Goal: Task Accomplishment & Management: Manage account settings

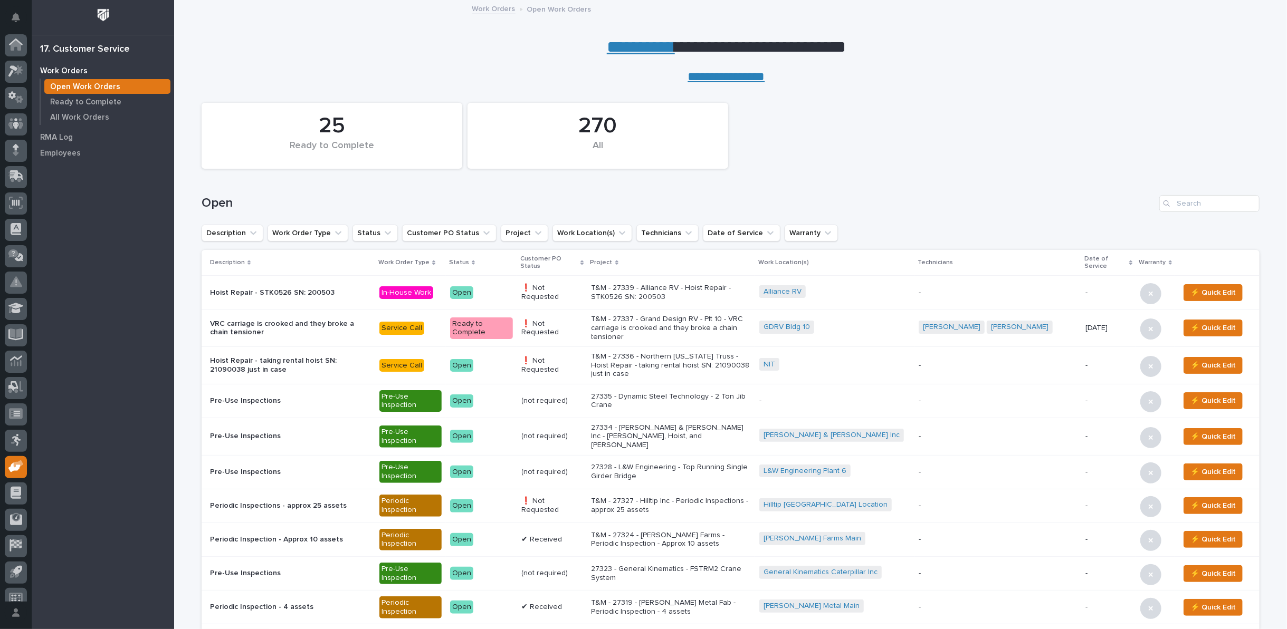
scroll to position [12, 0]
click at [617, 51] on link "**********" at bounding box center [641, 47] width 68 height 17
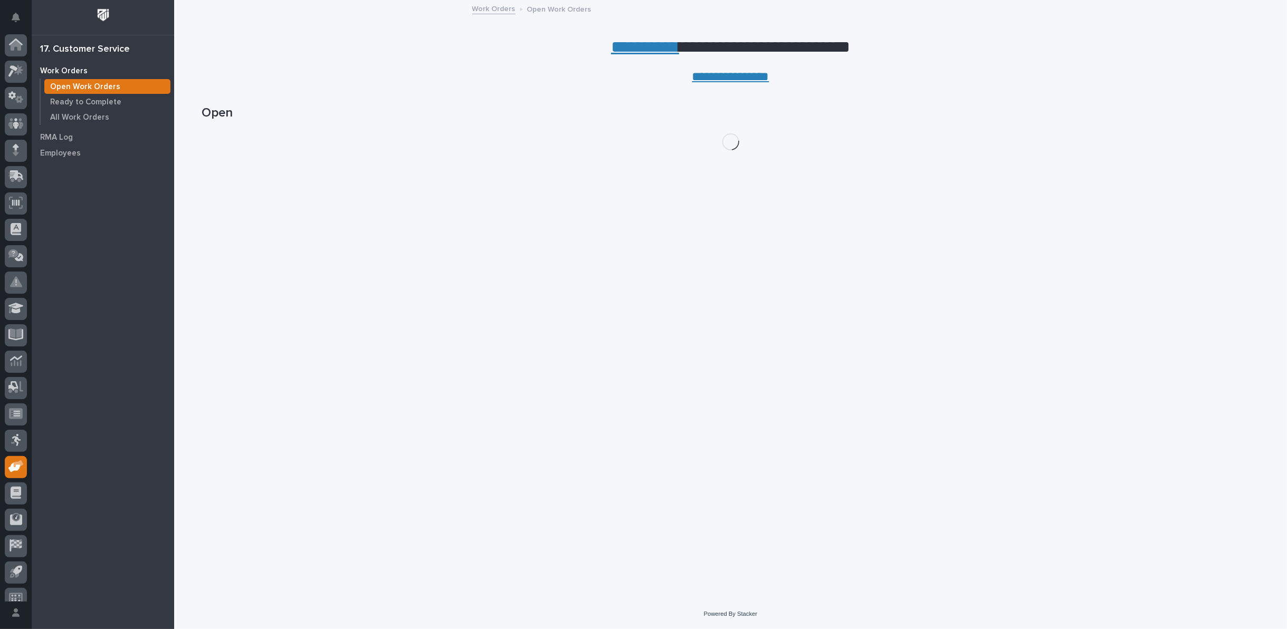
scroll to position [12, 0]
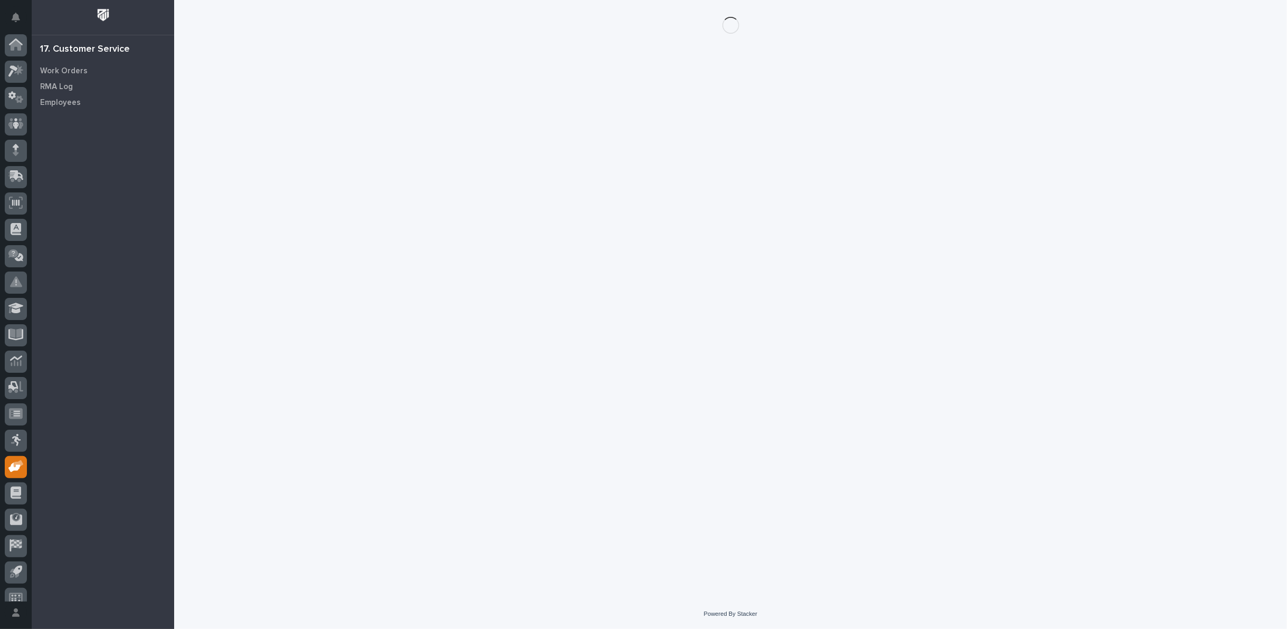
scroll to position [12, 0]
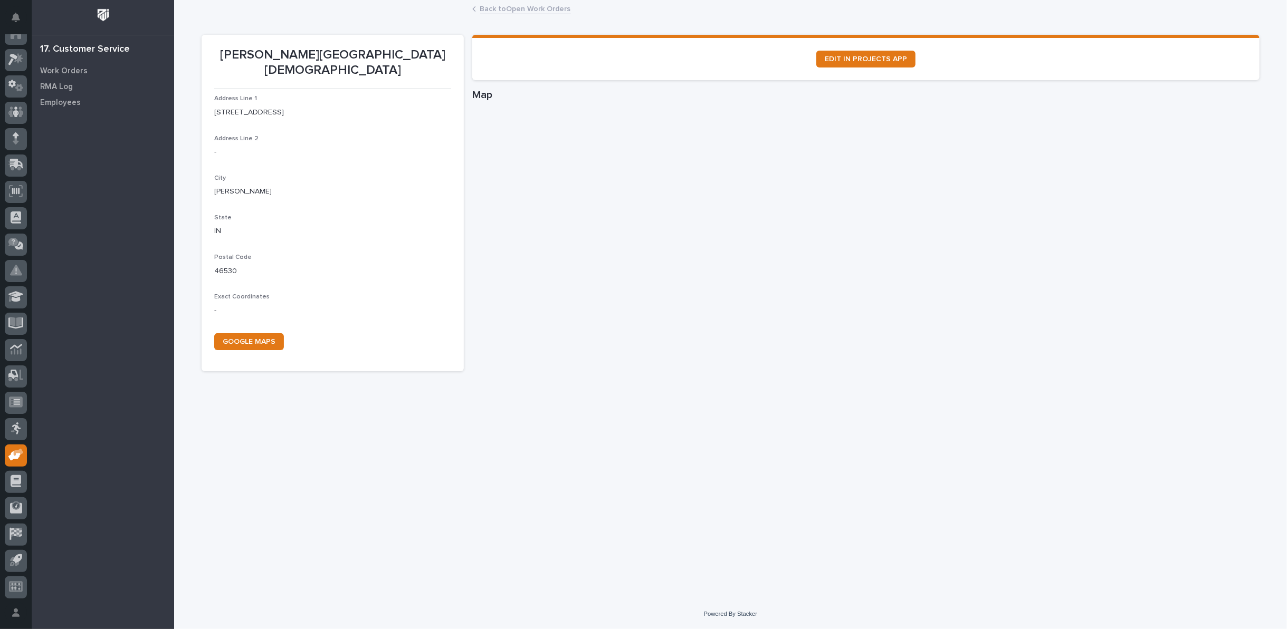
click at [484, 12] on link "Back to Open Work Orders" at bounding box center [525, 8] width 91 height 12
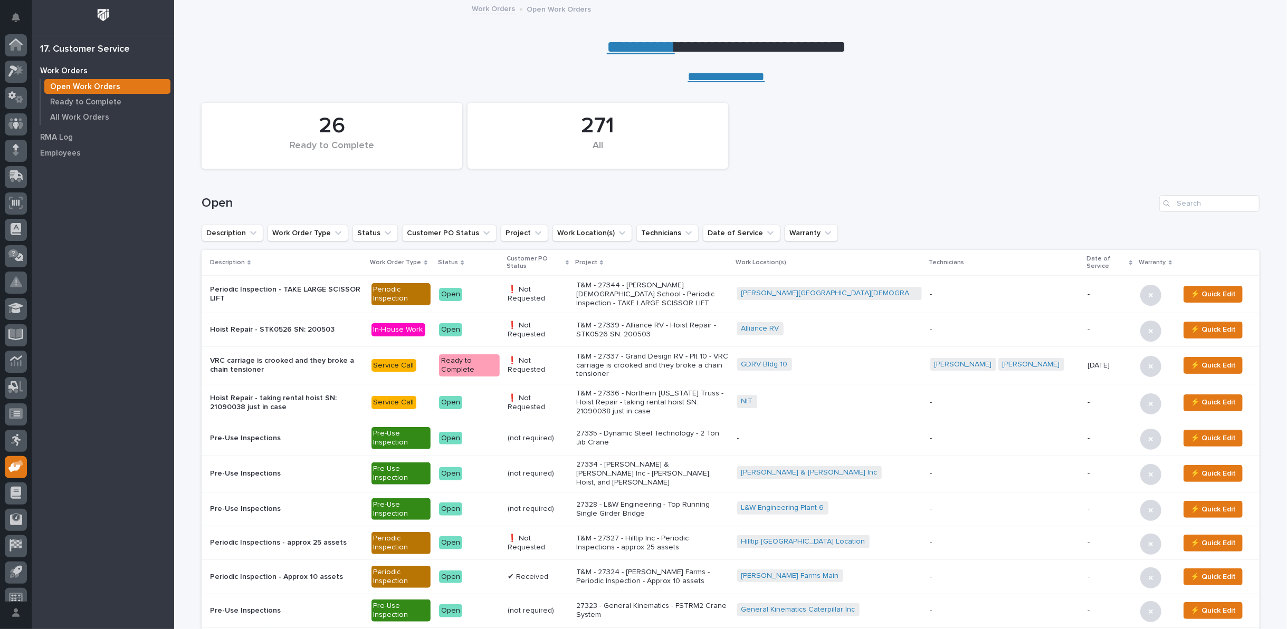
scroll to position [12, 0]
click at [639, 46] on link "**********" at bounding box center [641, 47] width 68 height 17
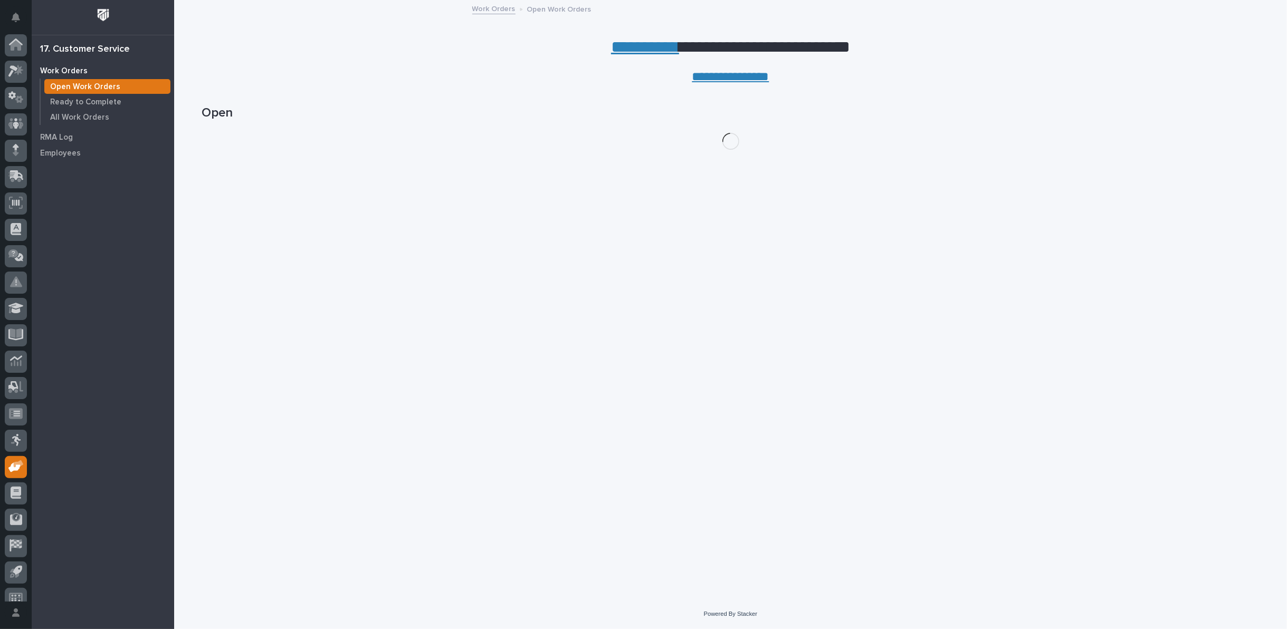
scroll to position [12, 0]
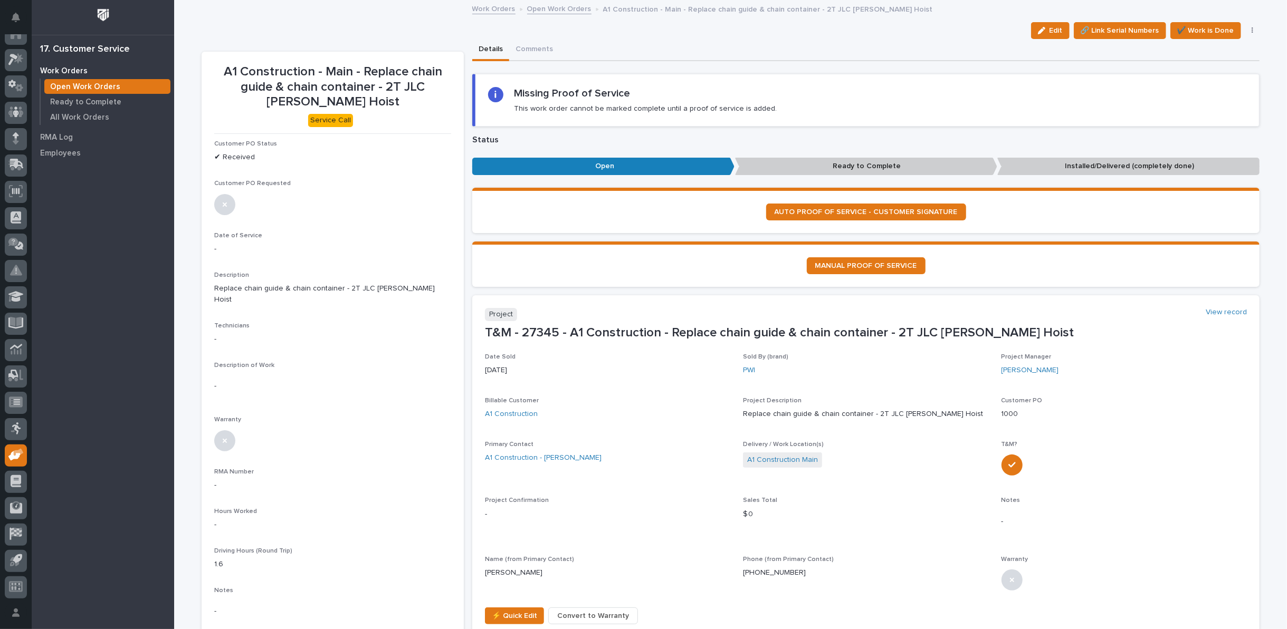
scroll to position [113, 0]
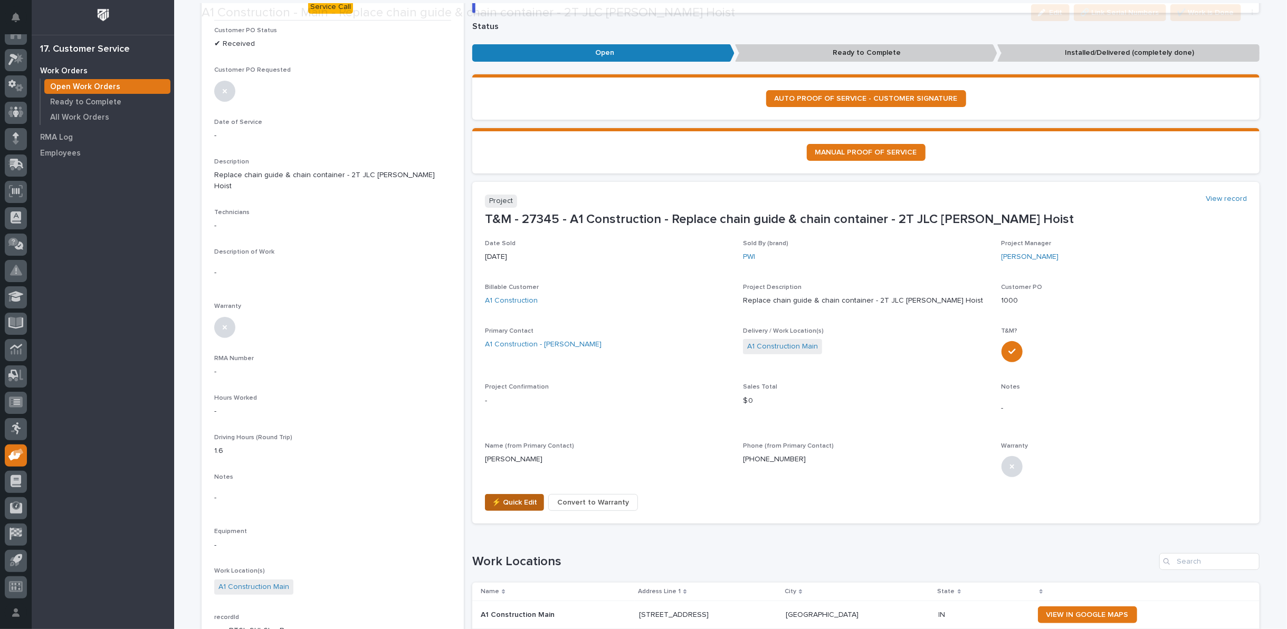
click at [520, 496] on span "⚡ Quick Edit" at bounding box center [514, 502] width 45 height 13
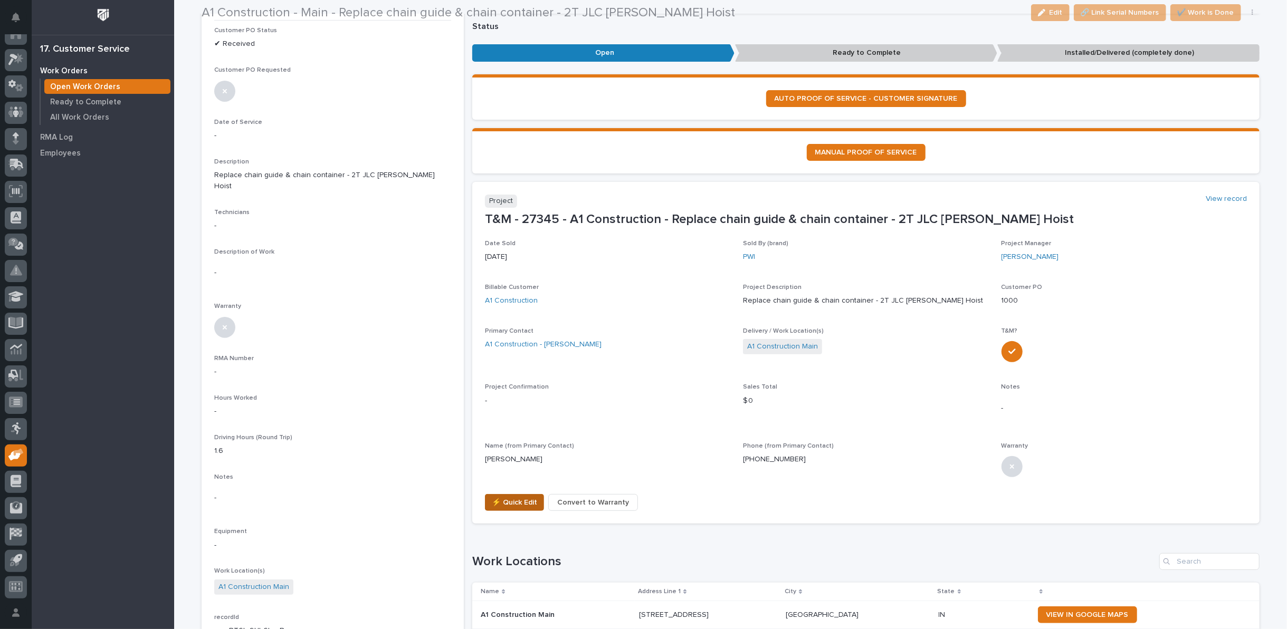
scroll to position [176, 0]
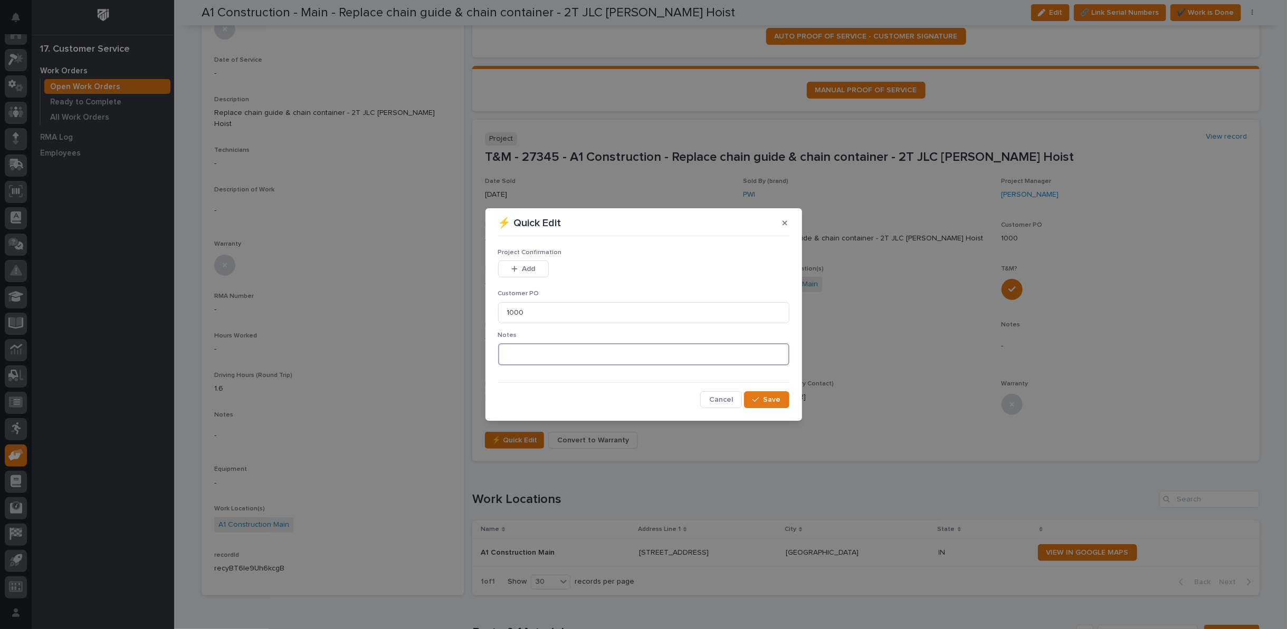
click at [531, 355] on textarea at bounding box center [643, 354] width 291 height 22
type textarea "*********"
click at [523, 277] on div "Add" at bounding box center [523, 271] width 51 height 21
click at [522, 270] on span "Add" at bounding box center [528, 268] width 13 height 9
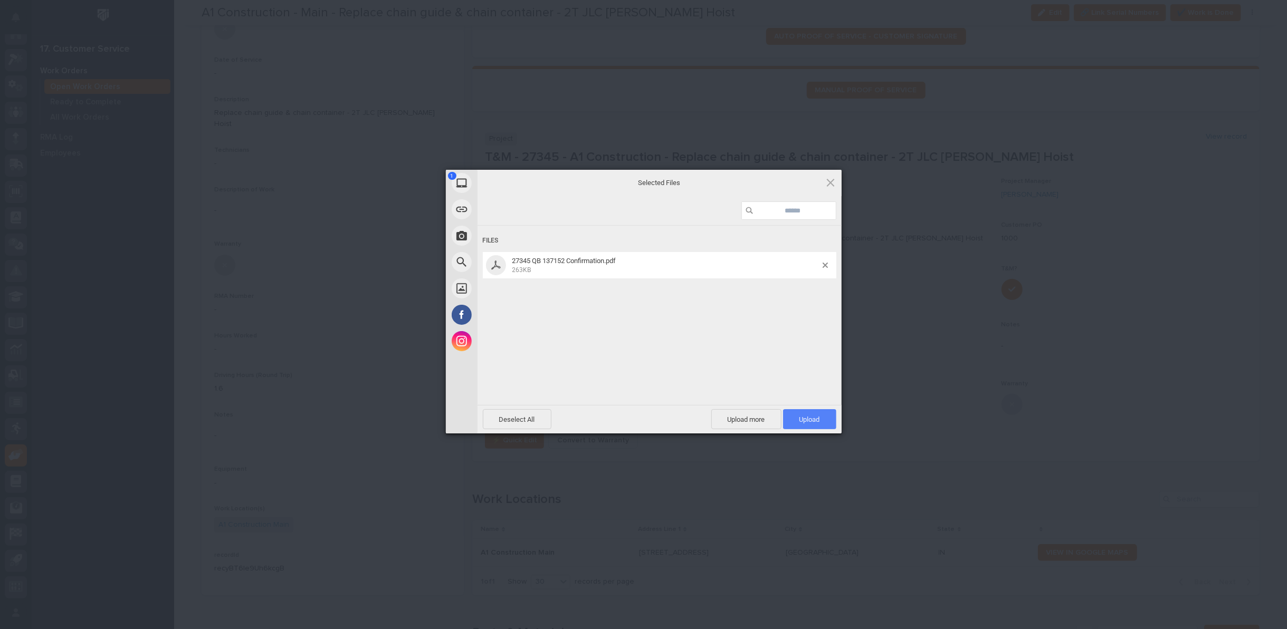
drag, startPoint x: 821, startPoint y: 422, endPoint x: 818, endPoint y: 417, distance: 6.0
click at [819, 421] on span "Upload 1" at bounding box center [809, 419] width 53 height 20
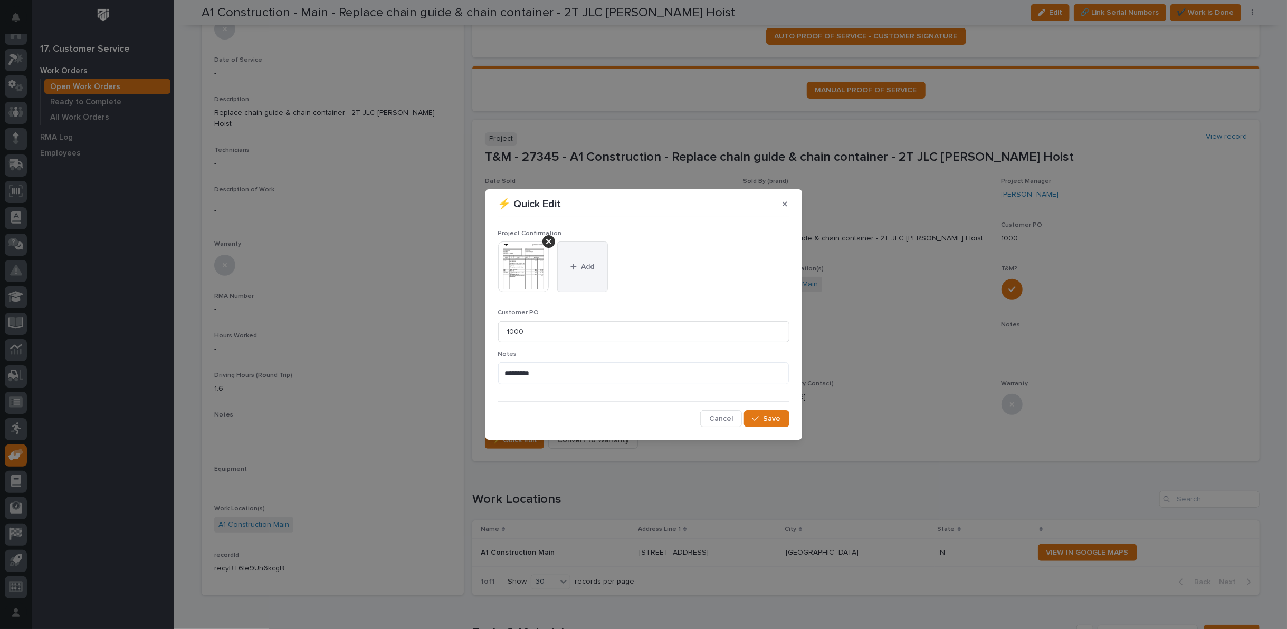
click at [578, 269] on div "button" at bounding box center [575, 266] width 11 height 7
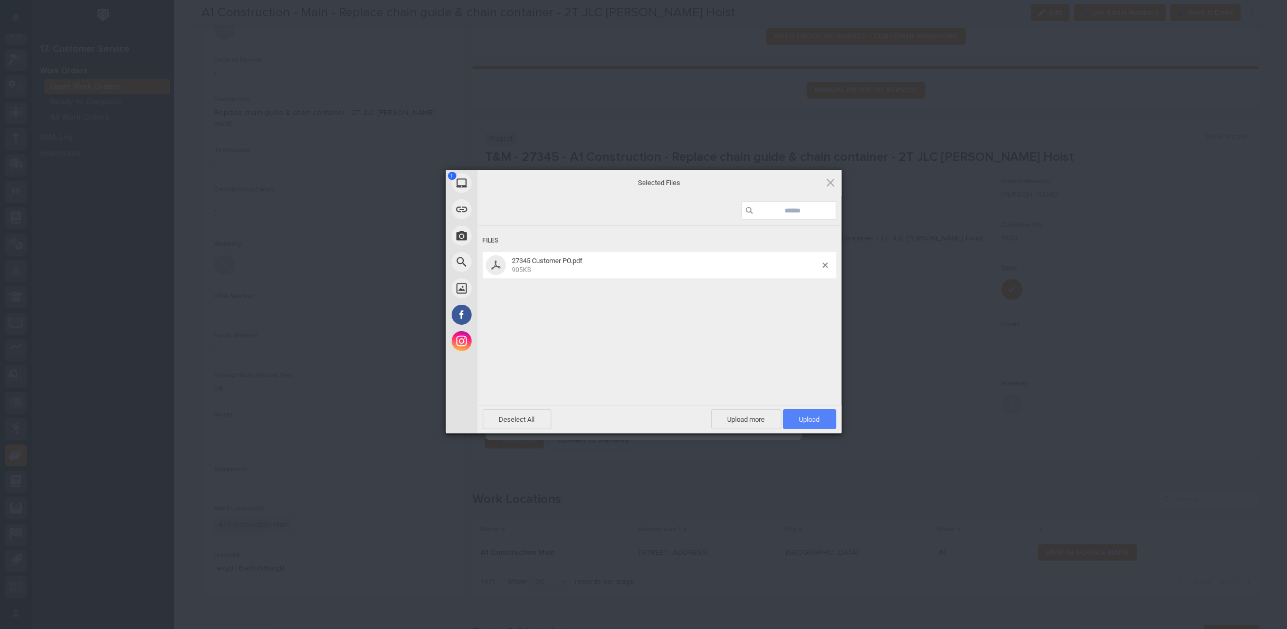
click at [816, 418] on span "Upload 1" at bounding box center [809, 420] width 21 height 8
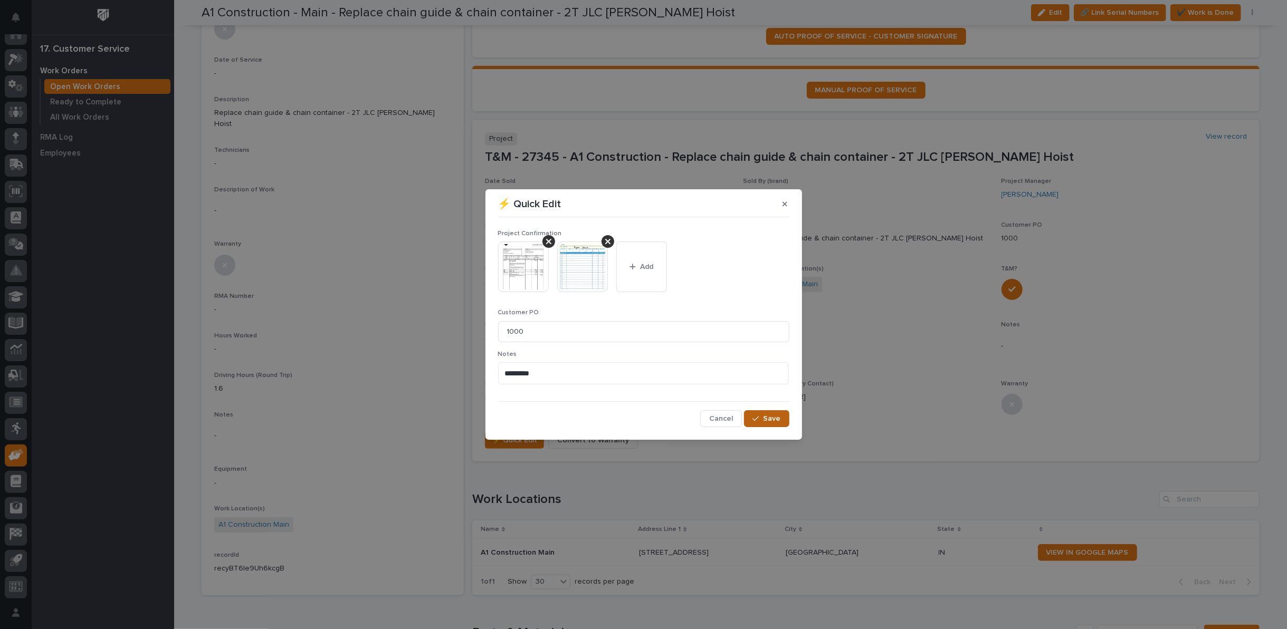
click at [769, 422] on span "Save" at bounding box center [771, 418] width 17 height 9
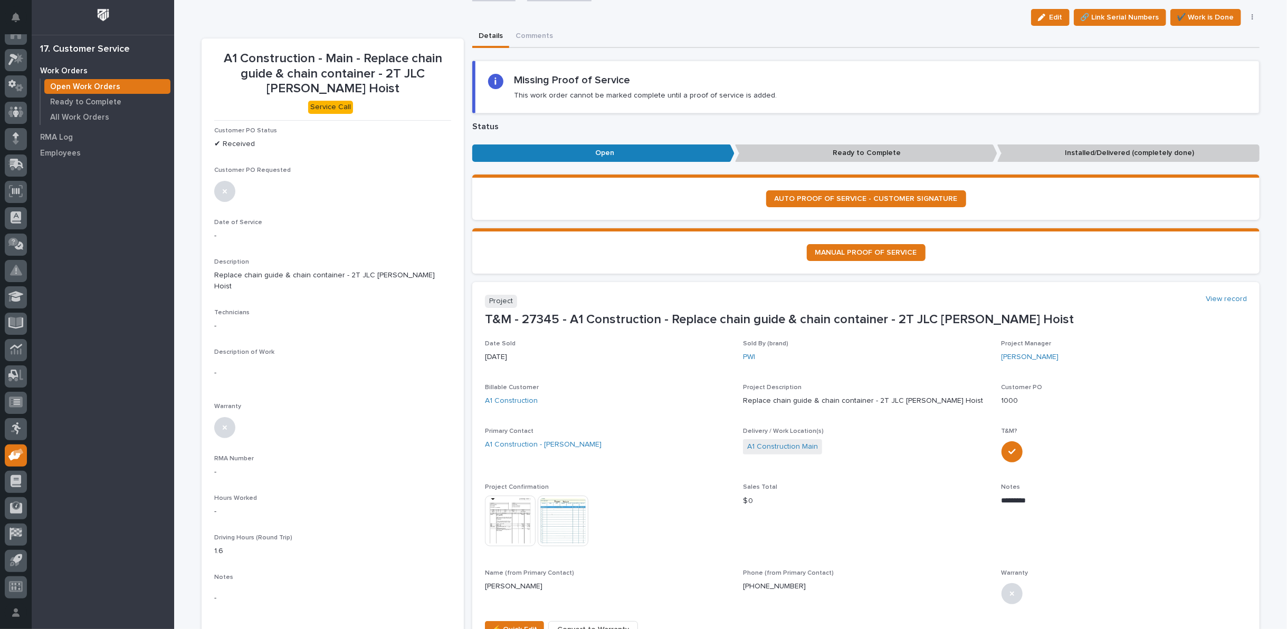
scroll to position [0, 0]
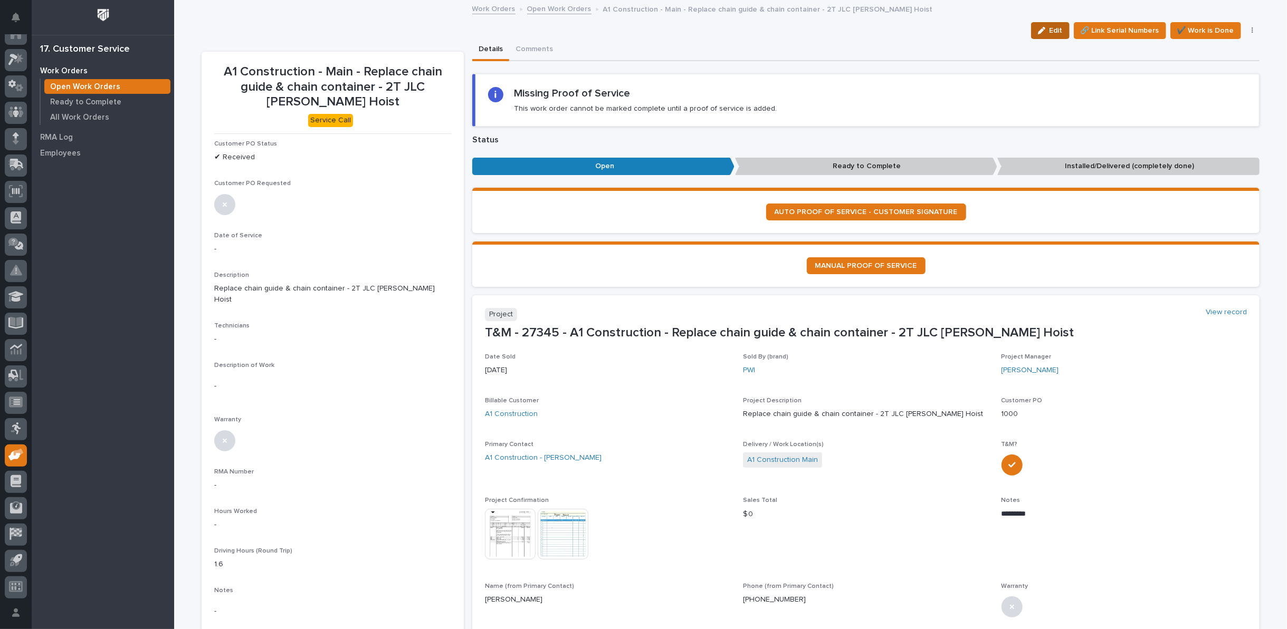
click at [1046, 30] on div "button" at bounding box center [1044, 30] width 12 height 7
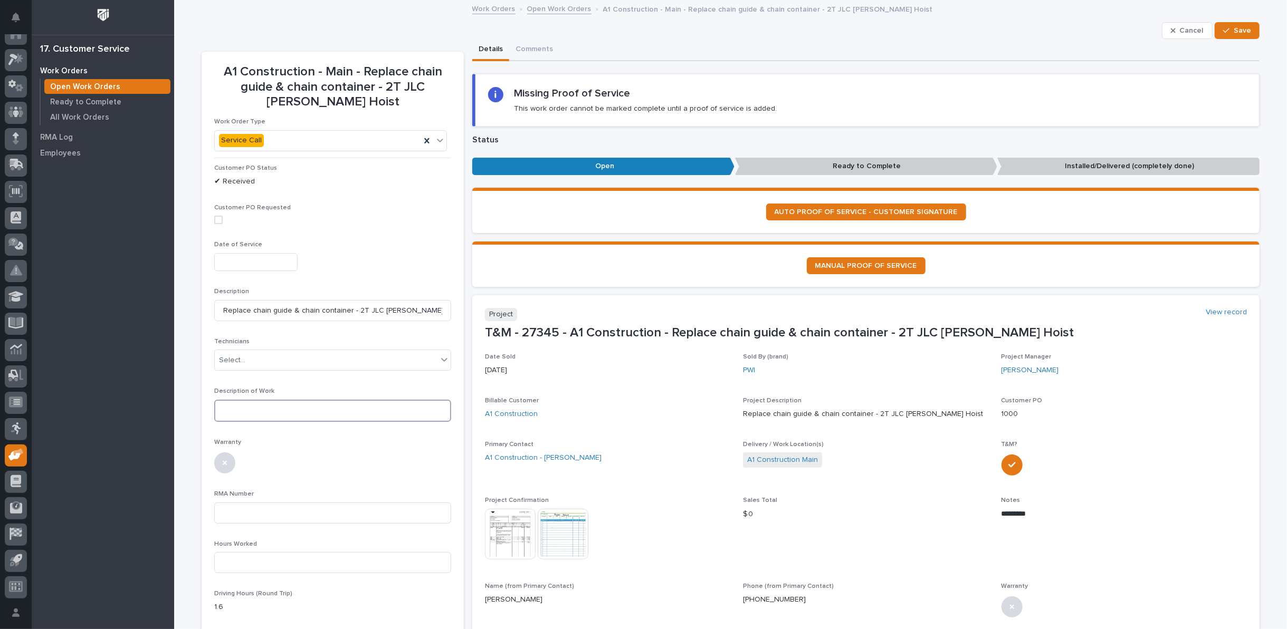
click at [255, 408] on textarea at bounding box center [332, 411] width 237 height 22
type textarea "**********"
click at [1233, 27] on span "Save" at bounding box center [1241, 30] width 17 height 9
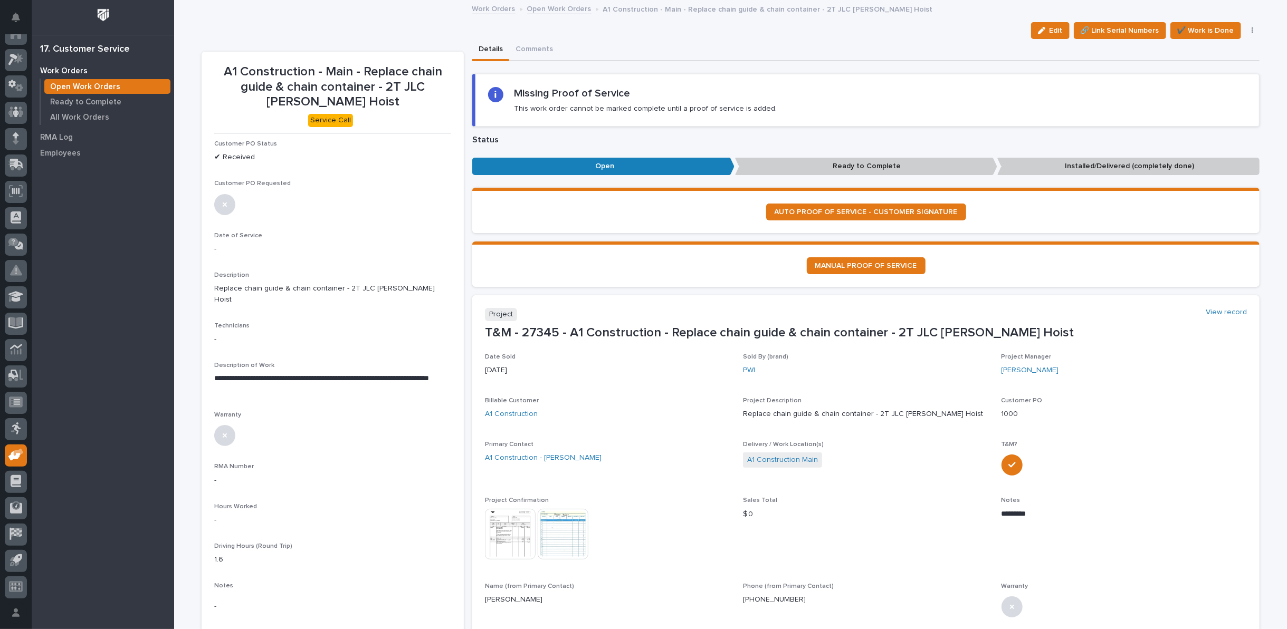
click at [550, 7] on link "Open Work Orders" at bounding box center [559, 8] width 64 height 12
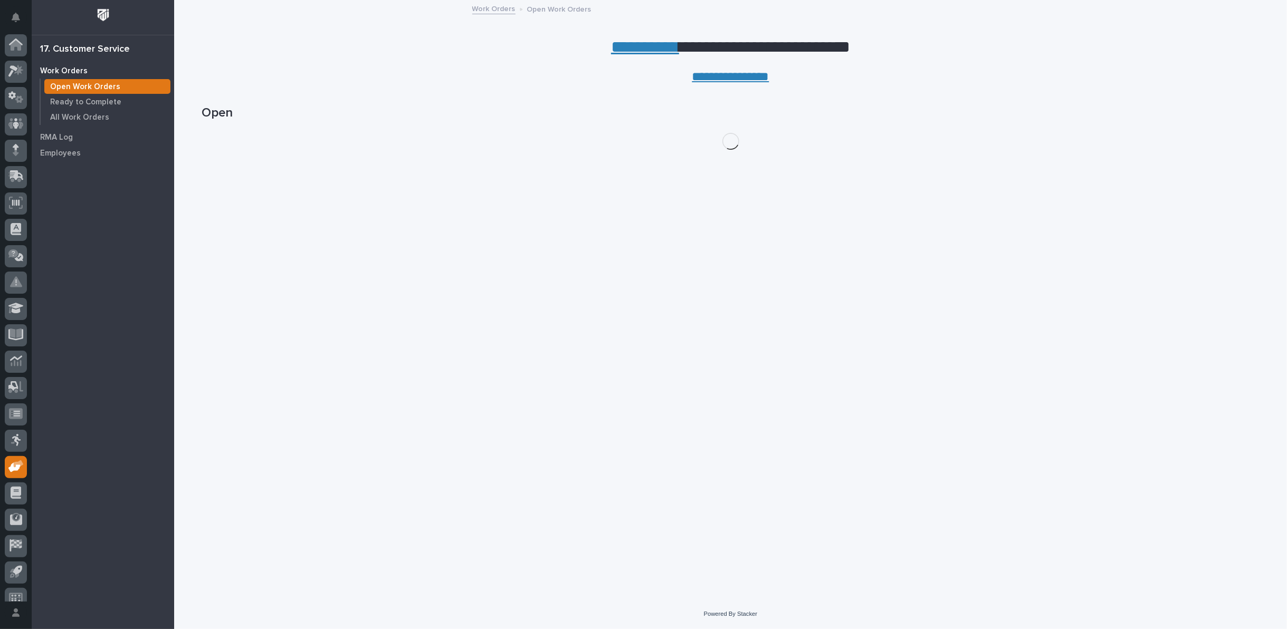
scroll to position [12, 0]
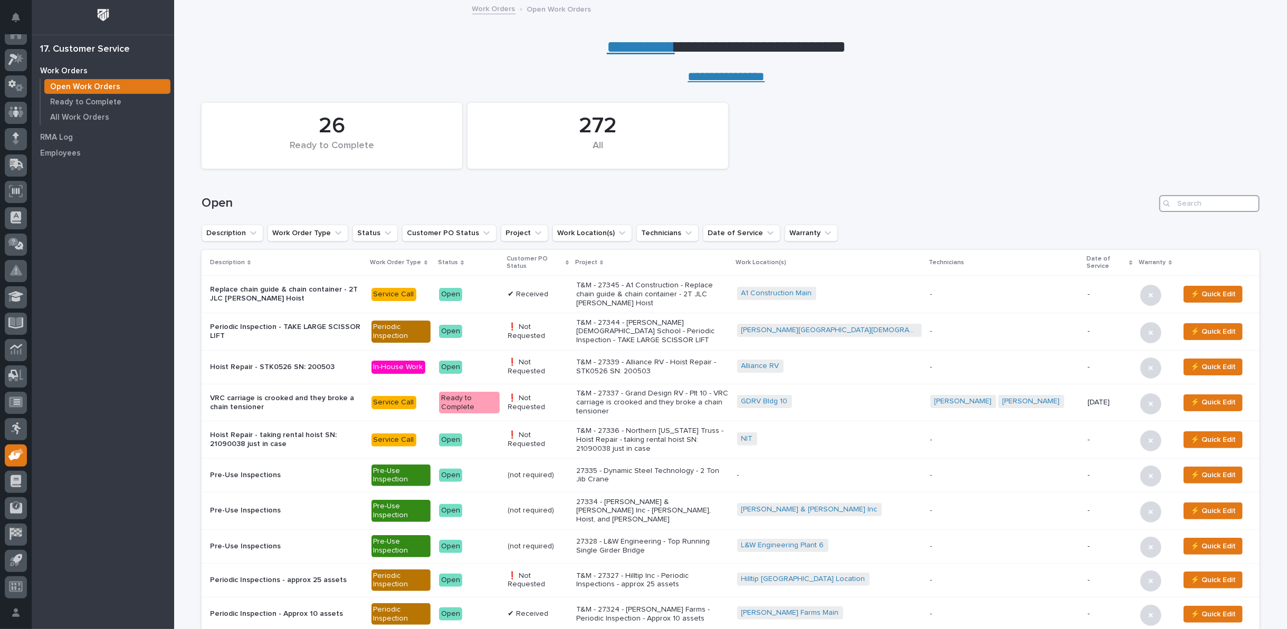
click at [1183, 202] on input "Search" at bounding box center [1209, 203] width 100 height 17
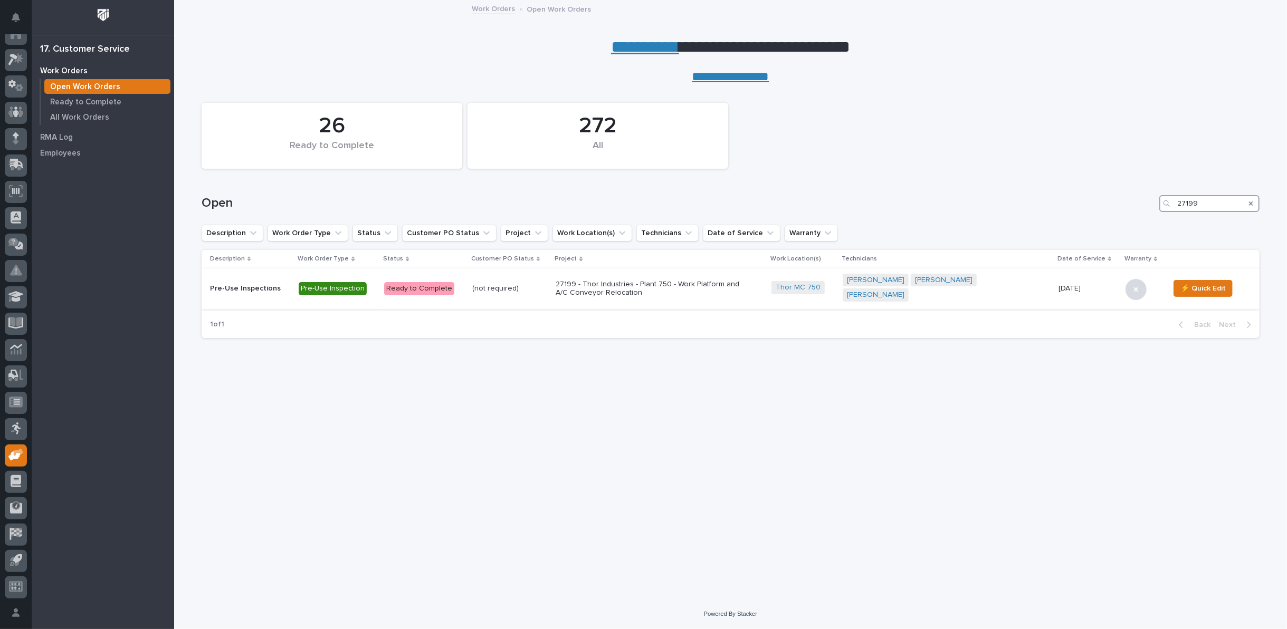
type input "27199"
click at [641, 282] on p "27199 - Thor Industries - Plant 750 - Work Platform and A/C Conveyor Relocation" at bounding box center [647, 289] width 185 height 18
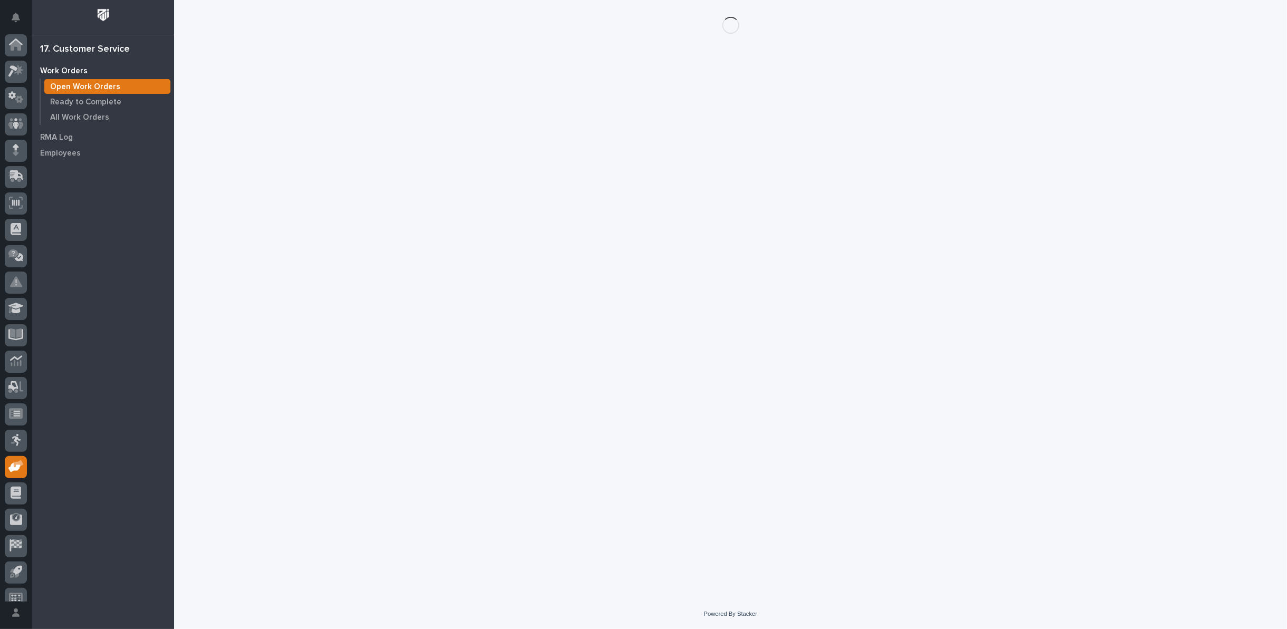
scroll to position [12, 0]
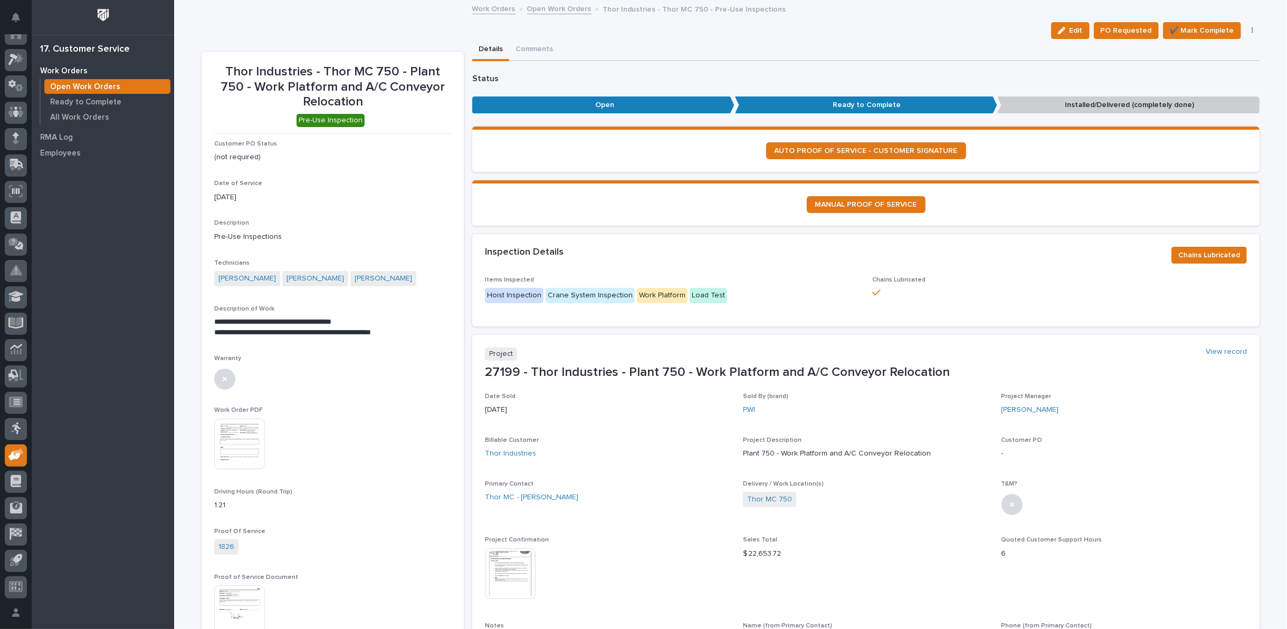
click at [528, 6] on link "Open Work Orders" at bounding box center [559, 8] width 64 height 12
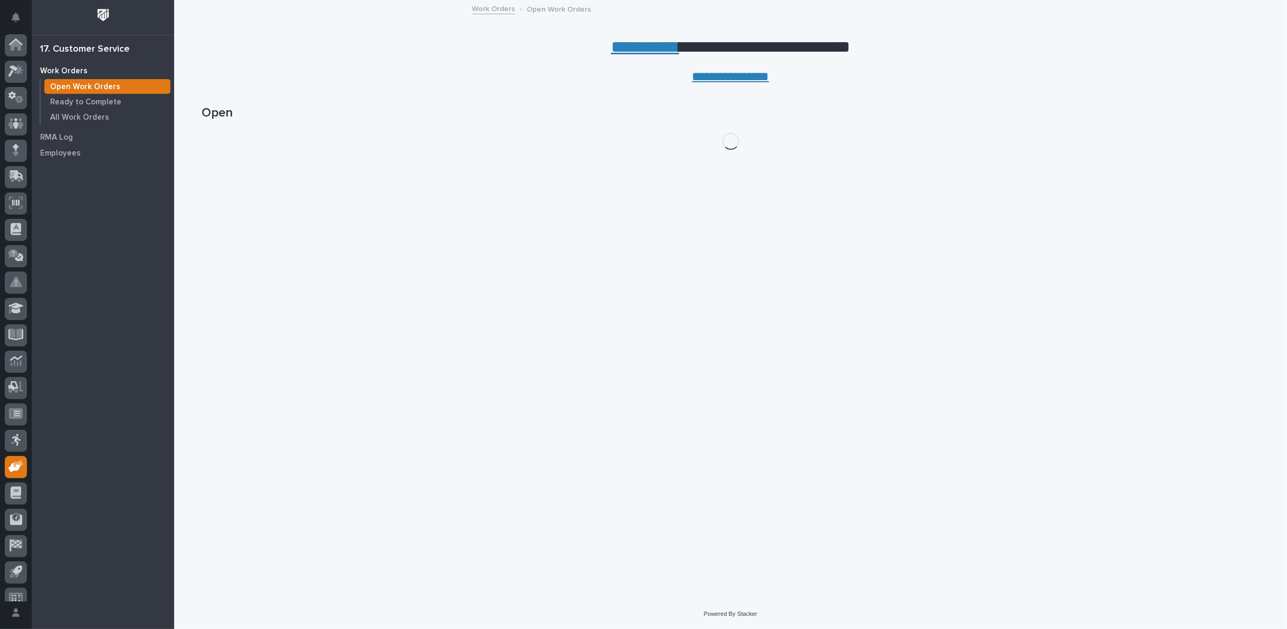
scroll to position [12, 0]
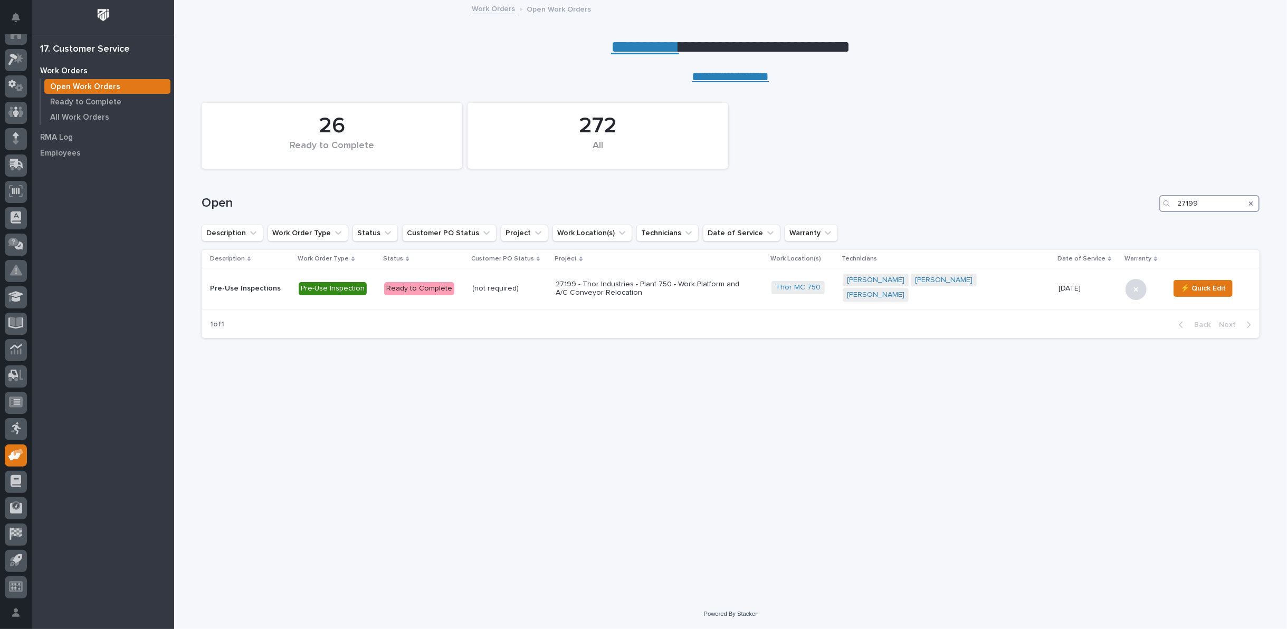
drag, startPoint x: 1159, startPoint y: 196, endPoint x: 1030, endPoint y: 196, distance: 129.8
click at [1057, 196] on div "Open 27199" at bounding box center [730, 203] width 1058 height 17
type input "27337"
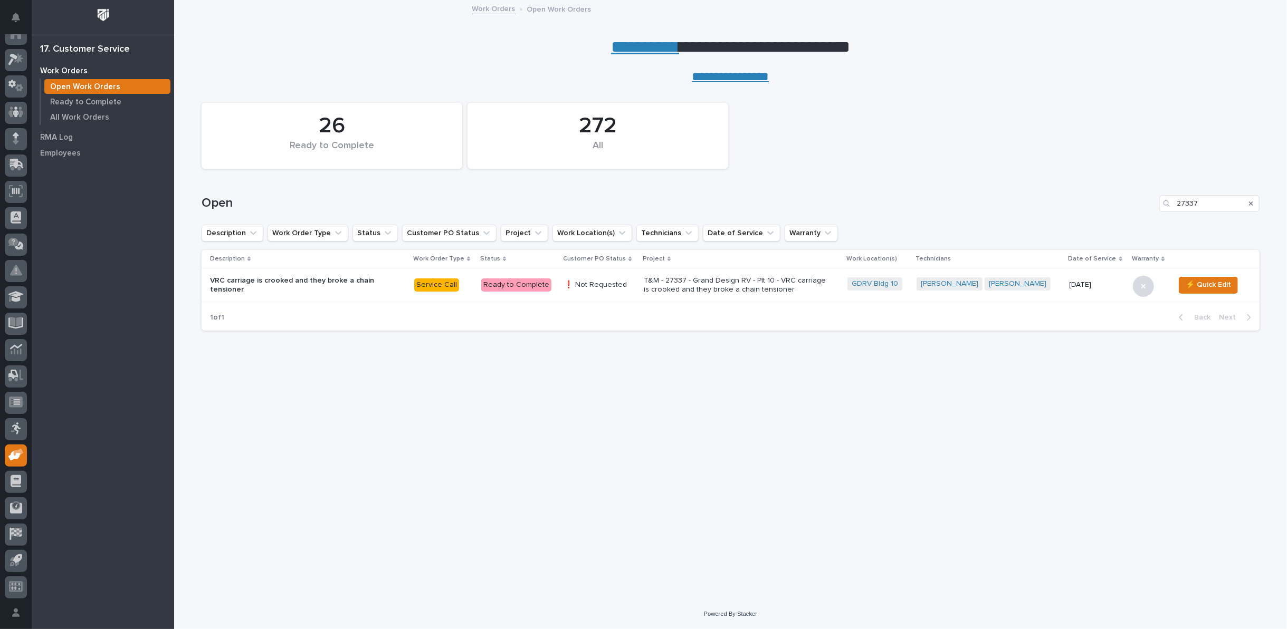
click at [700, 293] on p "T&M - 27337 - Grand Design RV - Plt 10 - VRC carriage is crooked and they broke…" at bounding box center [736, 285] width 185 height 18
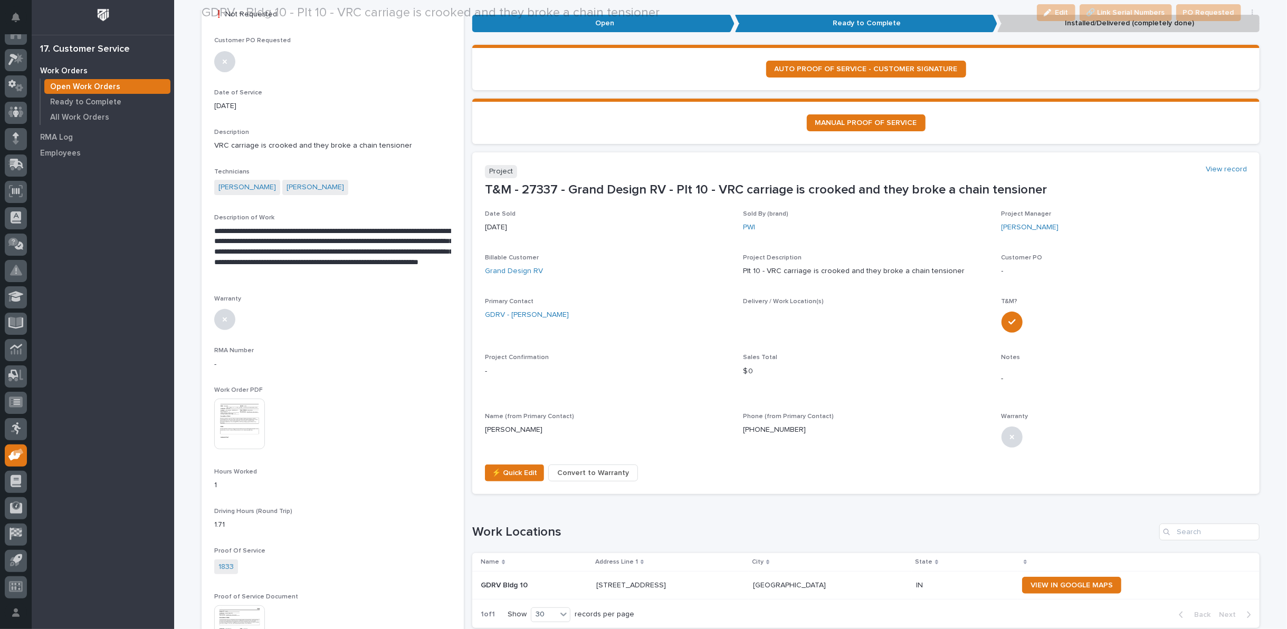
scroll to position [234, 0]
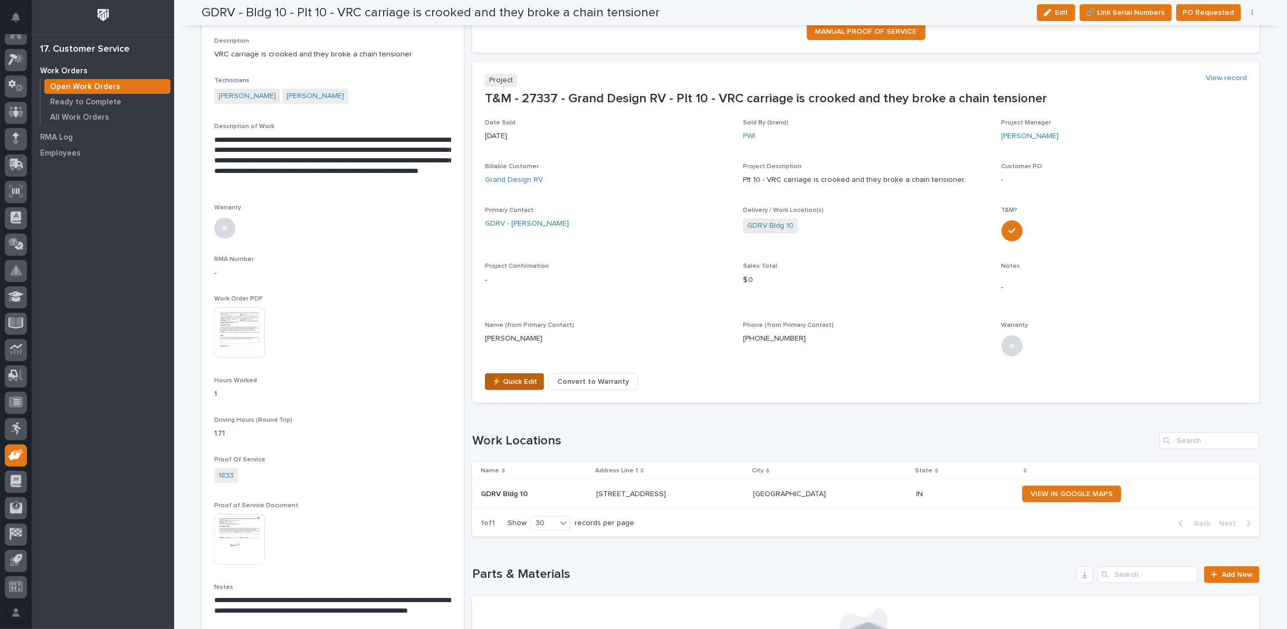
click at [512, 383] on span "⚡ Quick Edit" at bounding box center [514, 382] width 45 height 13
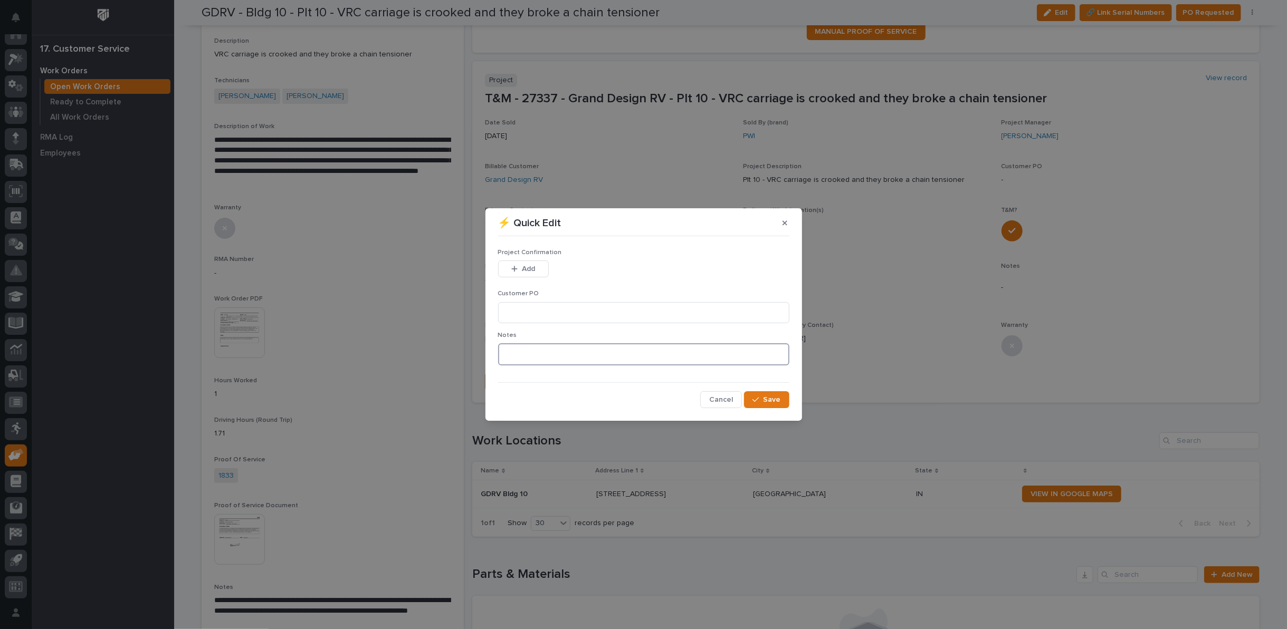
click at [520, 361] on textarea at bounding box center [643, 354] width 291 height 22
type textarea "*********"
click at [763, 399] on div "button" at bounding box center [757, 399] width 11 height 7
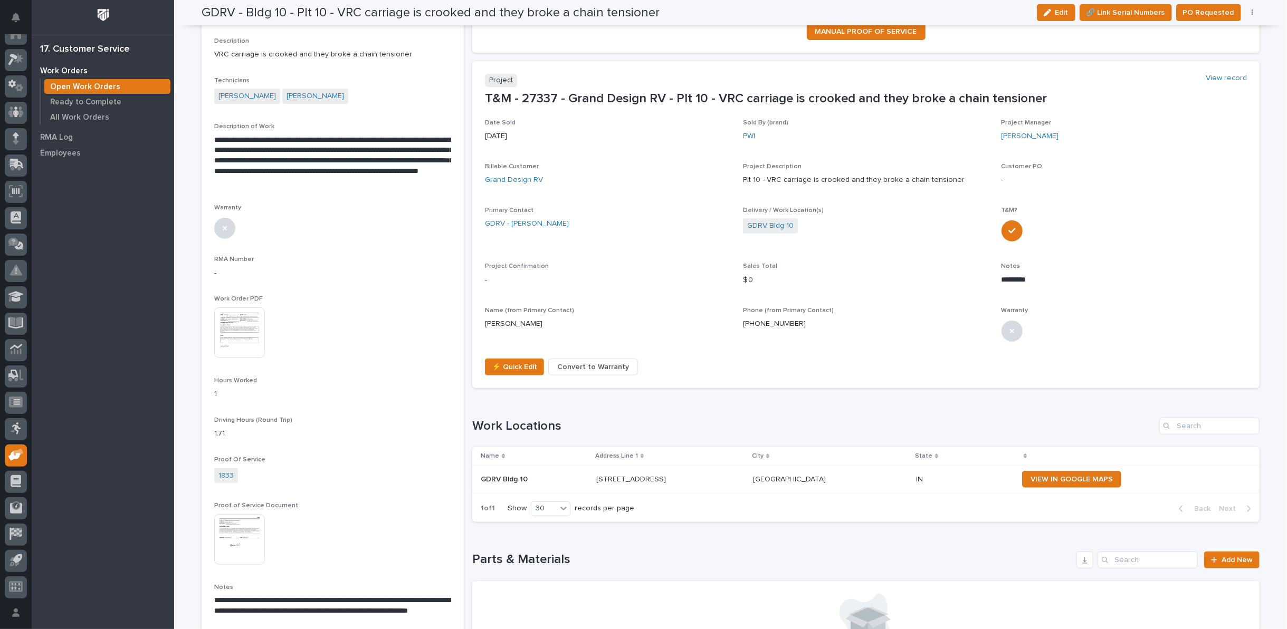
scroll to position [227, 0]
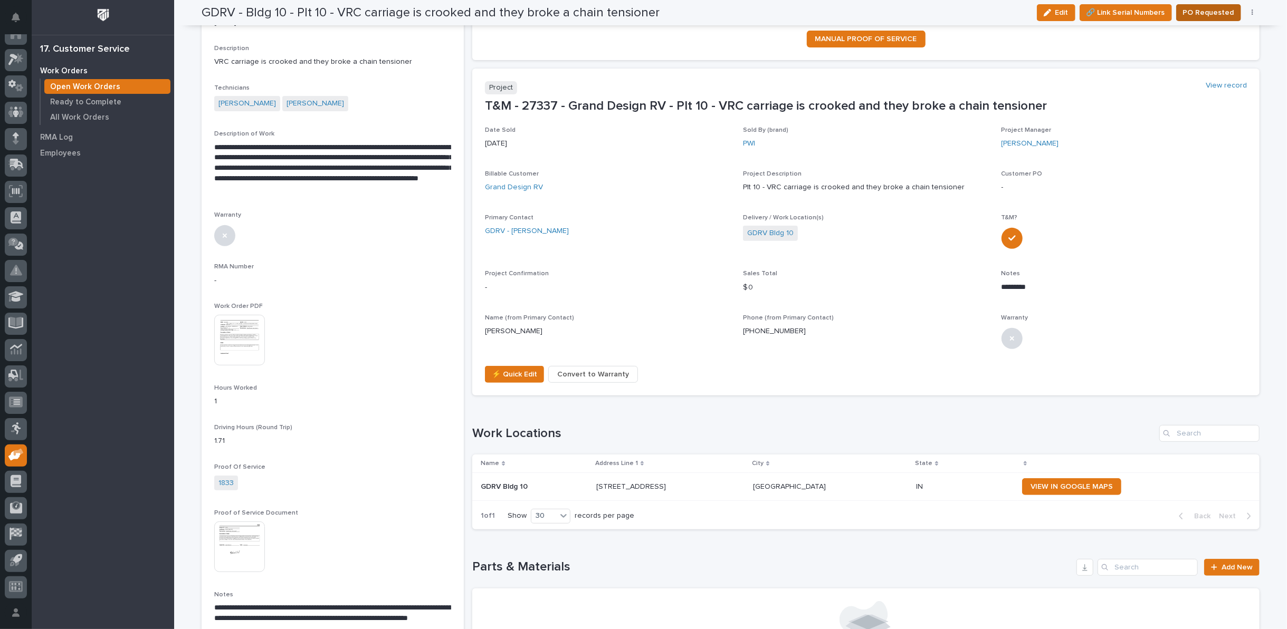
click at [1203, 12] on span "PO Requested" at bounding box center [1208, 12] width 51 height 13
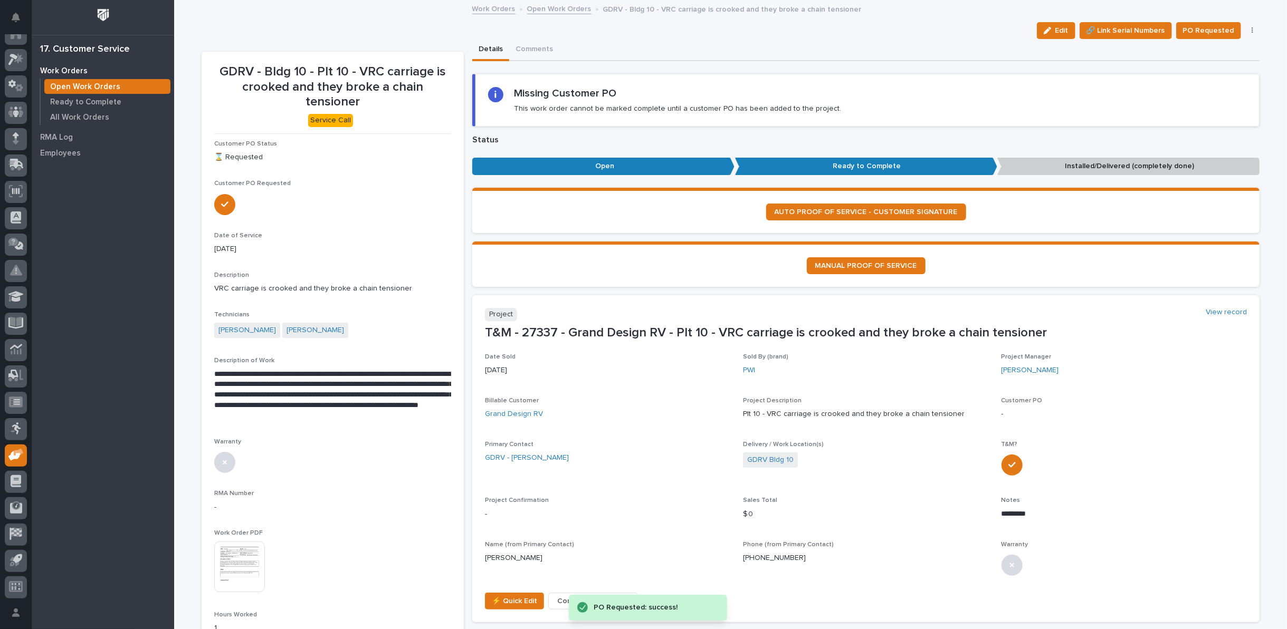
click at [546, 3] on link "Open Work Orders" at bounding box center [559, 8] width 64 height 12
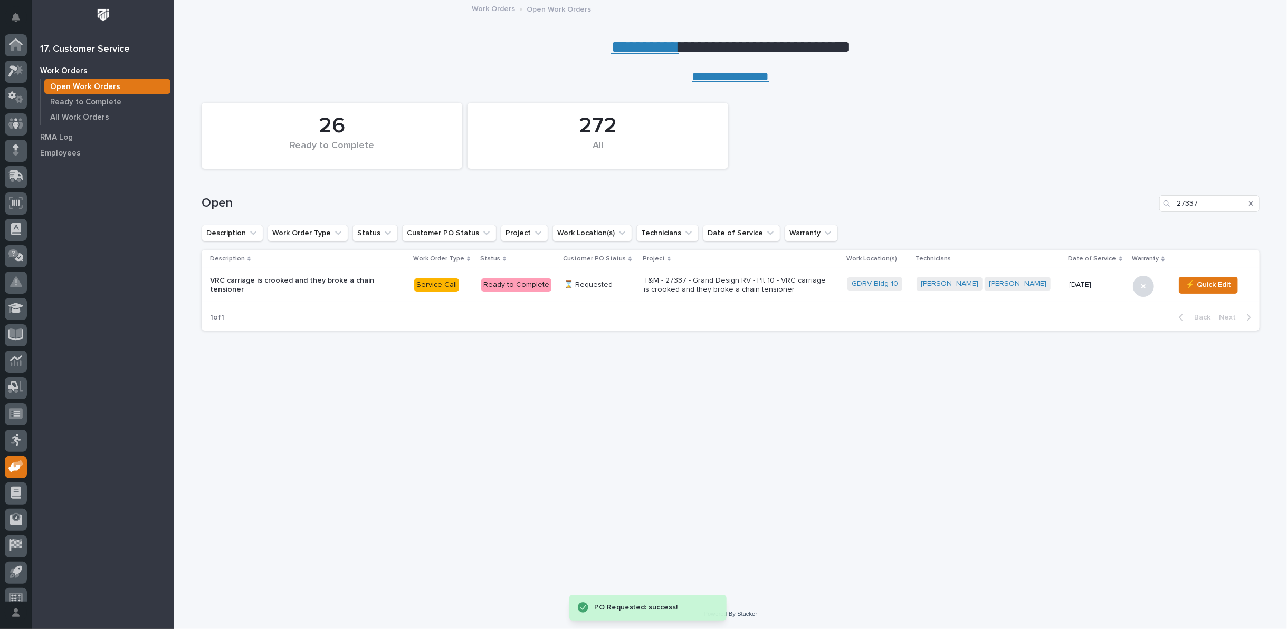
scroll to position [12, 0]
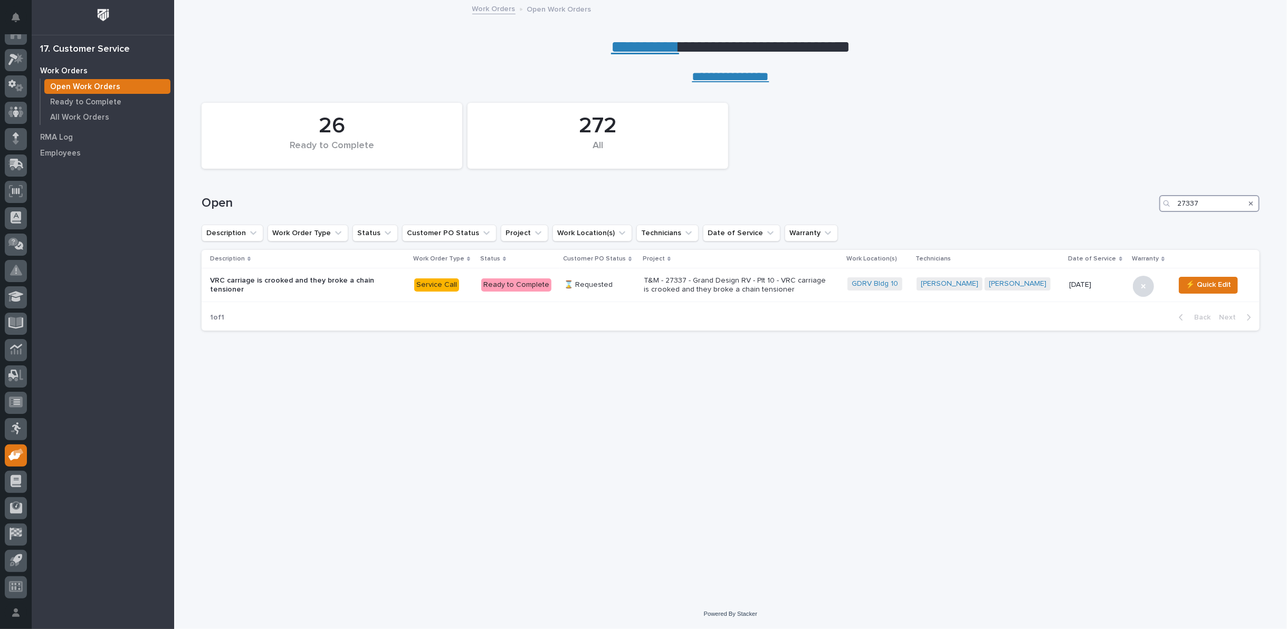
drag, startPoint x: 1212, startPoint y: 204, endPoint x: 1131, endPoint y: 206, distance: 81.3
click at [1131, 206] on div "Open 27337" at bounding box center [730, 203] width 1058 height 17
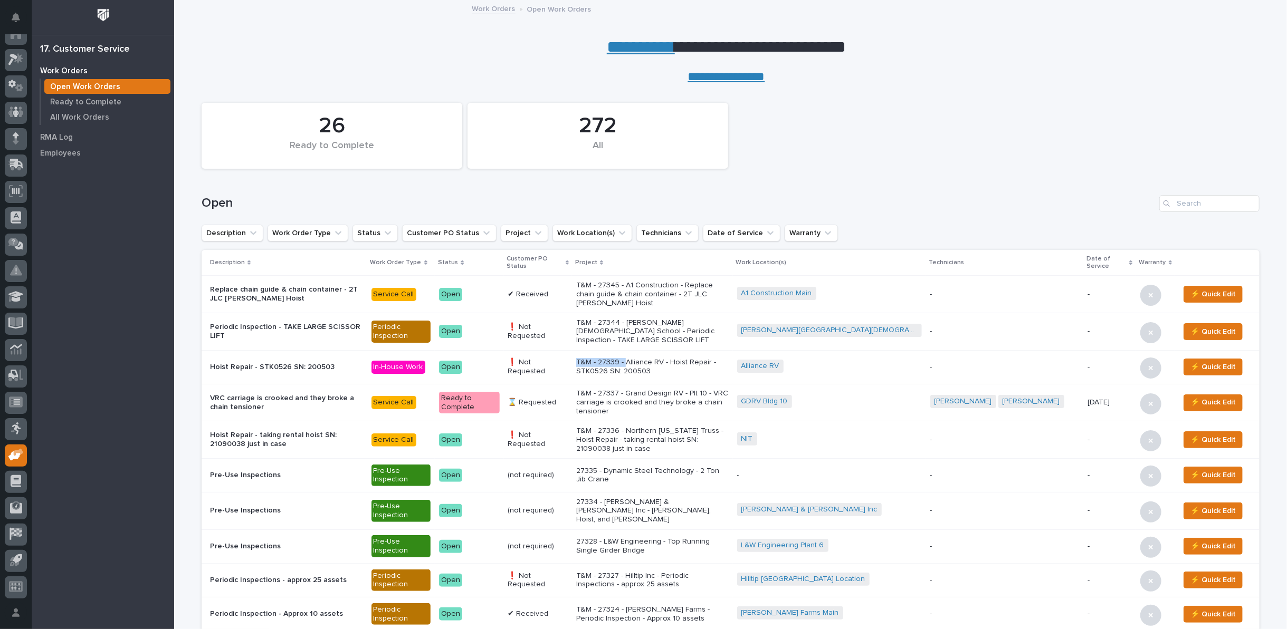
click at [580, 367] on tr "Hoist Repair - STK0526 SN: 200503 In-House Work Open ❗ Not Requested T&M - 2733…" at bounding box center [730, 367] width 1058 height 34
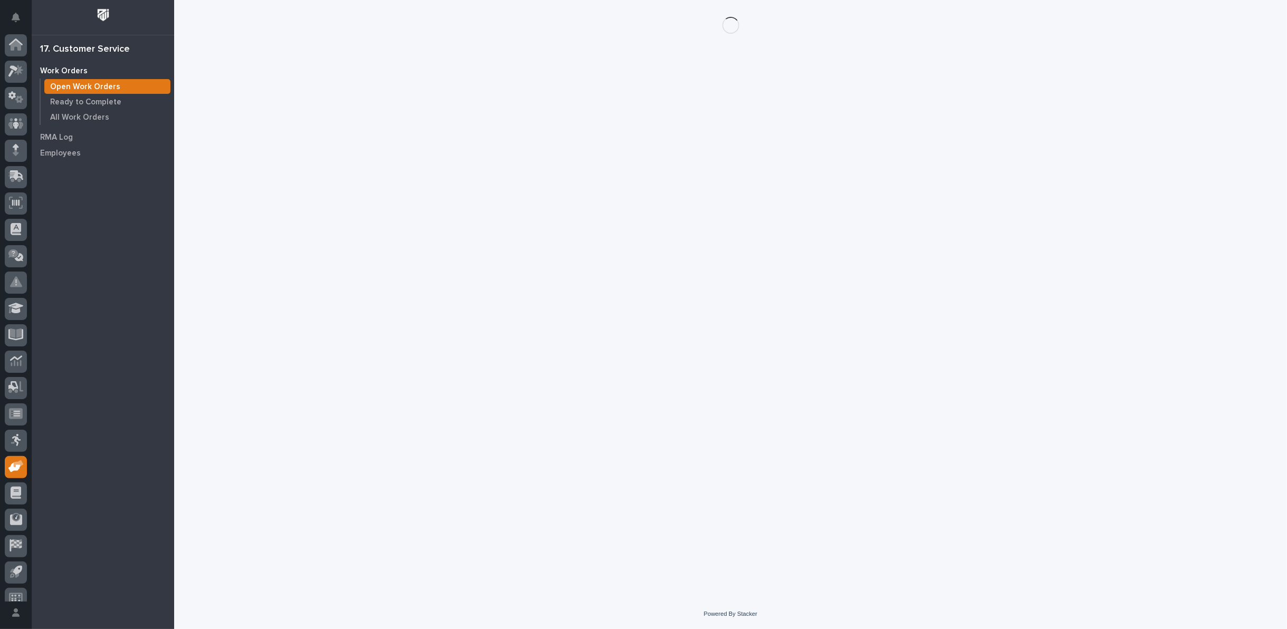
scroll to position [12, 0]
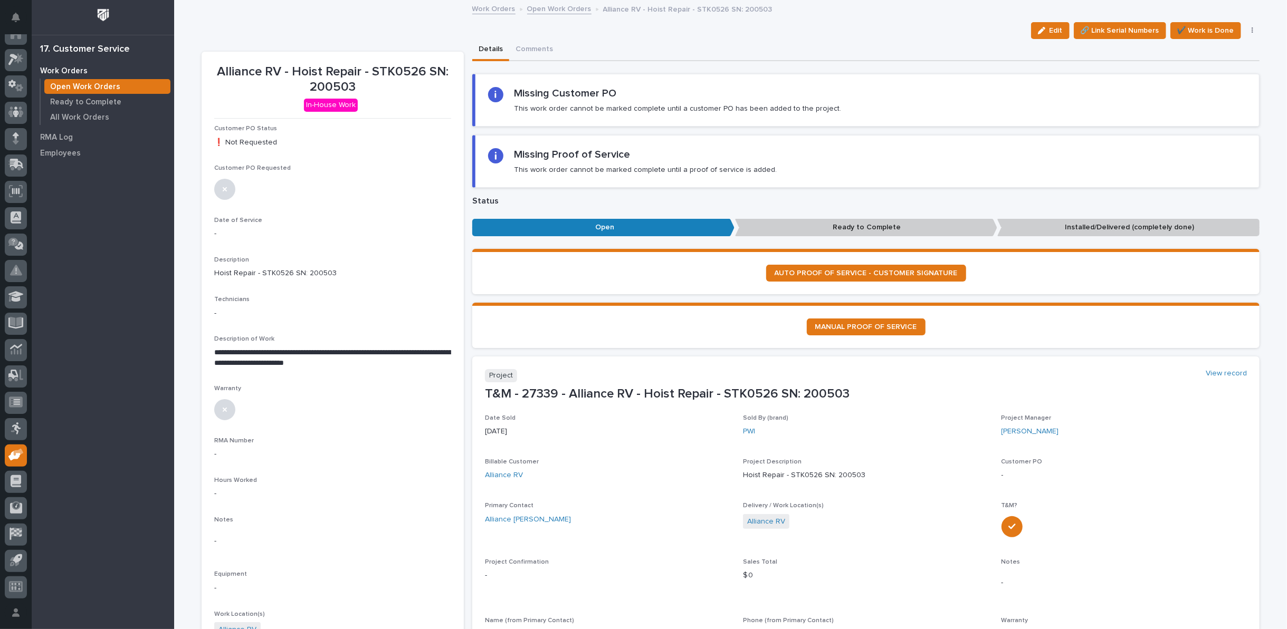
click at [542, 8] on link "Open Work Orders" at bounding box center [559, 8] width 64 height 12
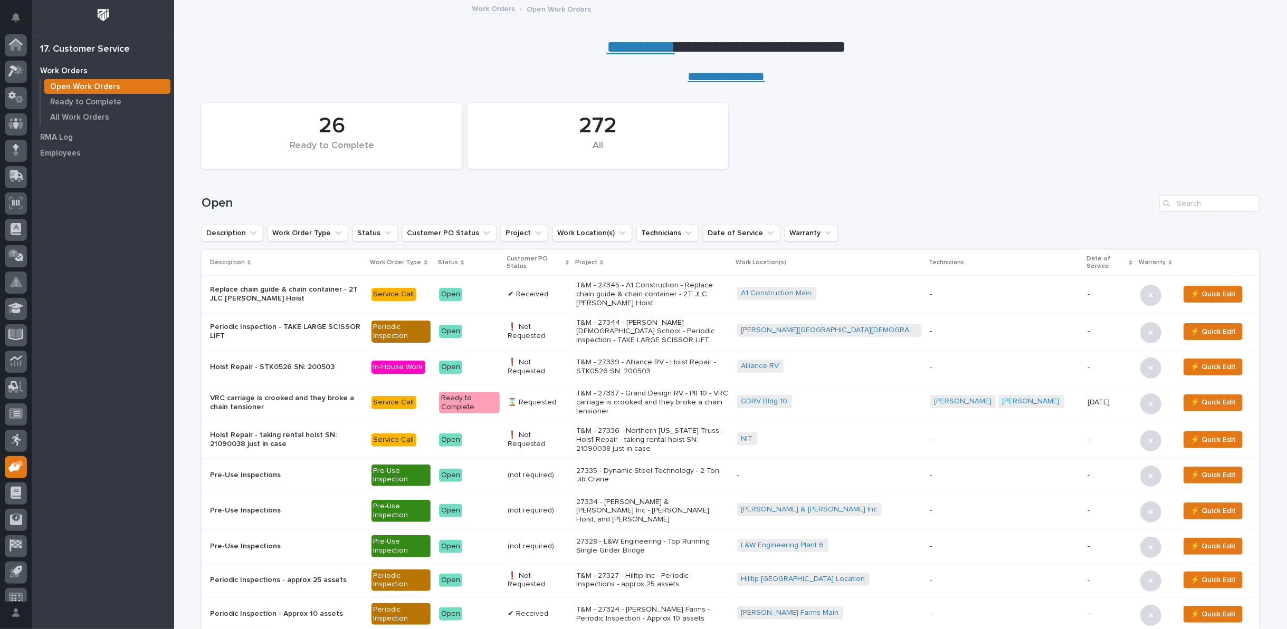
scroll to position [12, 0]
click at [679, 429] on p "T&M - 27336 - Northern [US_STATE] Truss - Hoist Repair - taking rental hoist SN…" at bounding box center [652, 440] width 152 height 26
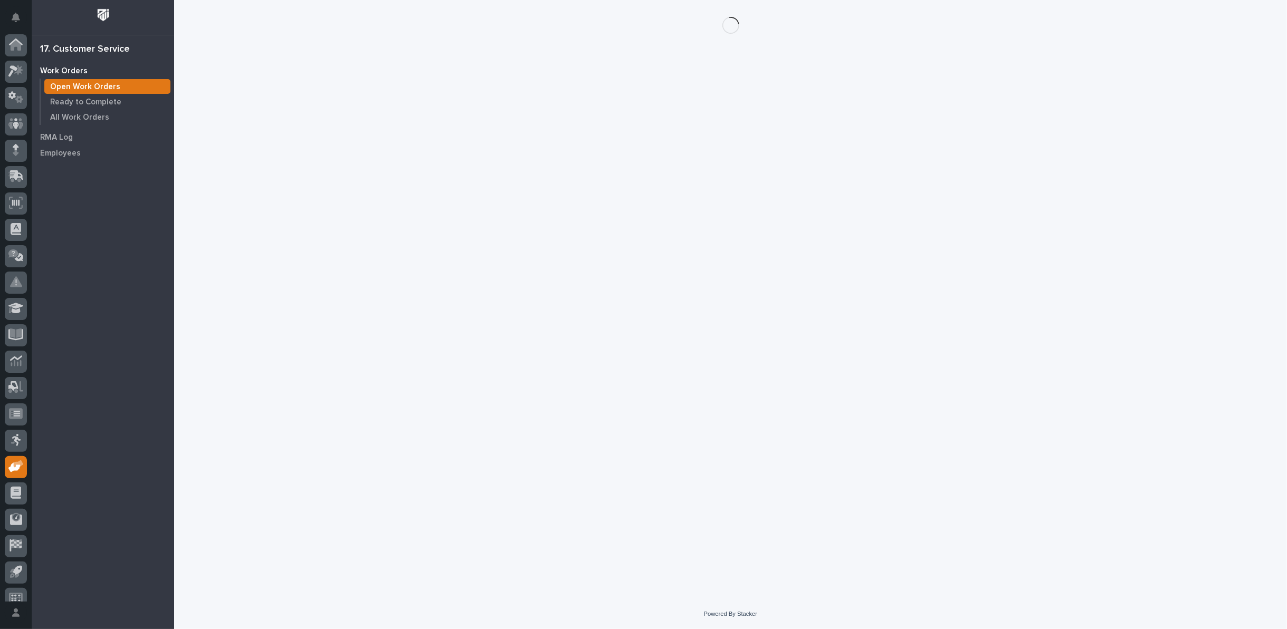
scroll to position [12, 0]
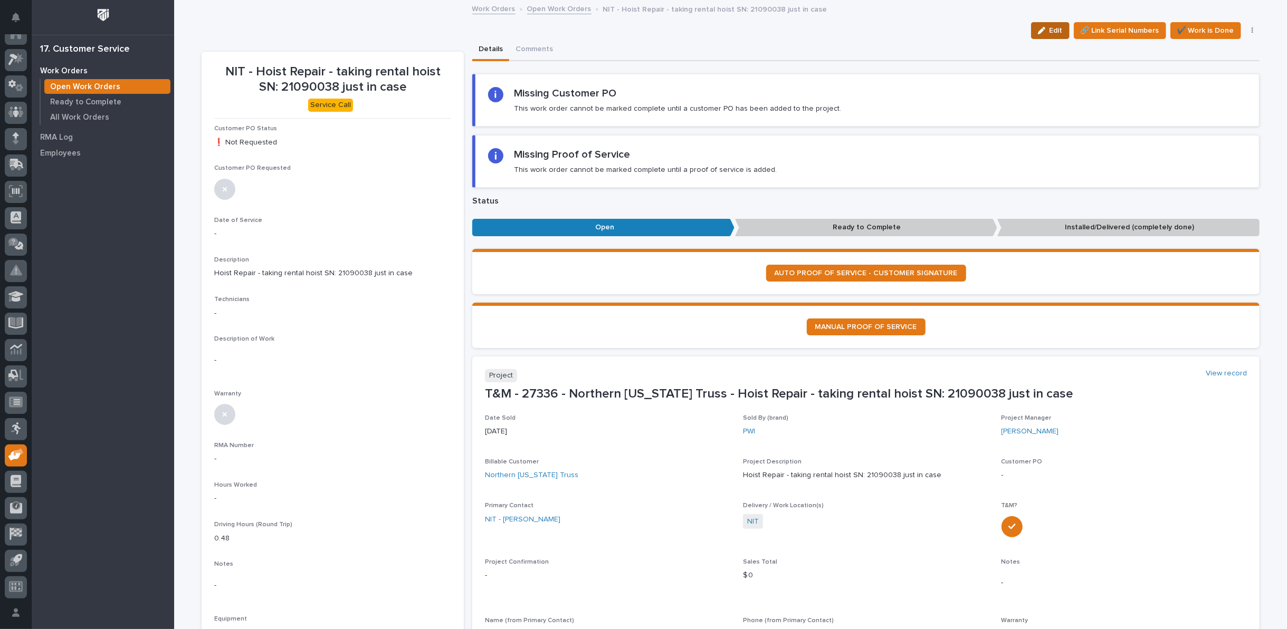
click at [1050, 28] on span "Edit" at bounding box center [1055, 30] width 13 height 9
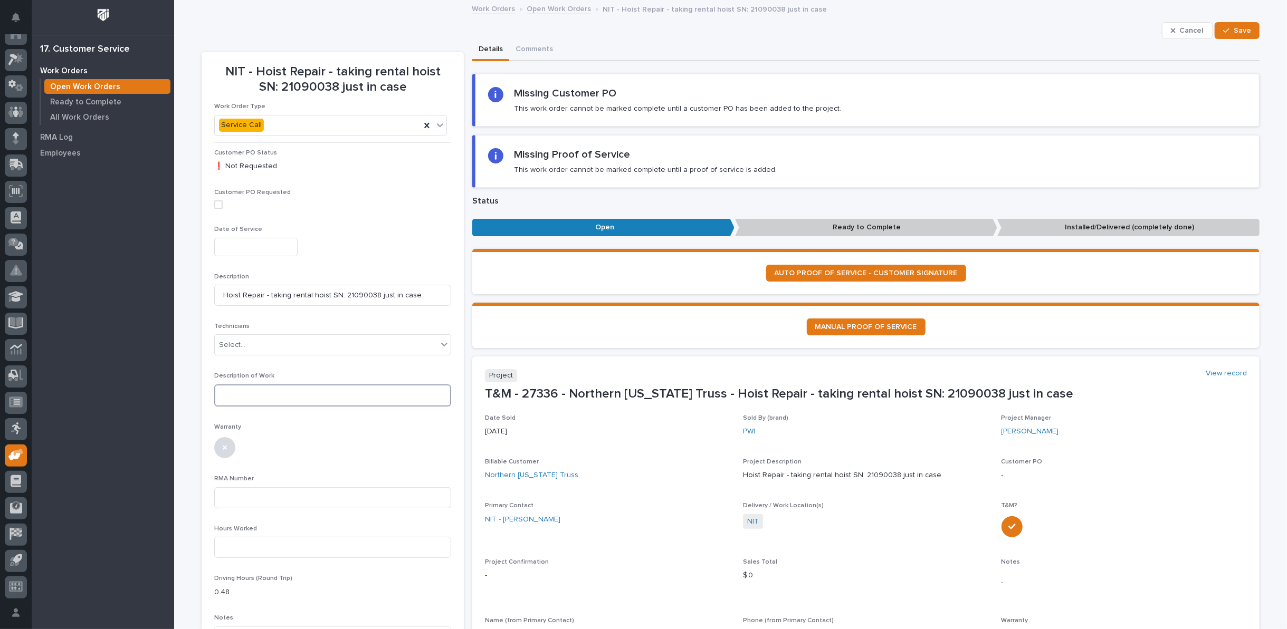
click at [294, 396] on textarea at bounding box center [332, 396] width 237 height 22
type textarea "**********"
click at [1242, 28] on span "Save" at bounding box center [1241, 30] width 17 height 9
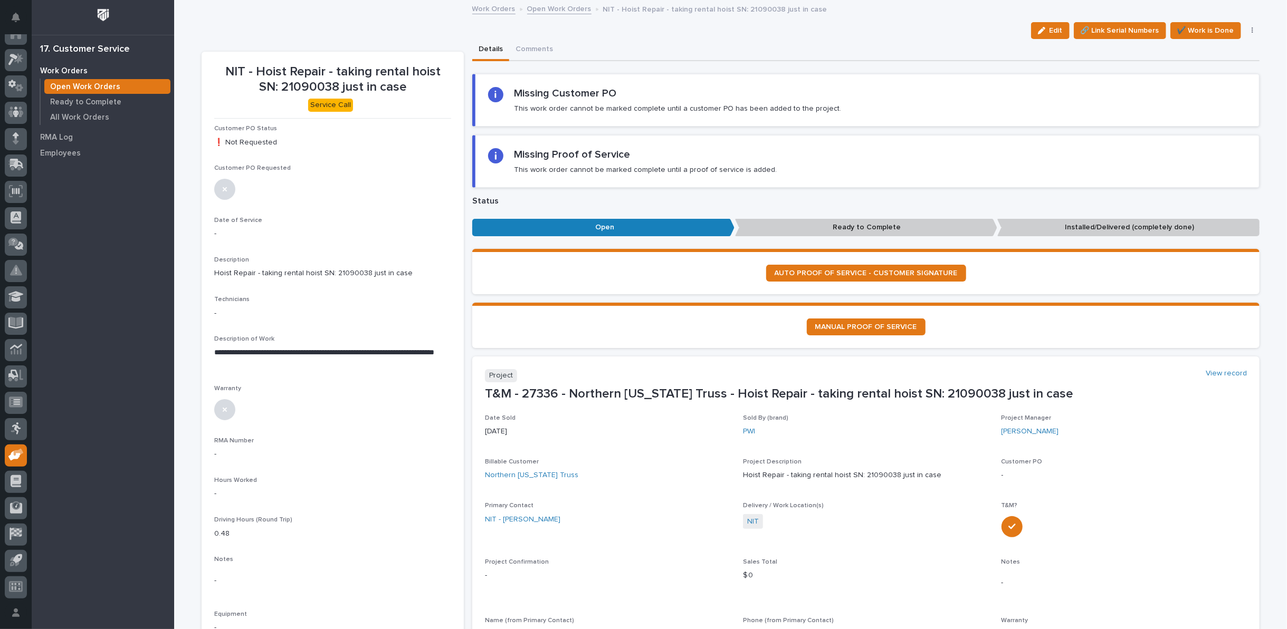
click at [549, 6] on link "Open Work Orders" at bounding box center [559, 8] width 64 height 12
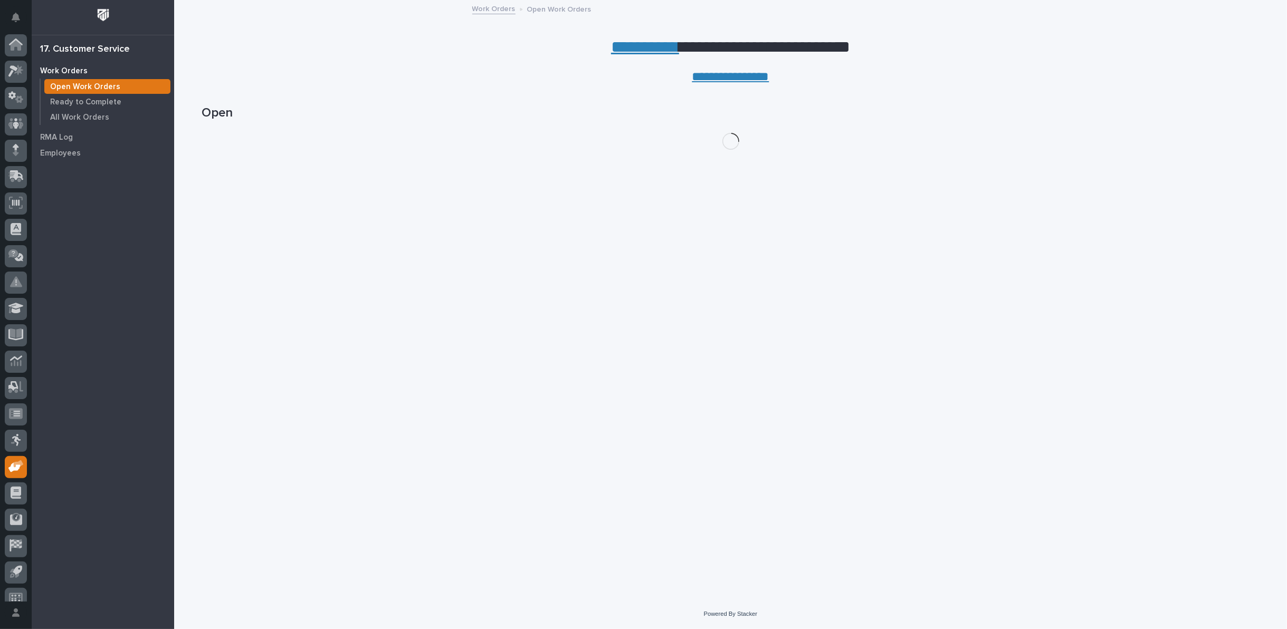
scroll to position [12, 0]
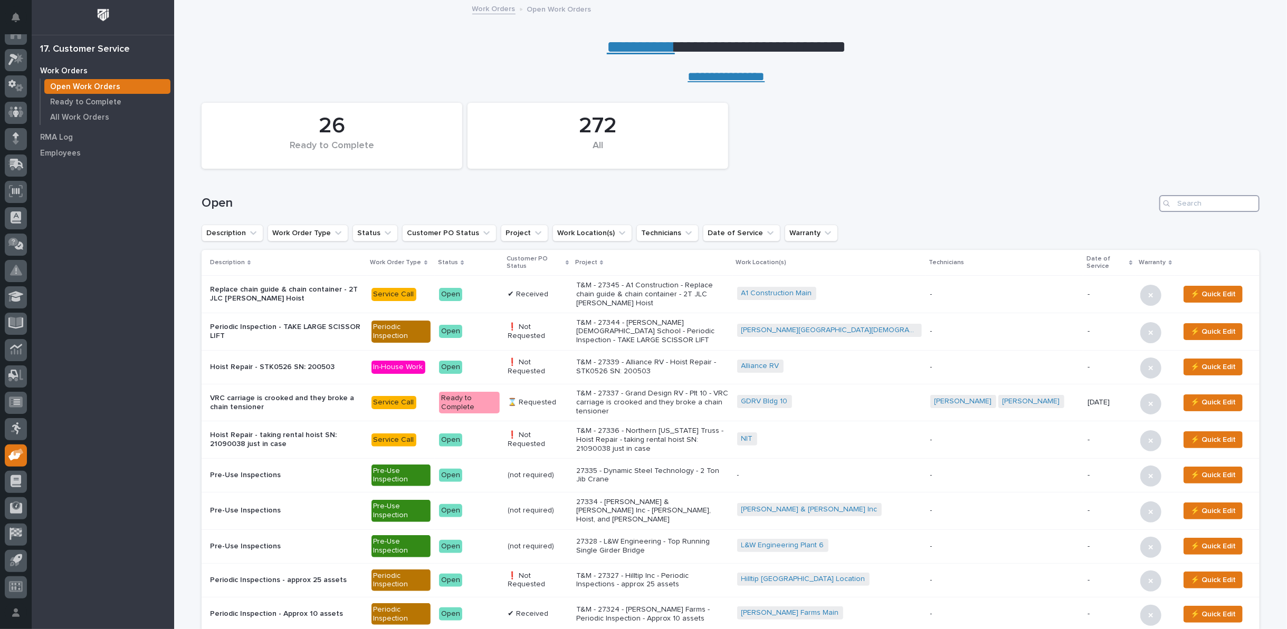
click at [1210, 207] on input "Search" at bounding box center [1209, 203] width 100 height 17
type input "27214"
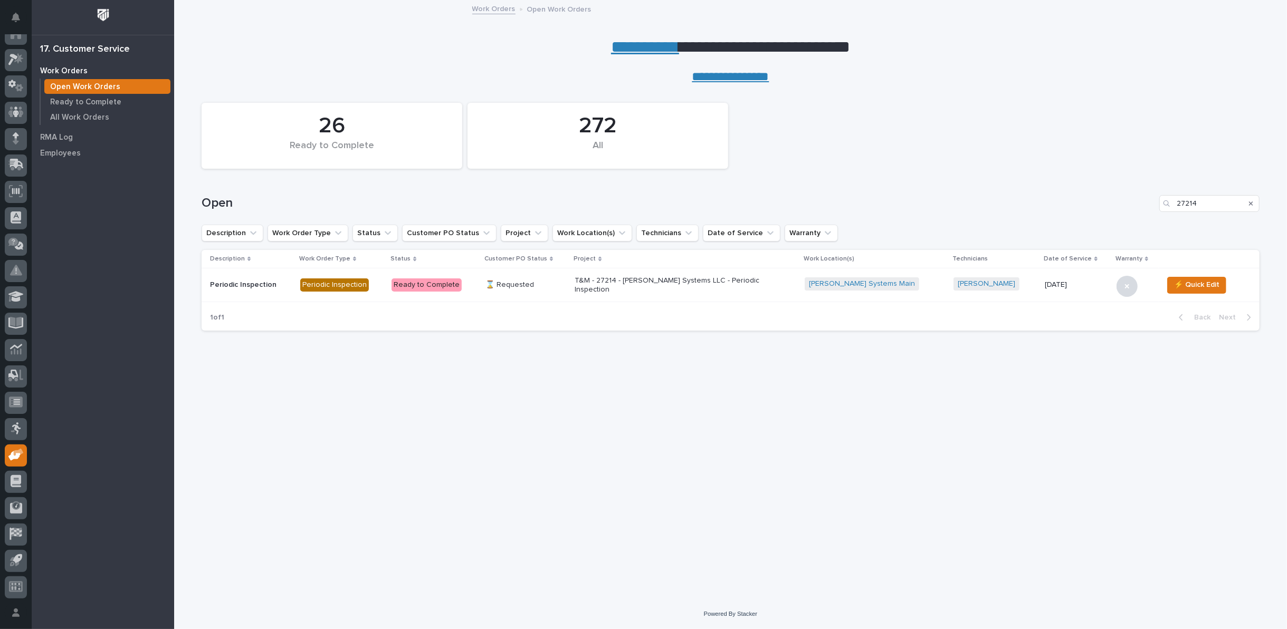
click at [699, 286] on p "T&M - 27214 - [PERSON_NAME] Systems LLC - Periodic Inspection" at bounding box center [666, 285] width 185 height 18
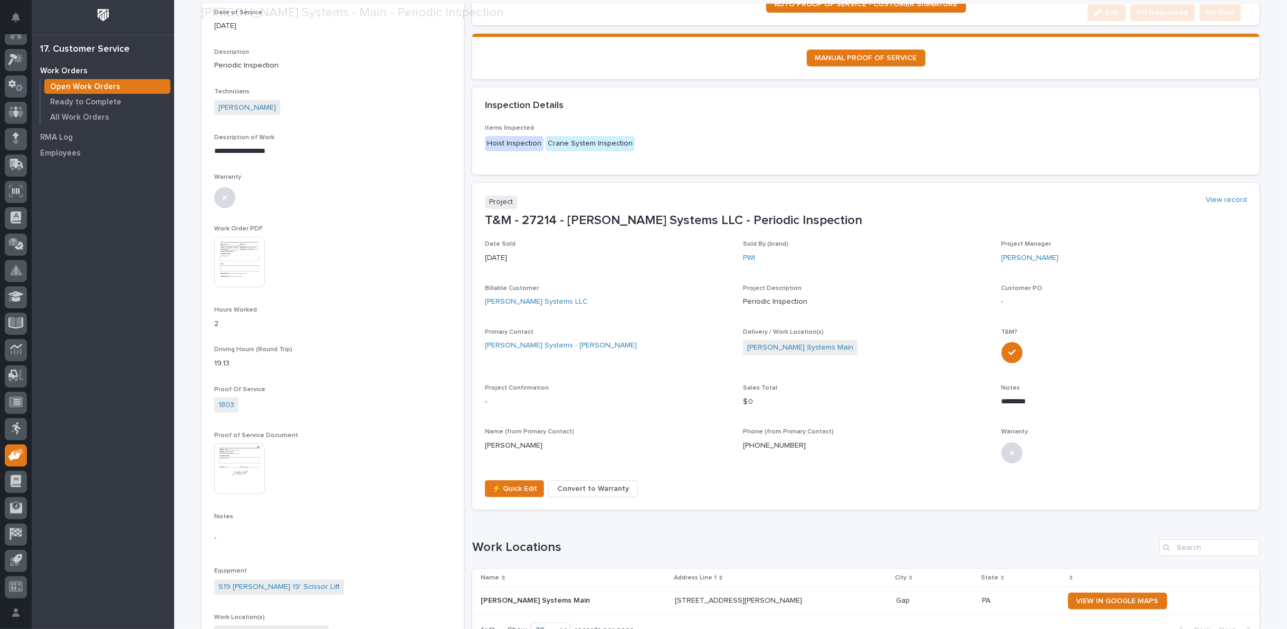
scroll to position [234, 0]
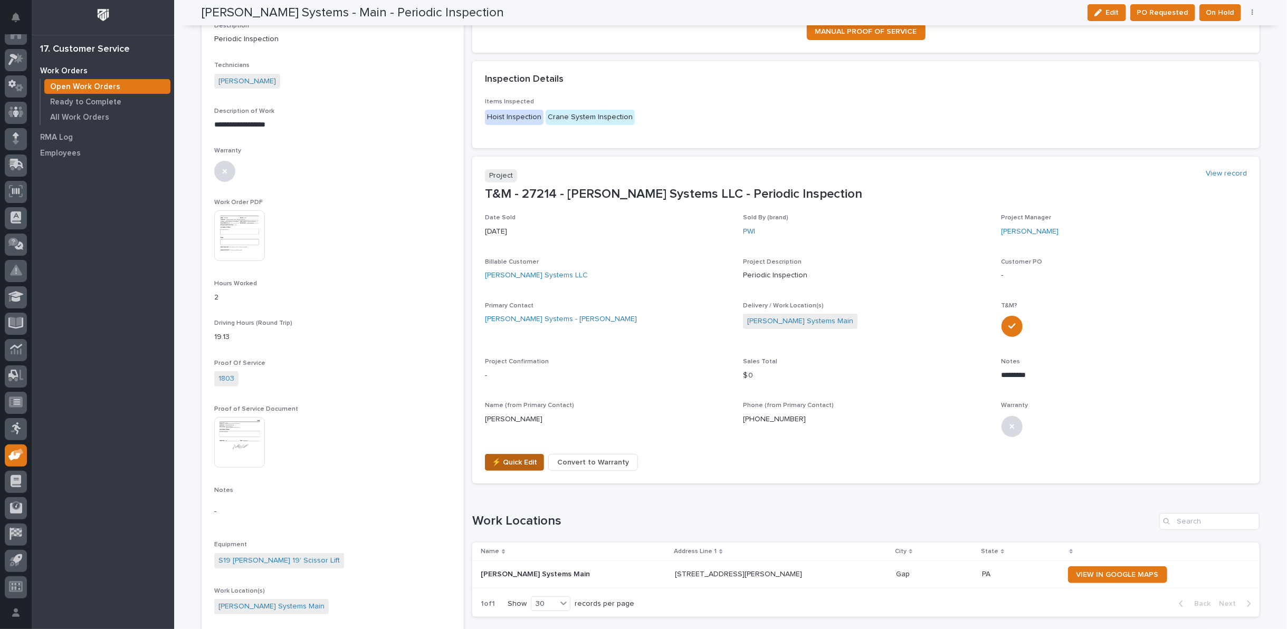
click at [503, 460] on span "⚡ Quick Edit" at bounding box center [514, 462] width 45 height 13
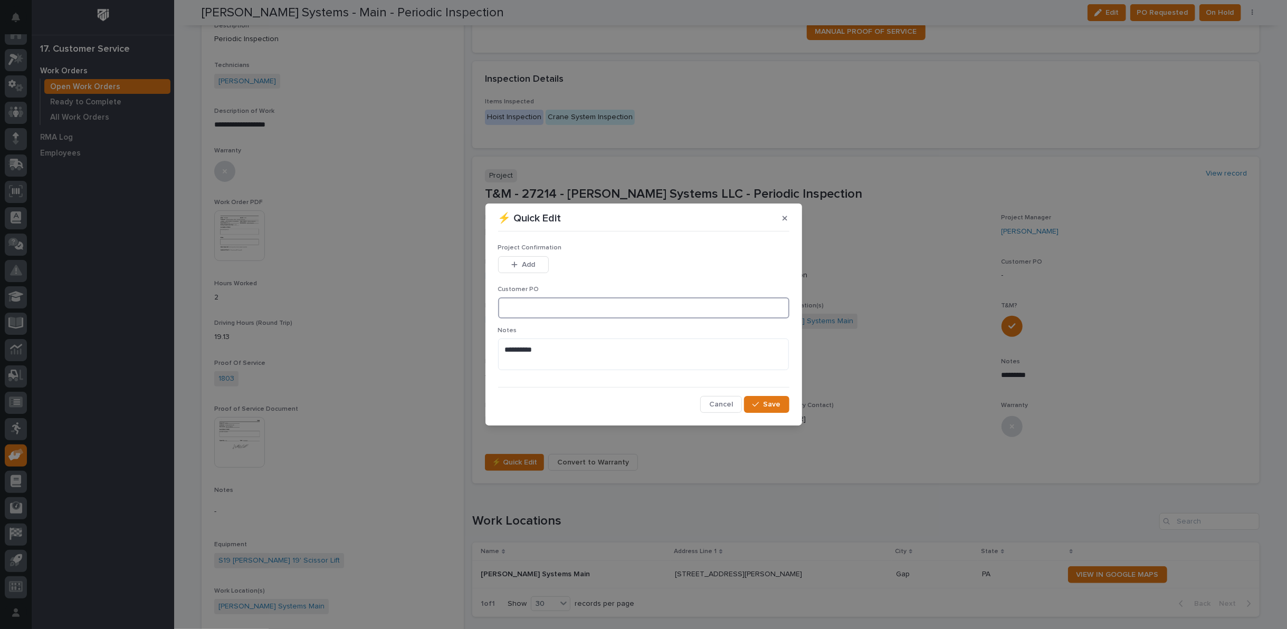
click at [523, 314] on input at bounding box center [643, 307] width 291 height 21
type input "No PO Required"
click at [755, 404] on icon "button" at bounding box center [755, 404] width 6 height 7
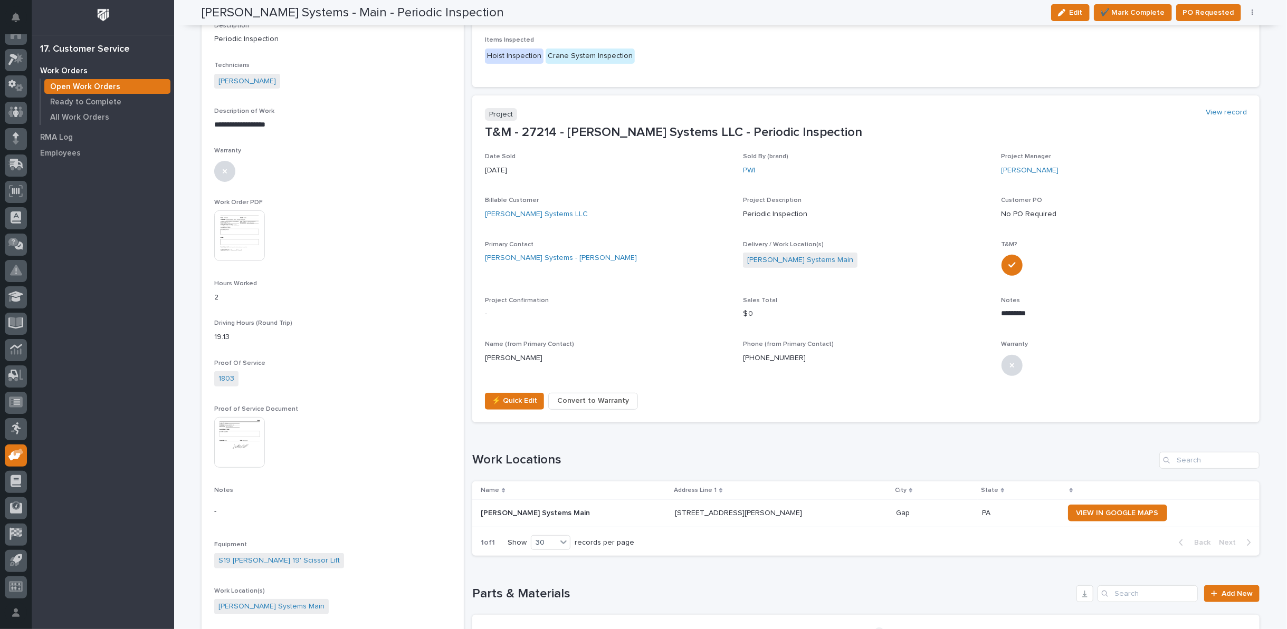
scroll to position [204, 0]
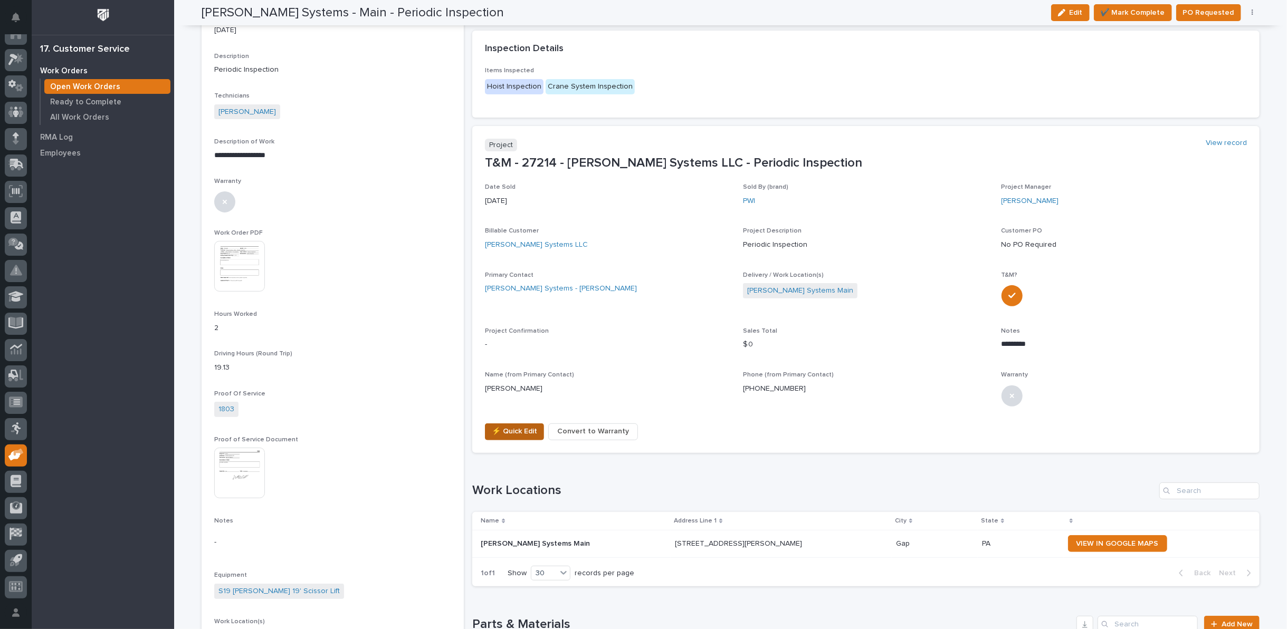
click at [510, 425] on span "⚡ Quick Edit" at bounding box center [514, 431] width 45 height 13
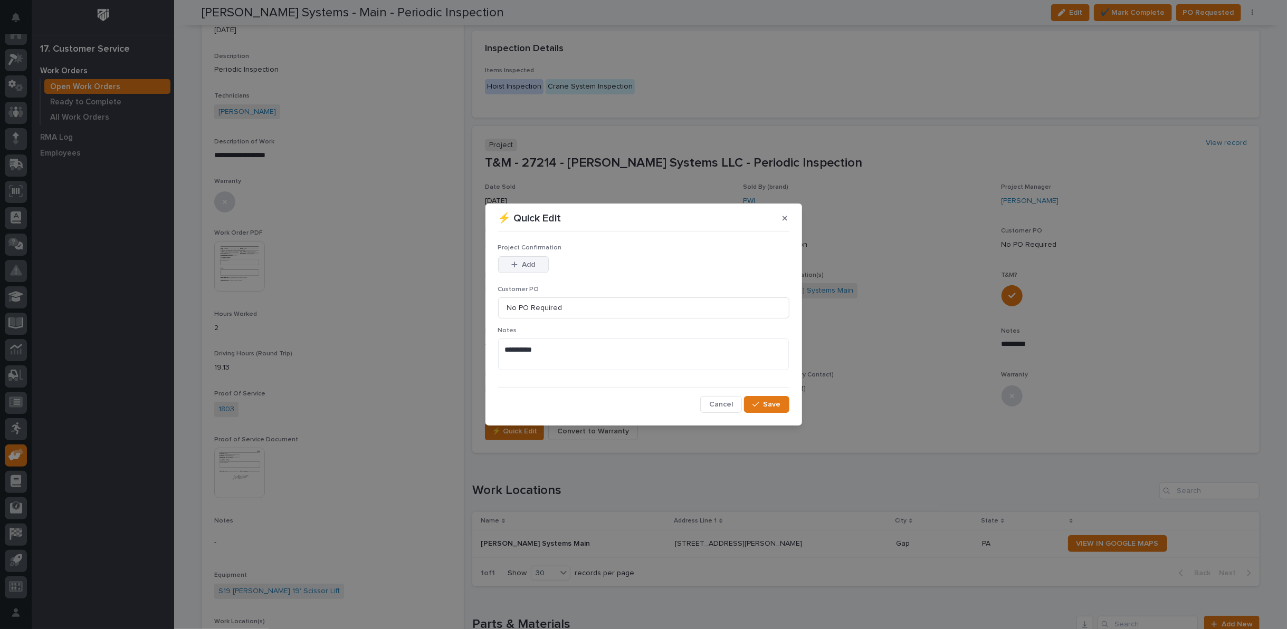
click at [505, 270] on button "Add" at bounding box center [523, 264] width 51 height 17
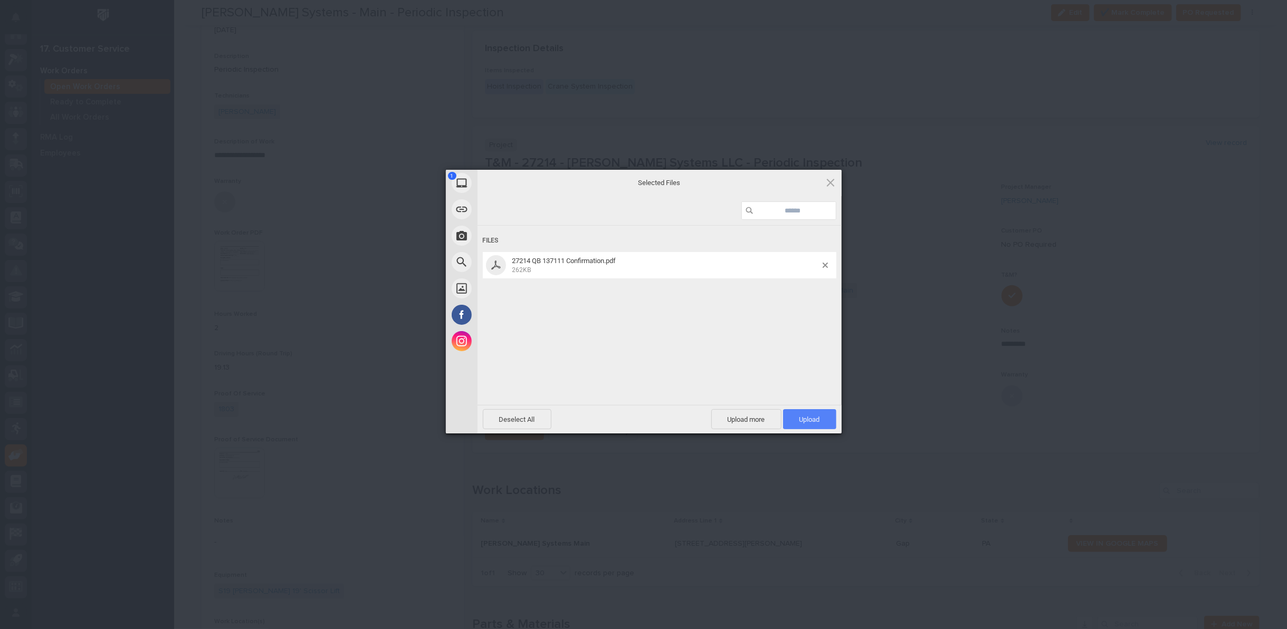
click at [804, 422] on span "Upload 1" at bounding box center [809, 420] width 21 height 8
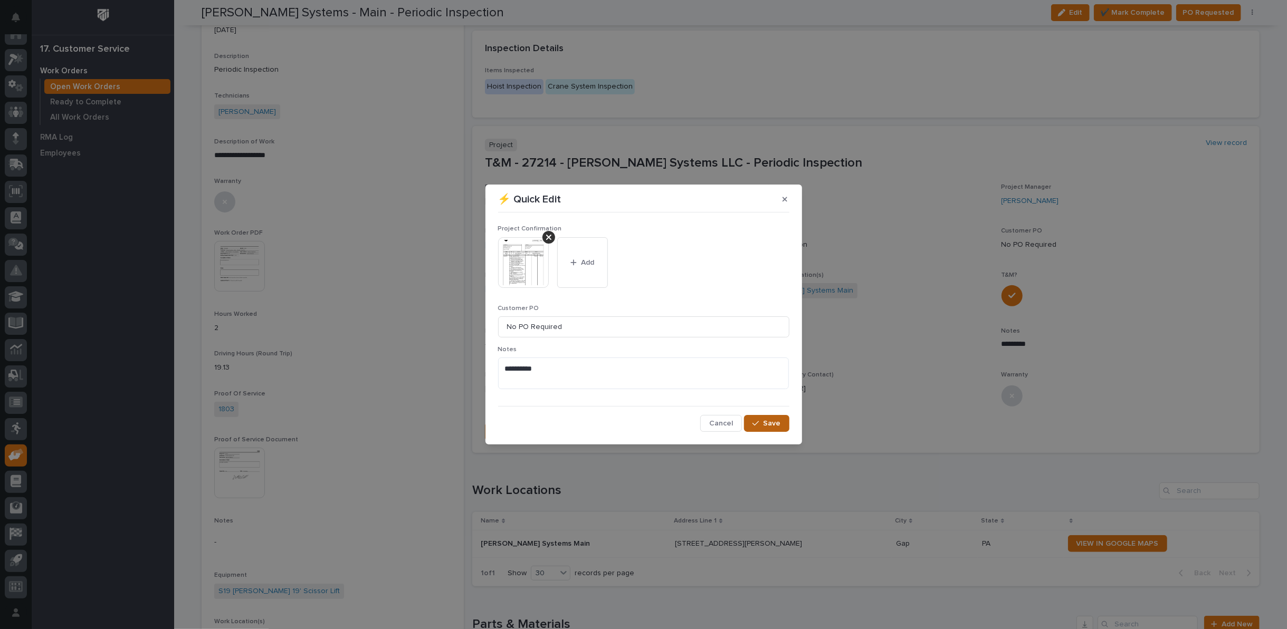
click at [779, 426] on span "Save" at bounding box center [771, 423] width 17 height 9
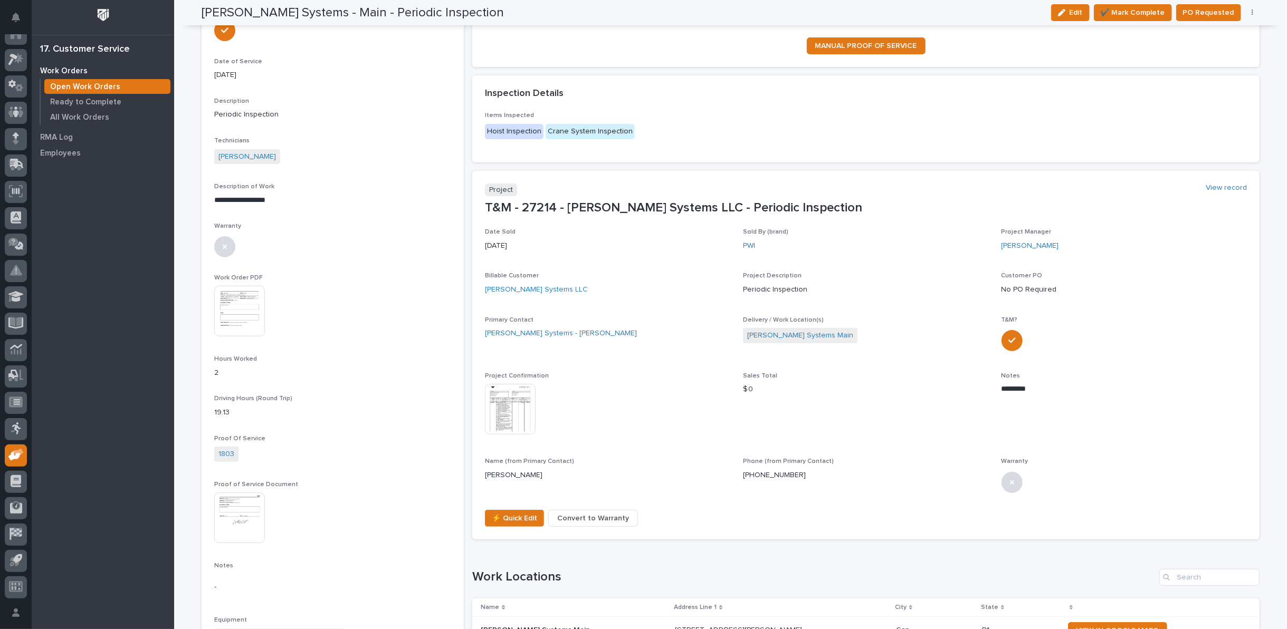
scroll to position [0, 0]
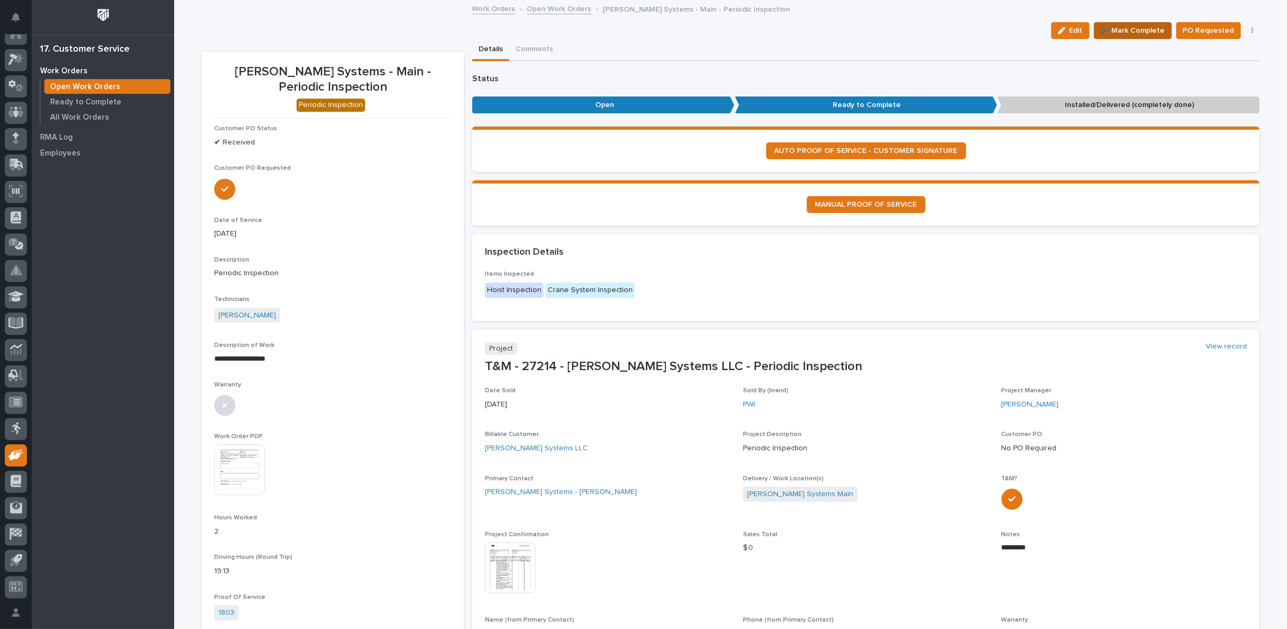
click at [1140, 28] on span "✔️ Mark Complete" at bounding box center [1132, 30] width 64 height 13
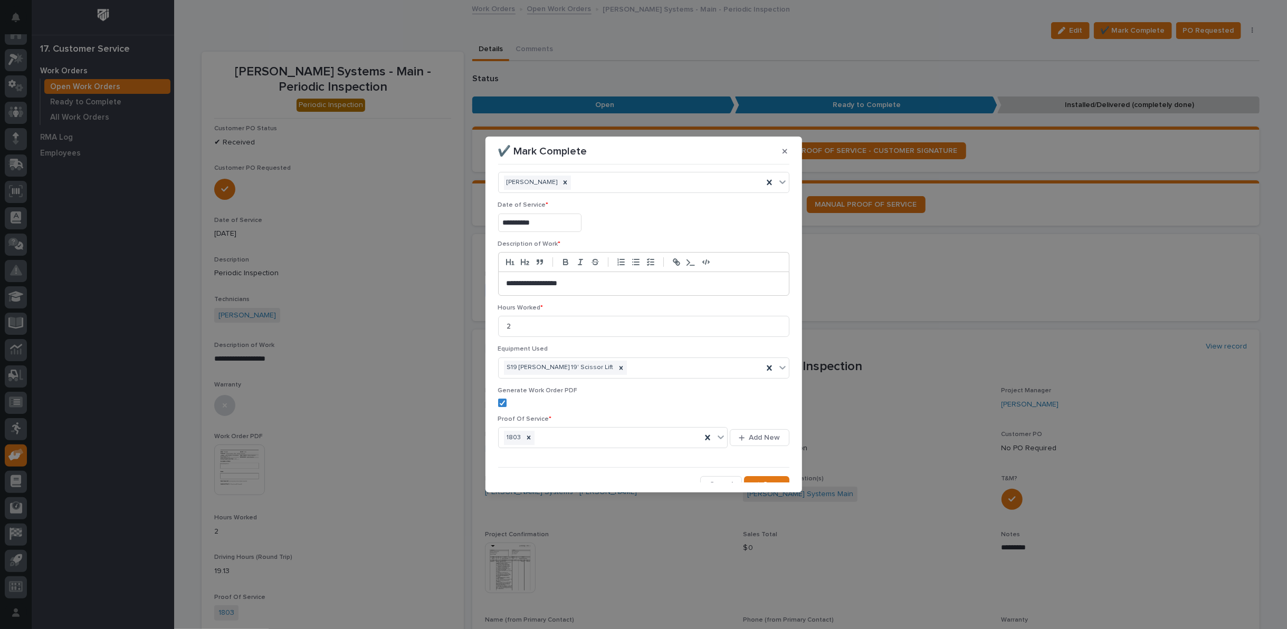
scroll to position [25, 0]
click at [769, 474] on span "Save" at bounding box center [771, 476] width 17 height 9
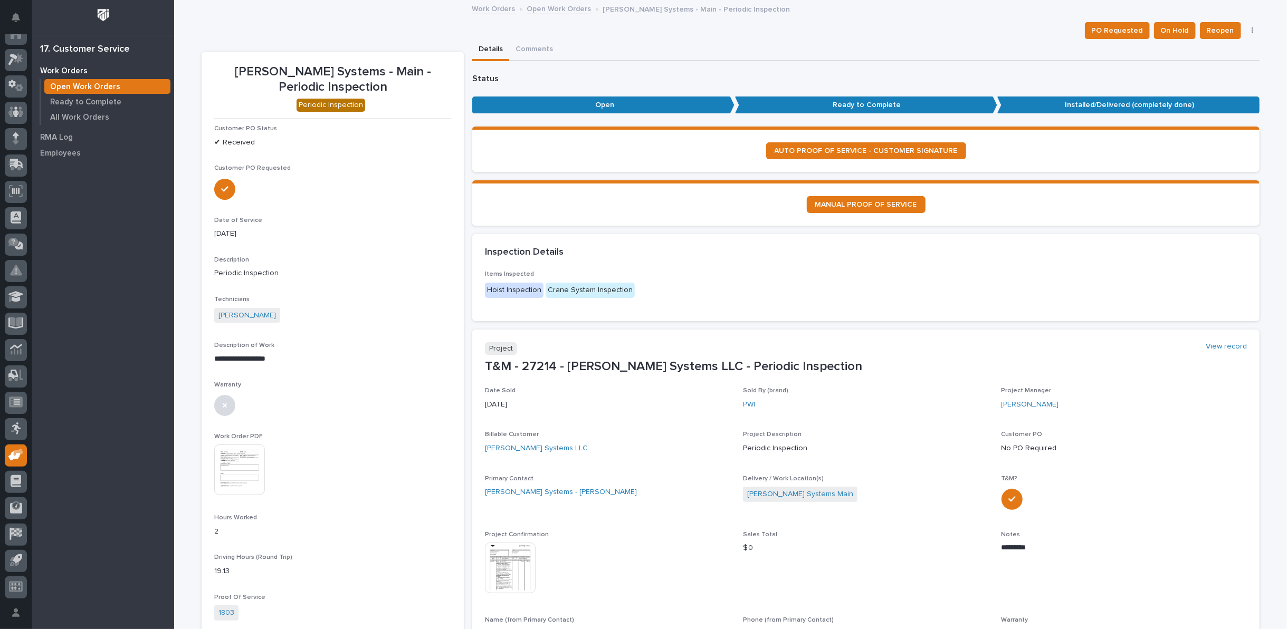
click at [544, 8] on link "Open Work Orders" at bounding box center [559, 8] width 64 height 12
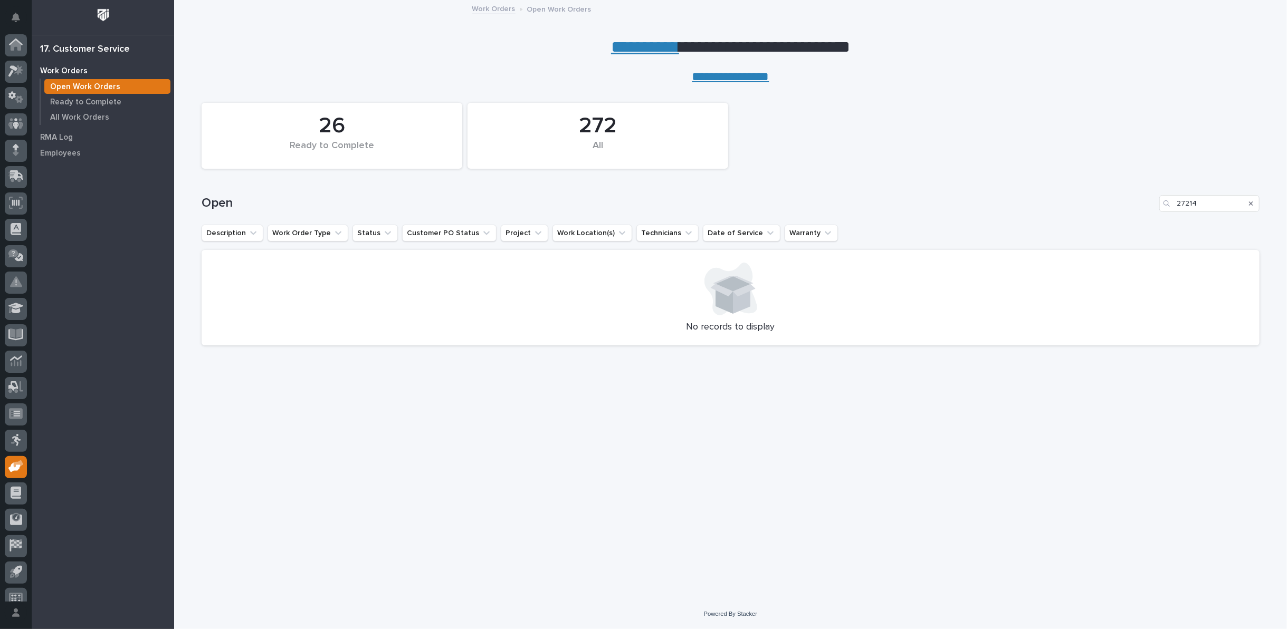
scroll to position [12, 0]
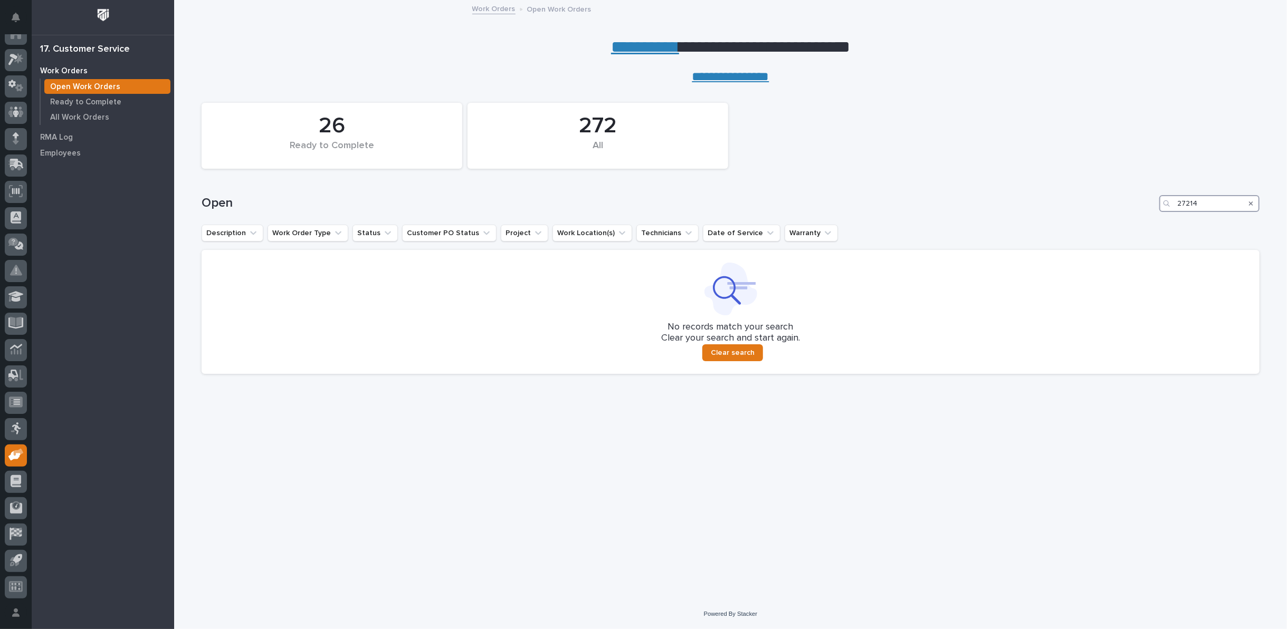
drag, startPoint x: 1215, startPoint y: 201, endPoint x: 992, endPoint y: 215, distance: 223.5
click at [994, 215] on div "Open 27214" at bounding box center [730, 199] width 1058 height 51
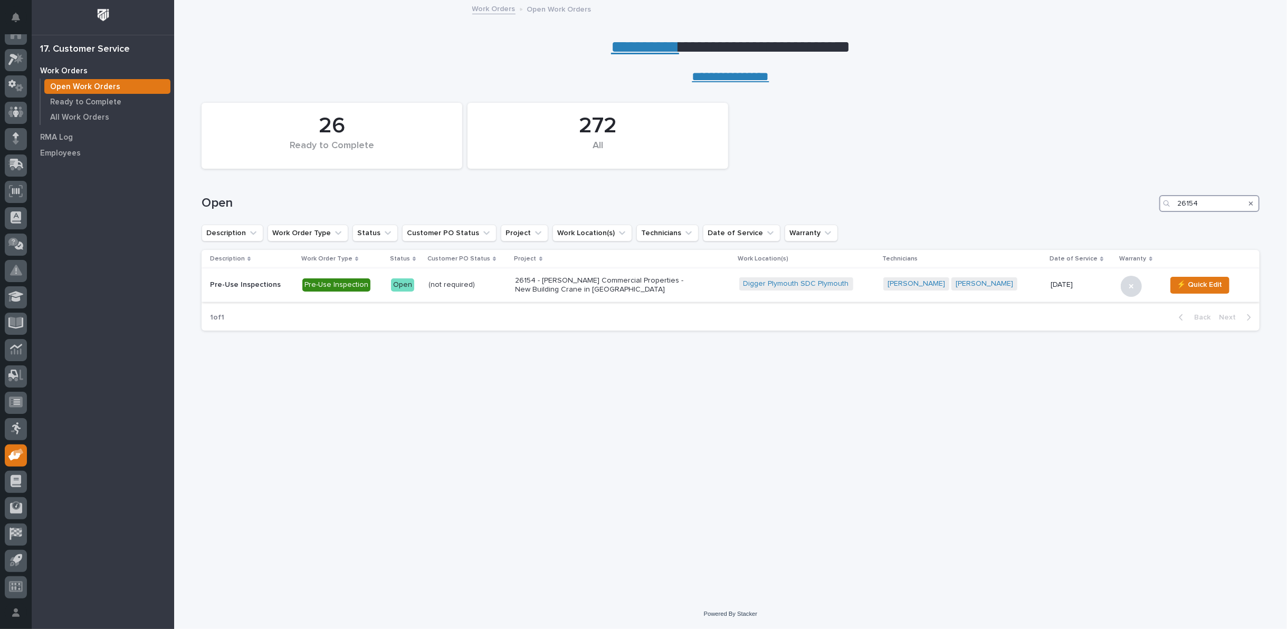
type input "26154"
click at [570, 282] on p "26154 - [PERSON_NAME] Commercial Properties - New Building Crane in [GEOGRAPHIC…" at bounding box center [607, 285] width 185 height 18
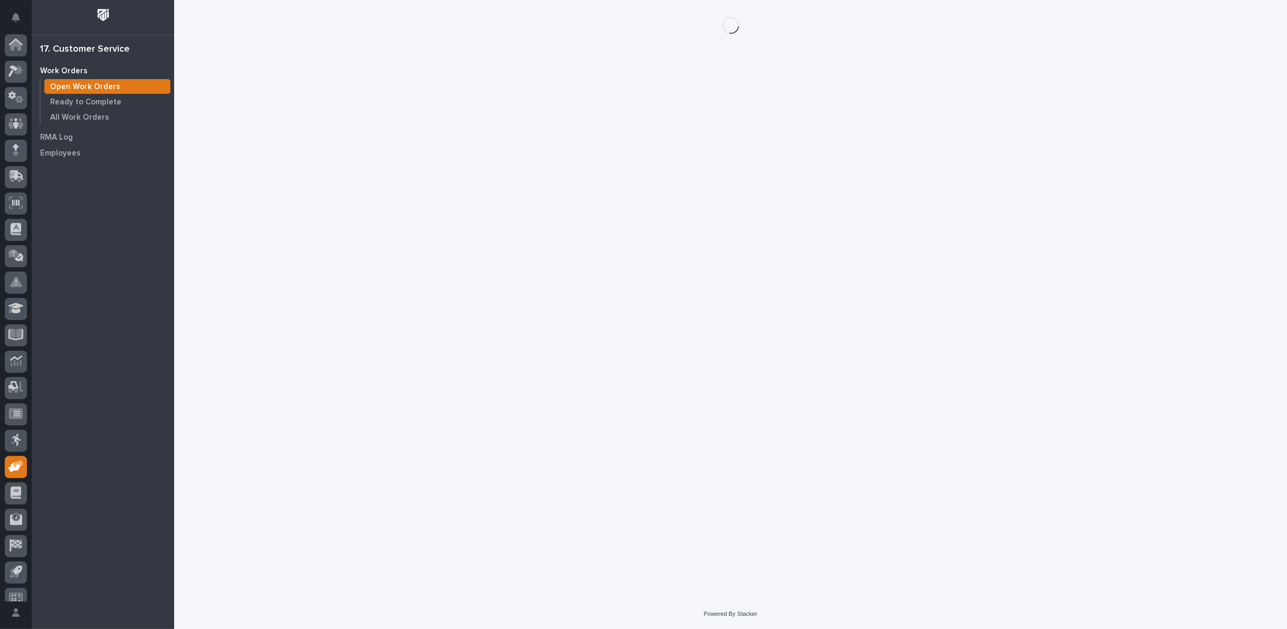
scroll to position [12, 0]
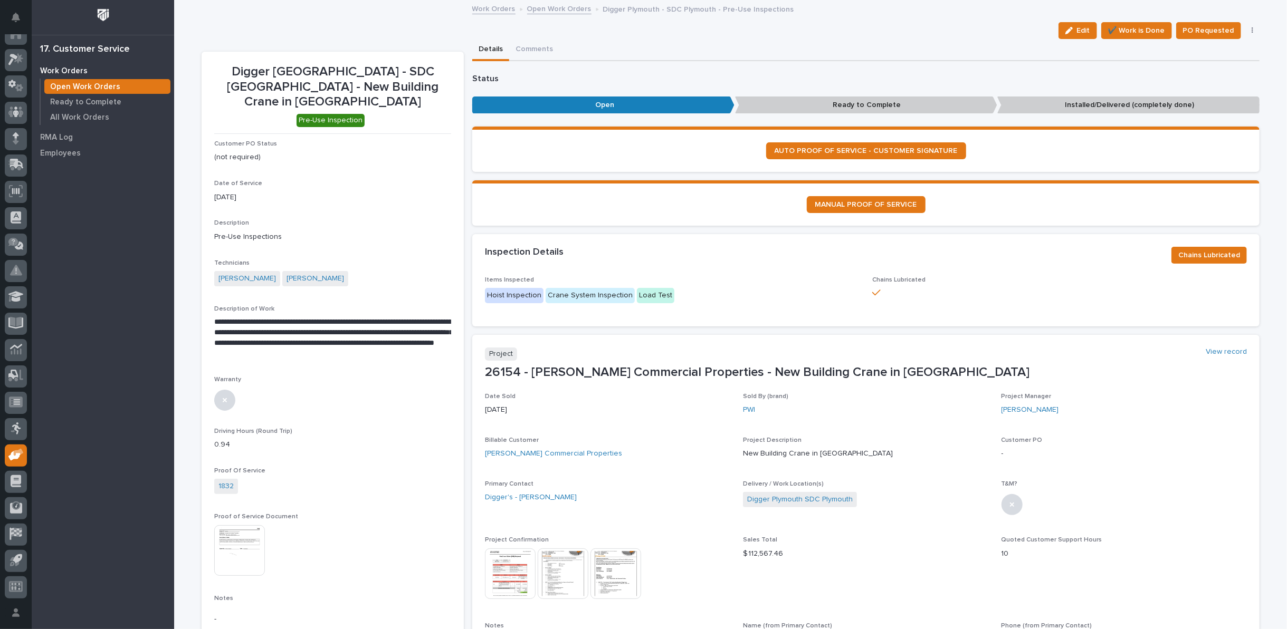
click at [498, 569] on img at bounding box center [510, 574] width 51 height 51
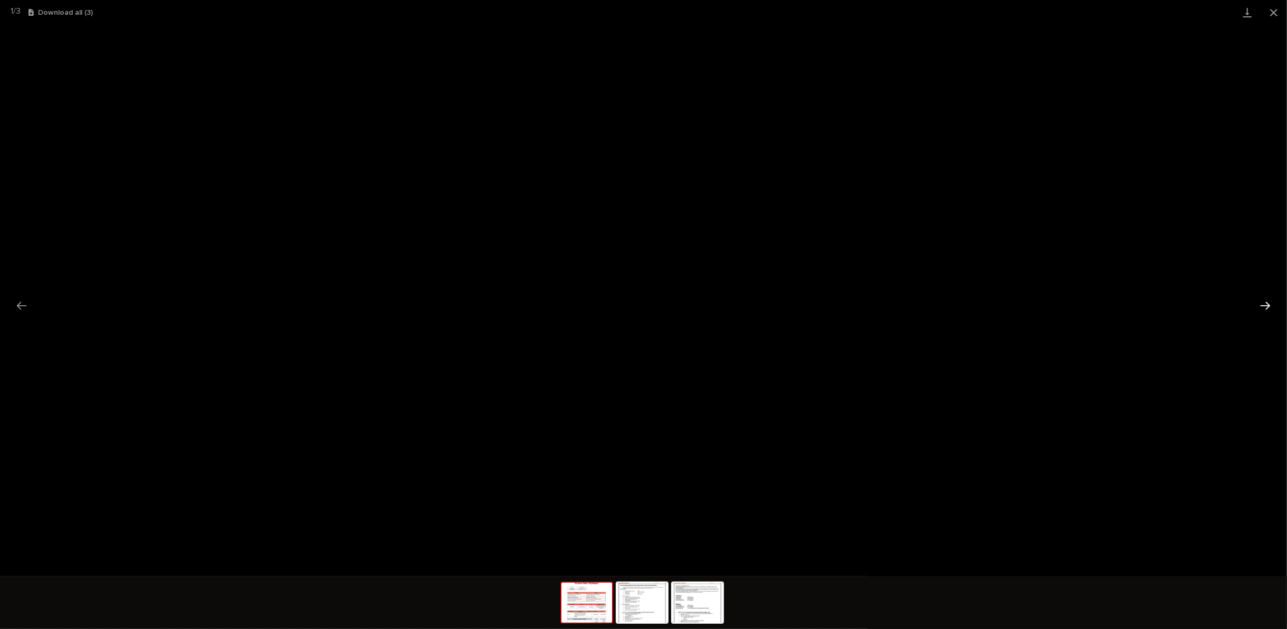
click at [1263, 308] on button "Next slide" at bounding box center [1265, 305] width 22 height 21
click at [1274, 15] on button "Close gallery" at bounding box center [1273, 12] width 26 height 25
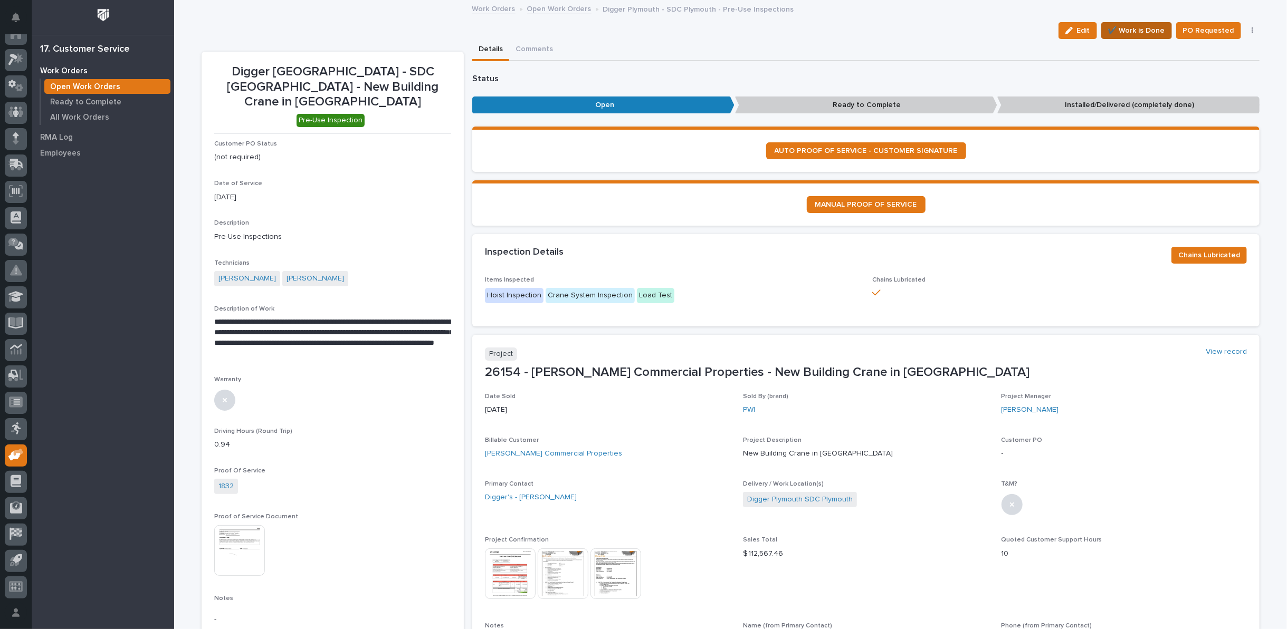
click at [1141, 28] on span "✔️ Work is Done" at bounding box center [1136, 30] width 57 height 13
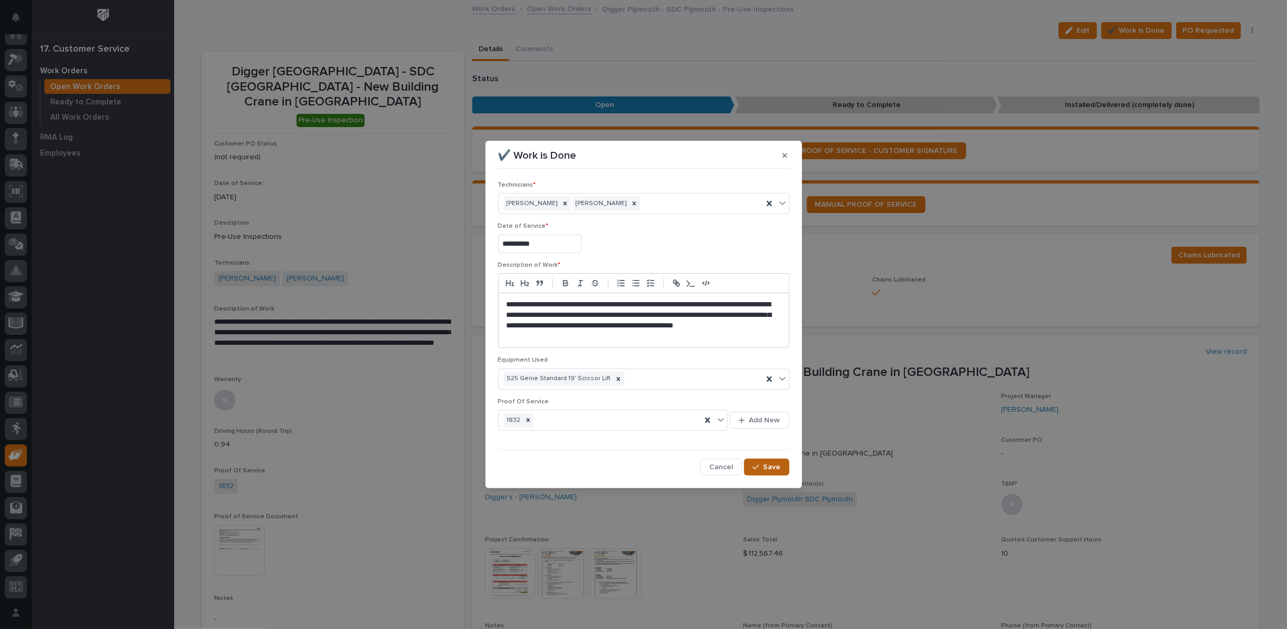
click at [767, 469] on span "Save" at bounding box center [771, 467] width 17 height 9
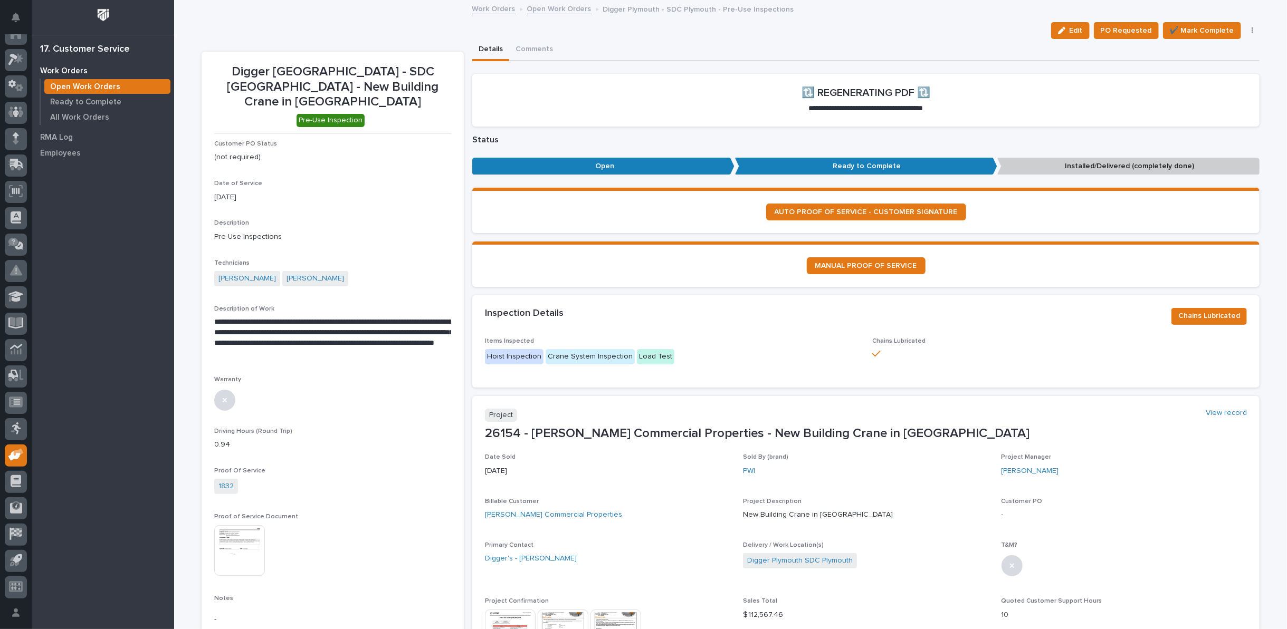
click at [1251, 31] on icon "button" at bounding box center [1252, 30] width 2 height 6
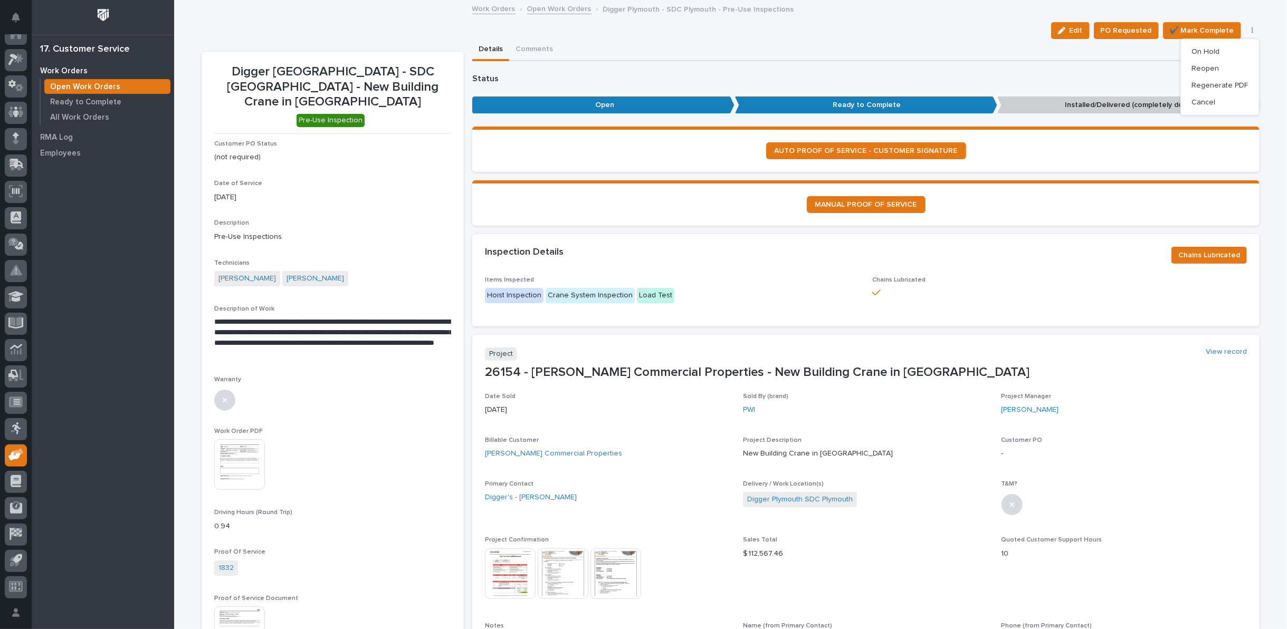
click at [235, 456] on img at bounding box center [239, 464] width 51 height 51
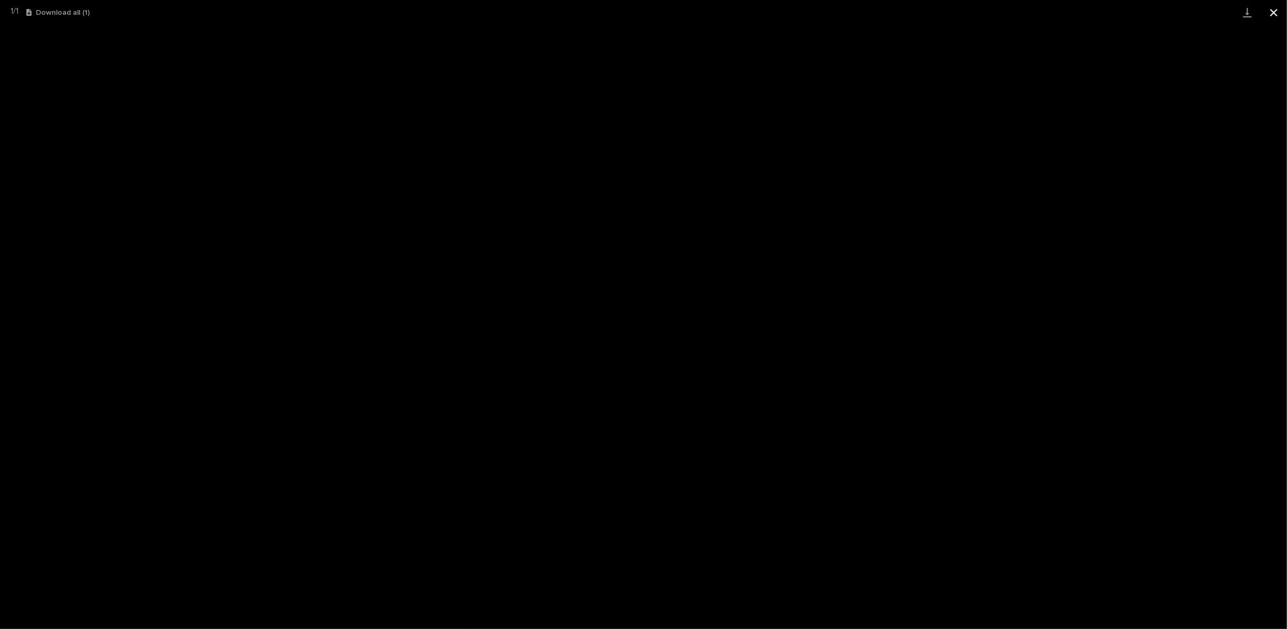
click at [1272, 9] on button "Close gallery" at bounding box center [1273, 12] width 26 height 25
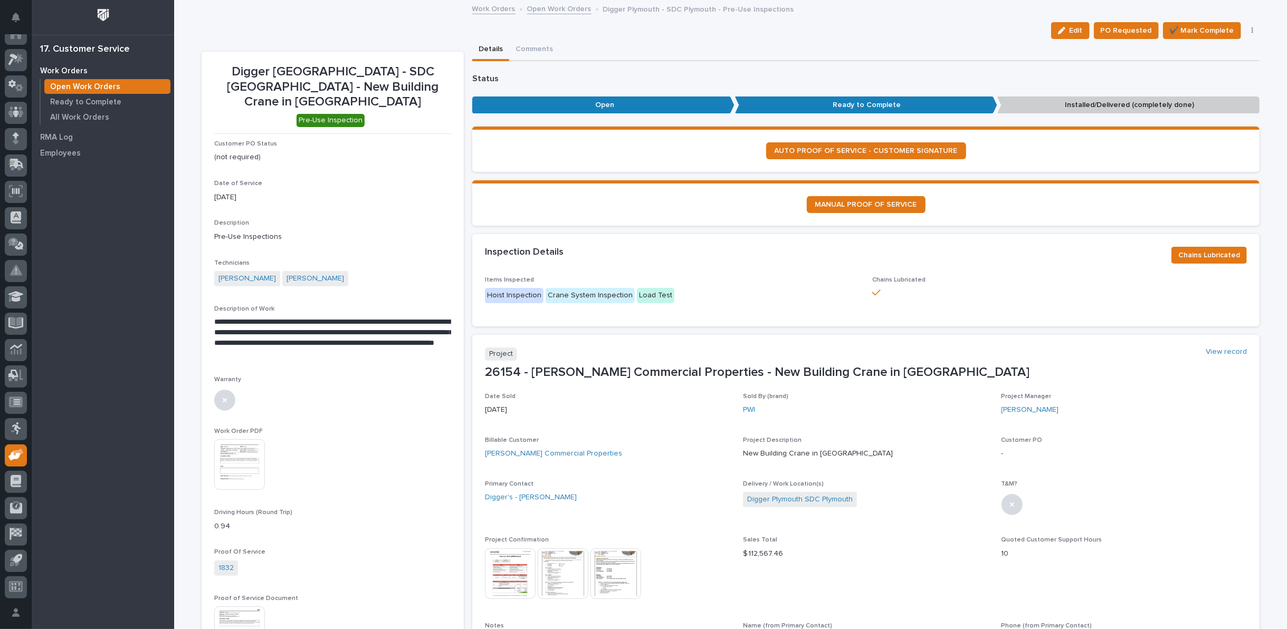
click at [552, 7] on link "Open Work Orders" at bounding box center [559, 8] width 64 height 12
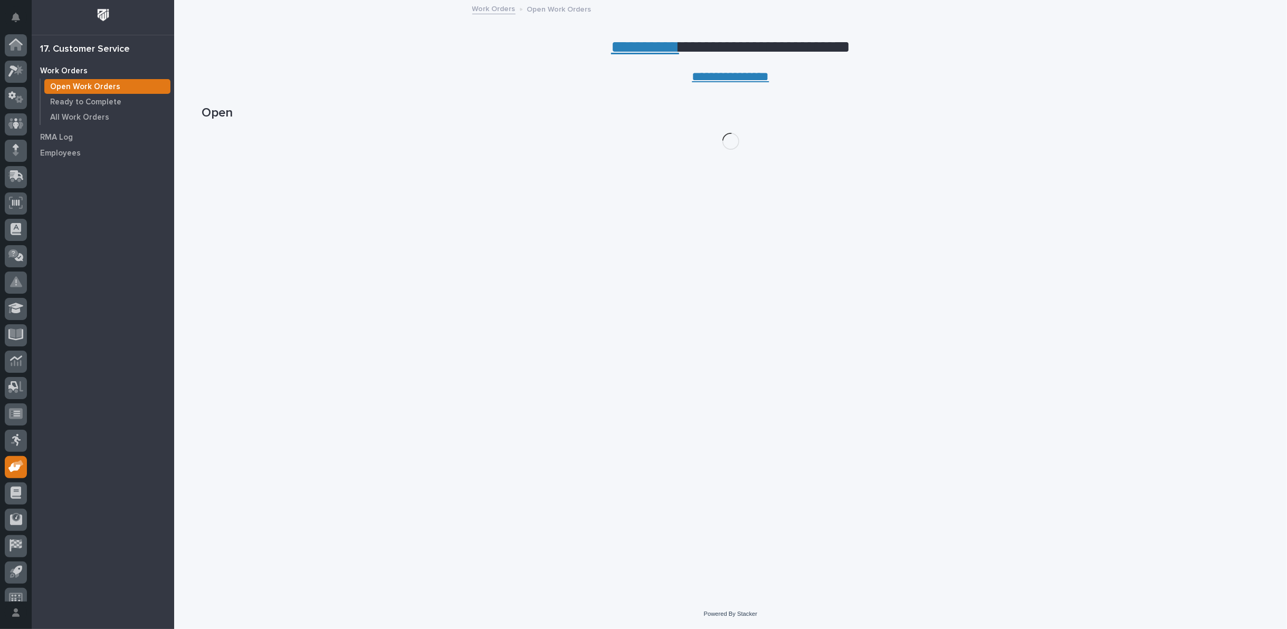
scroll to position [12, 0]
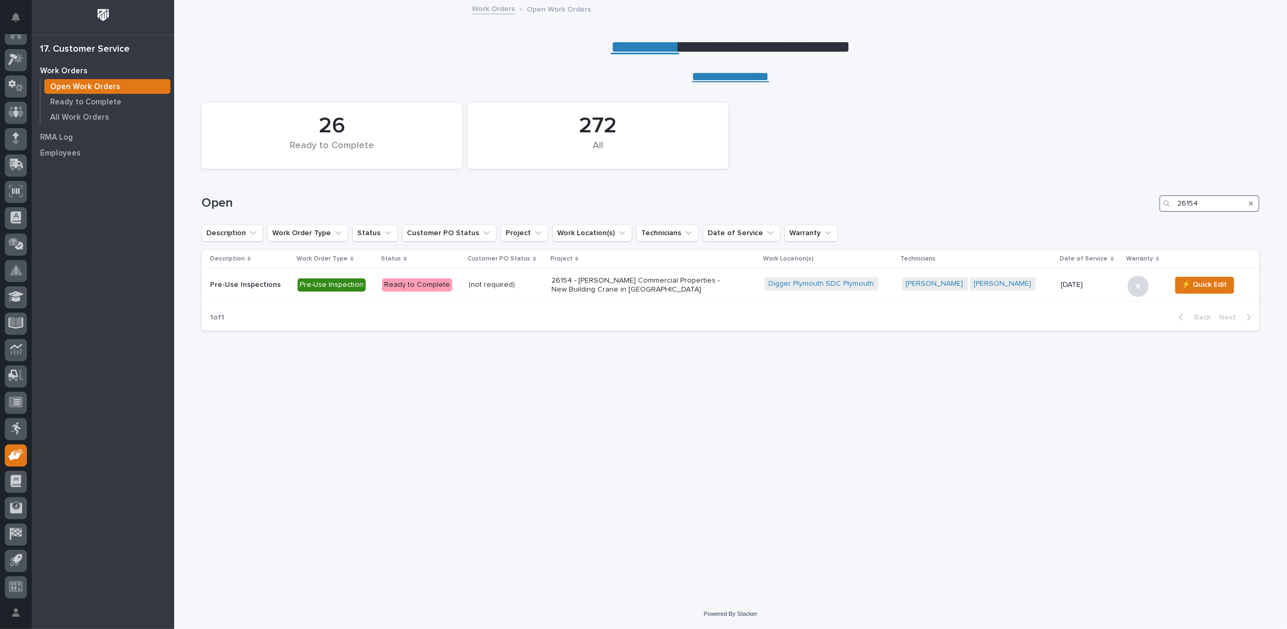
drag, startPoint x: 1203, startPoint y: 202, endPoint x: 1136, endPoint y: 203, distance: 67.0
click at [1178, 203] on input "26154" at bounding box center [1209, 203] width 100 height 17
type input "27199"
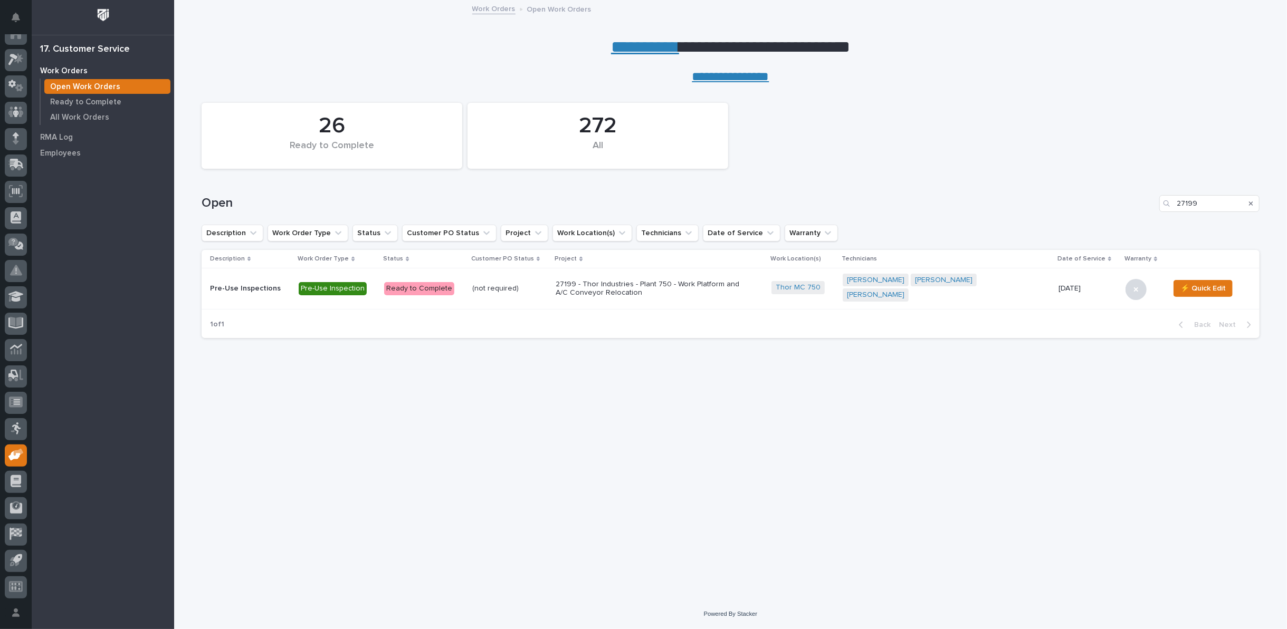
click at [638, 286] on p "27199 - Thor Industries - Plant 750 - Work Platform and A/C Conveyor Relocation" at bounding box center [647, 289] width 185 height 18
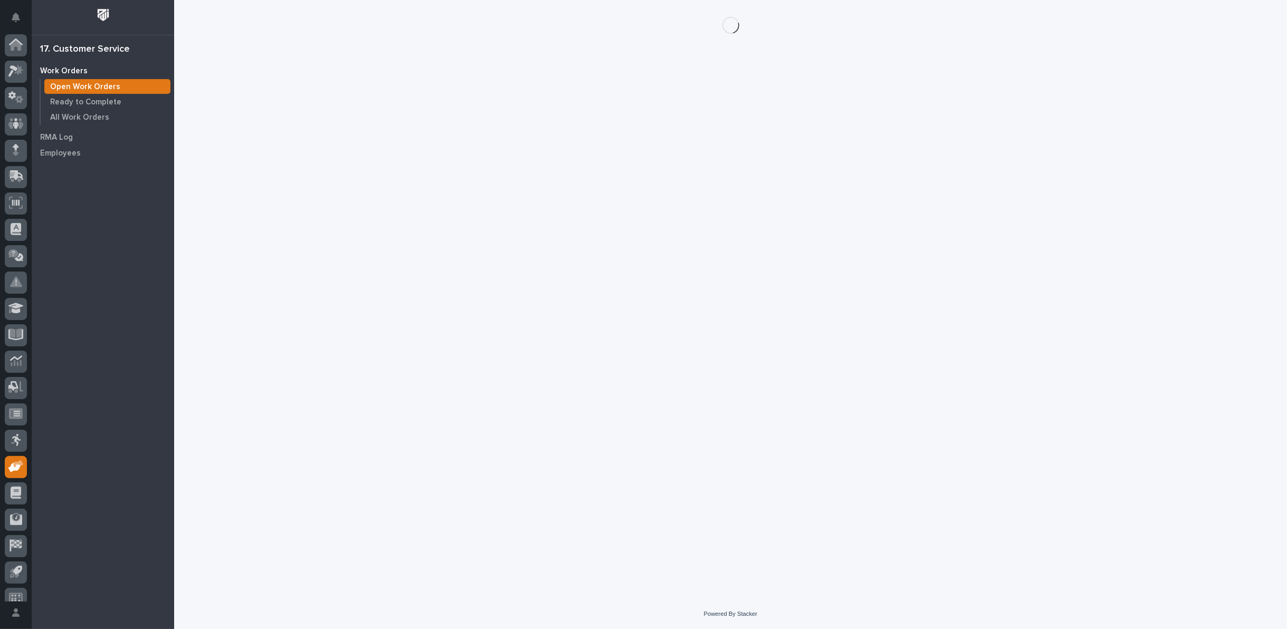
scroll to position [12, 0]
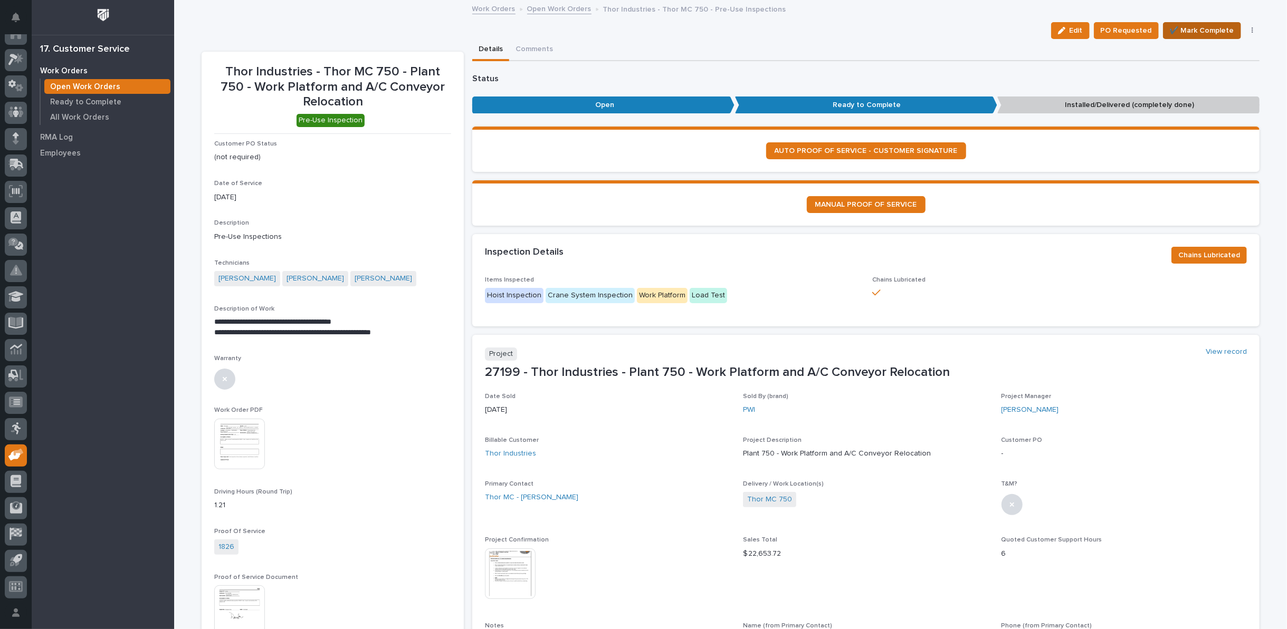
click at [1186, 32] on span "✔️ Mark Complete" at bounding box center [1201, 30] width 64 height 13
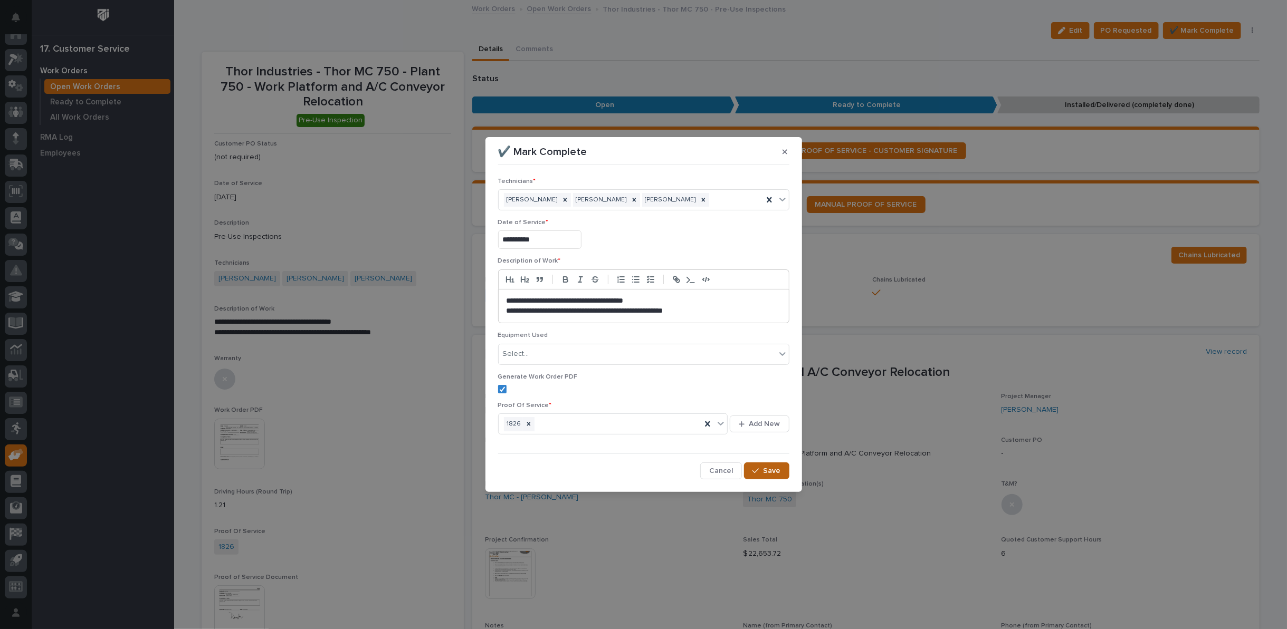
click at [779, 469] on span "Save" at bounding box center [771, 470] width 17 height 9
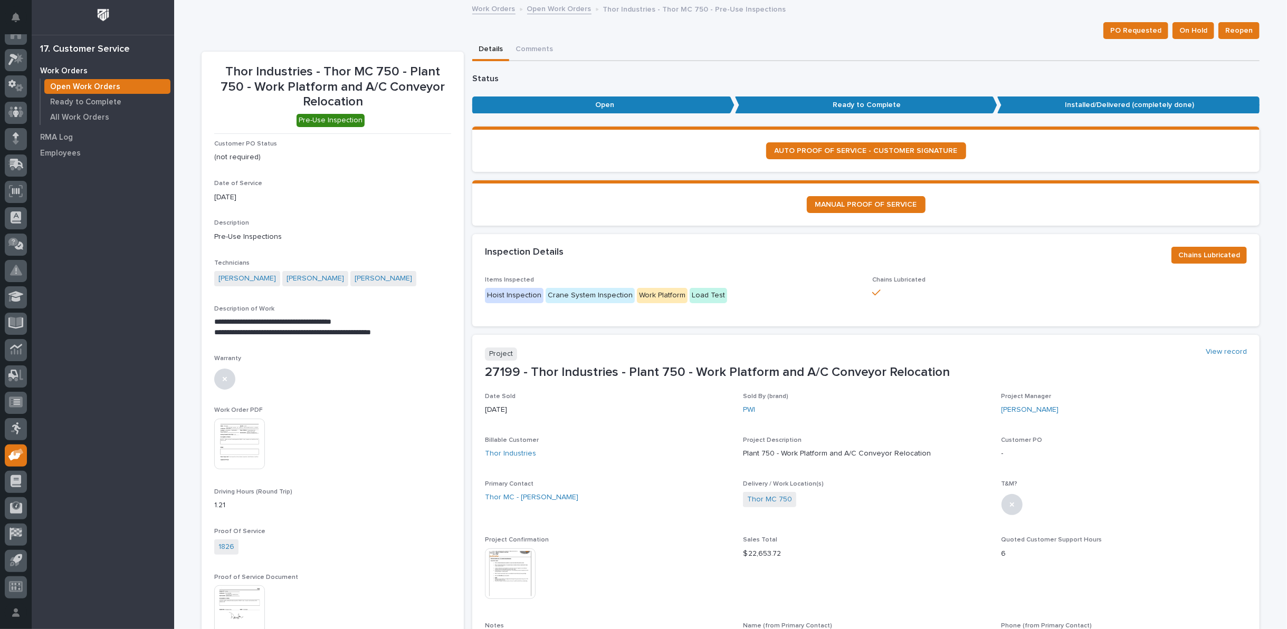
click at [562, 9] on link "Open Work Orders" at bounding box center [559, 8] width 64 height 12
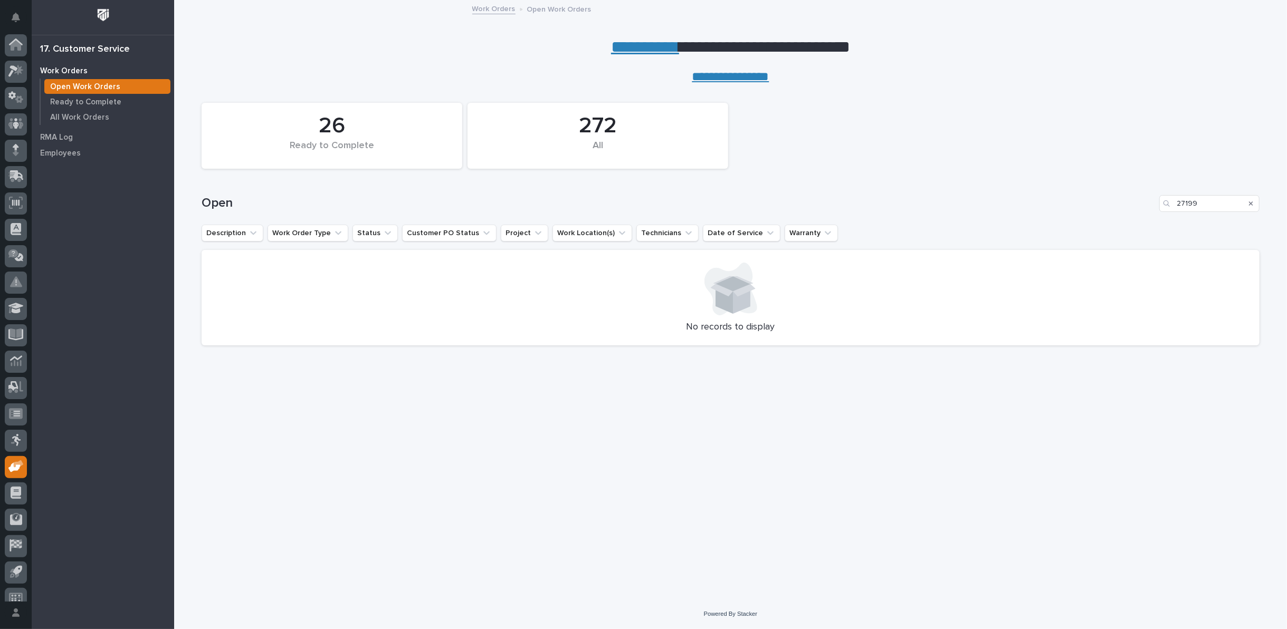
scroll to position [12, 0]
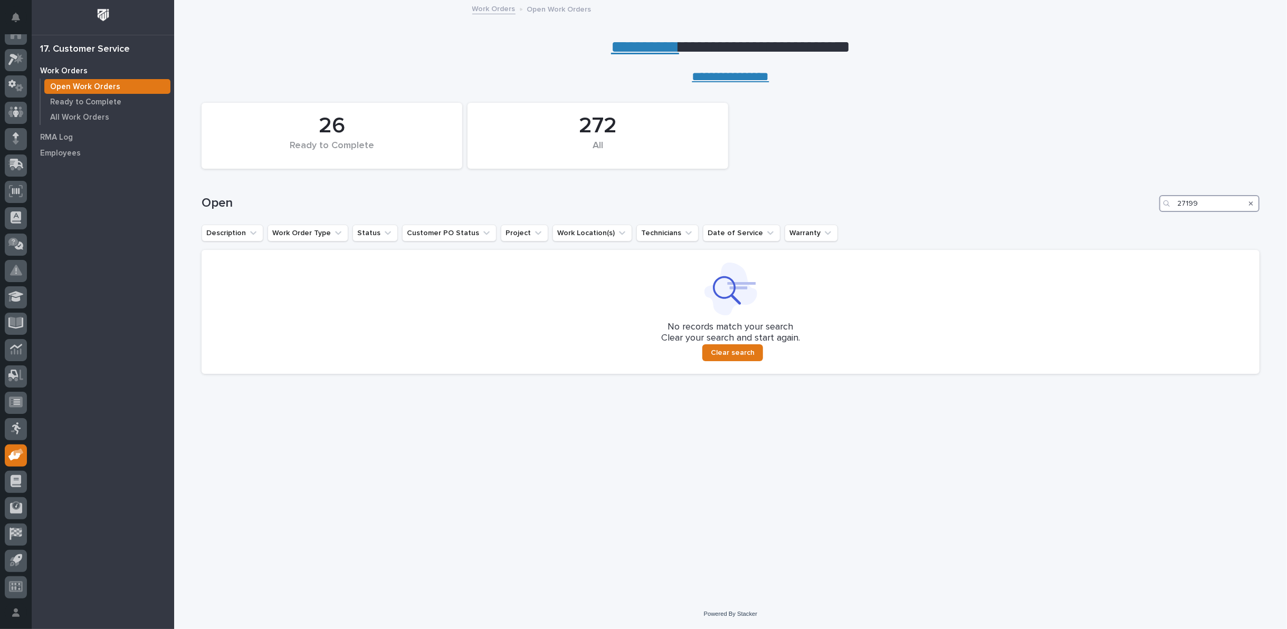
drag, startPoint x: 1198, startPoint y: 200, endPoint x: 1094, endPoint y: 203, distance: 103.9
click at [1094, 203] on div "Open 27199" at bounding box center [730, 203] width 1058 height 17
type input "27280"
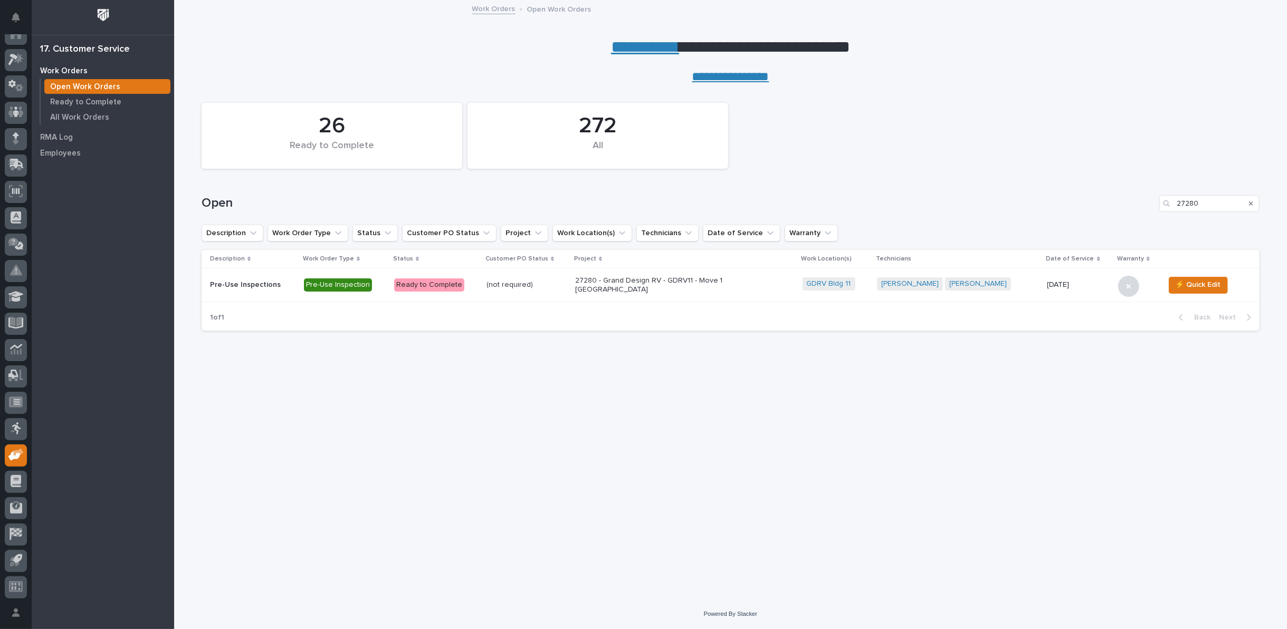
click at [625, 286] on p "27280 - Grand Design RV - GDRV11 - Move 1 [GEOGRAPHIC_DATA]" at bounding box center [667, 285] width 185 height 18
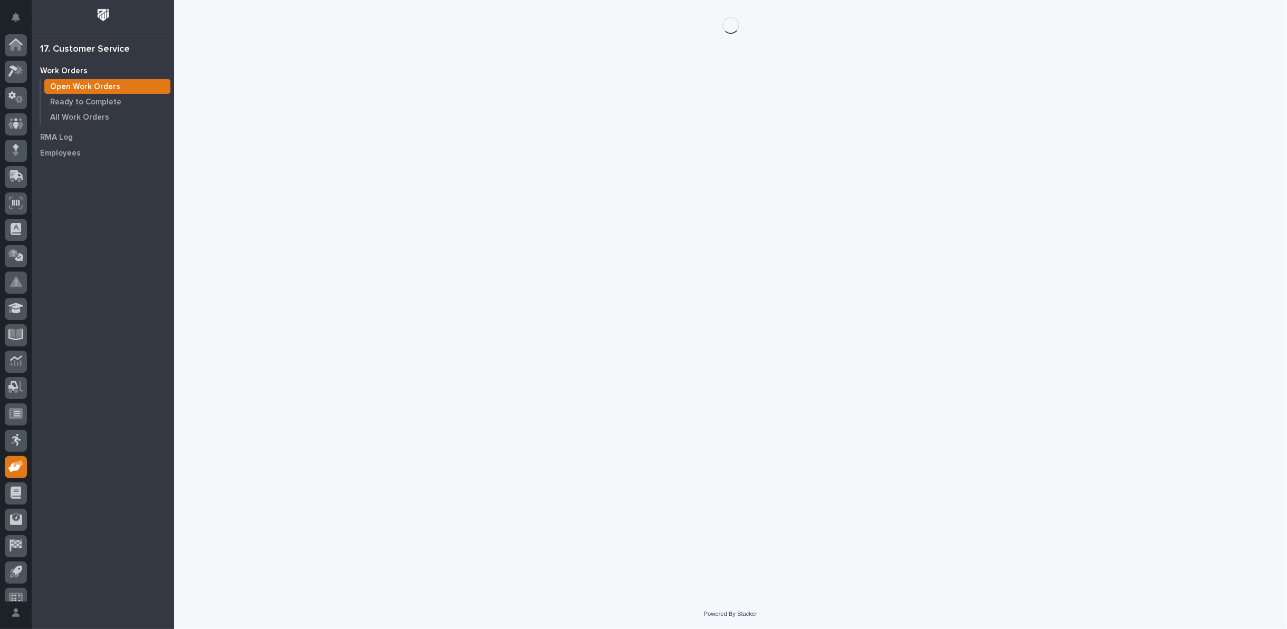
scroll to position [12, 0]
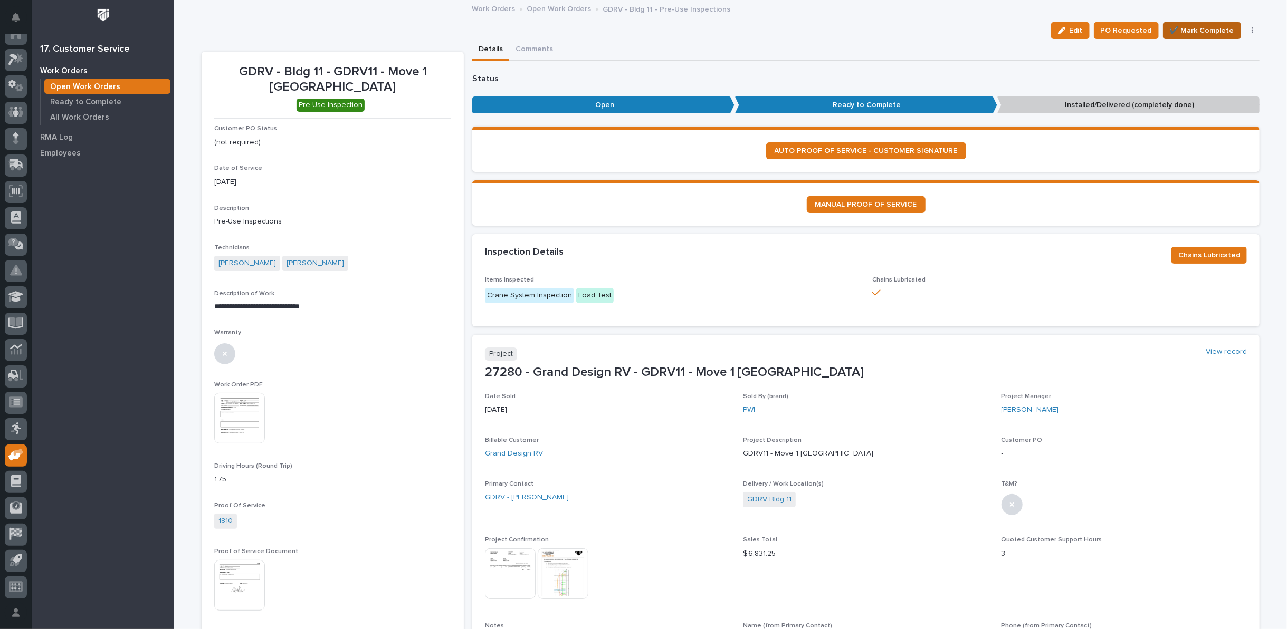
click at [1180, 32] on span "✔️ Mark Complete" at bounding box center [1201, 30] width 64 height 13
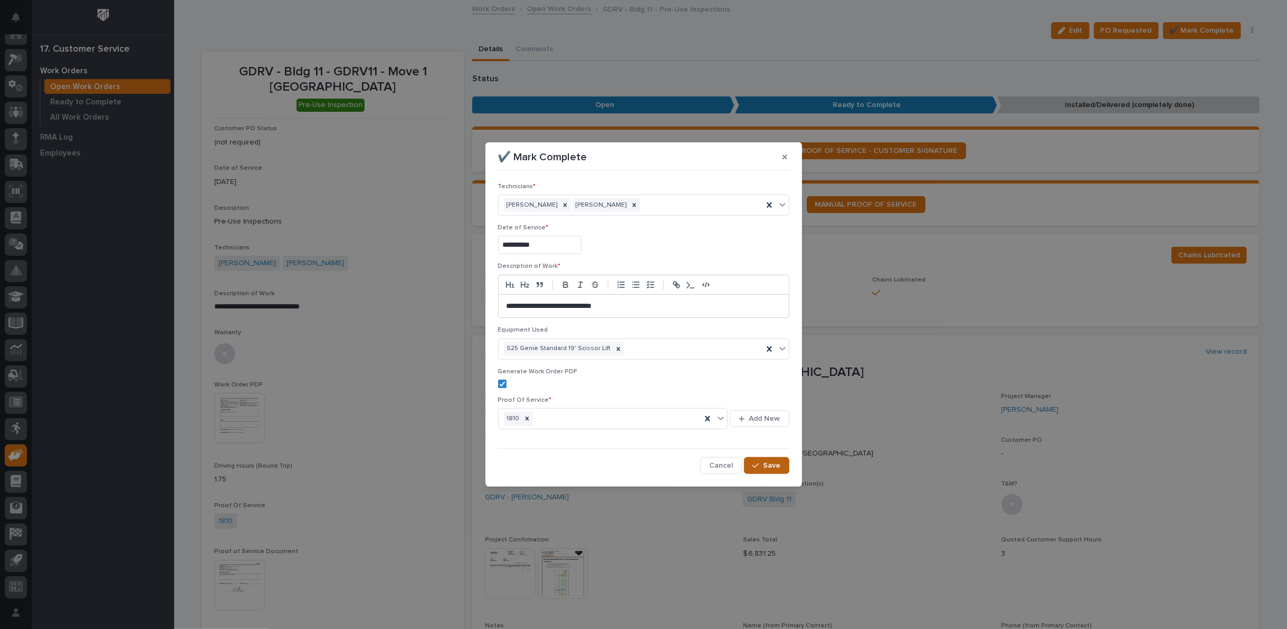
click at [769, 462] on span "Save" at bounding box center [771, 465] width 17 height 9
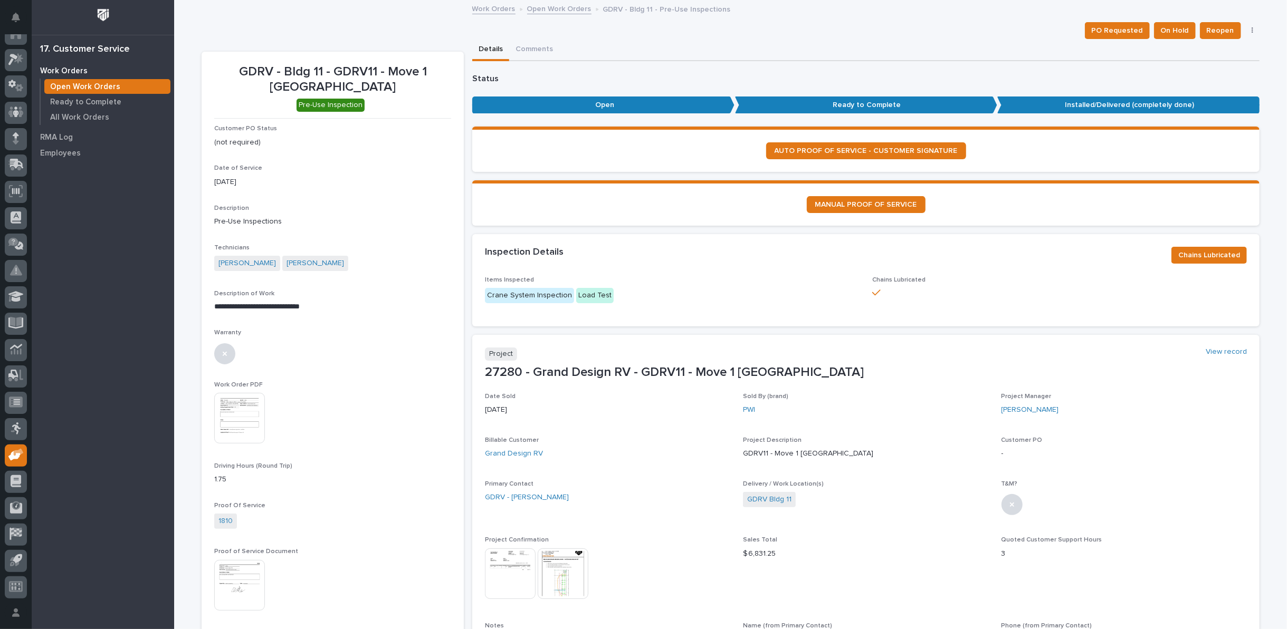
click at [551, 9] on link "Open Work Orders" at bounding box center [559, 8] width 64 height 12
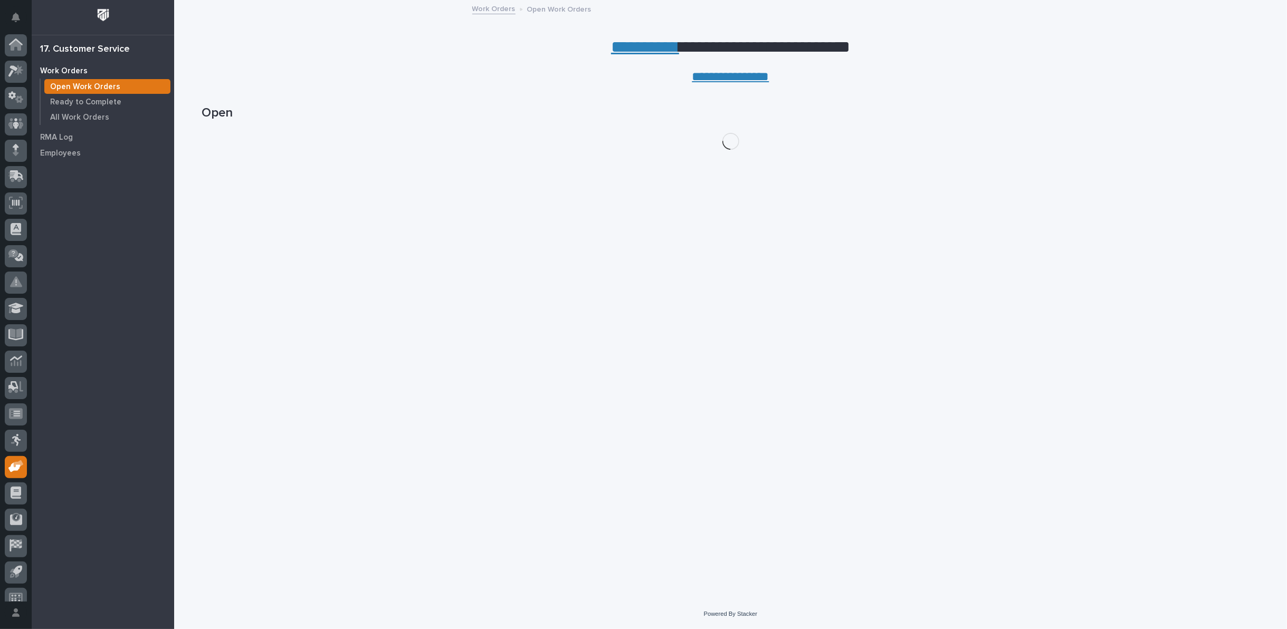
scroll to position [12, 0]
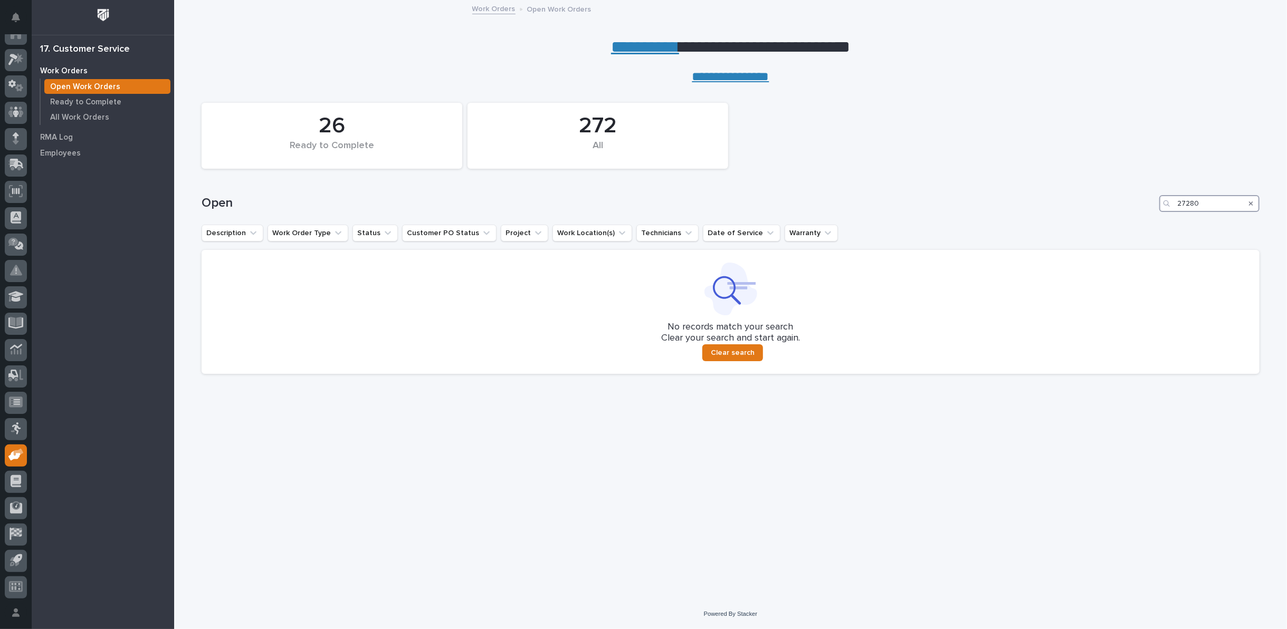
drag, startPoint x: 1211, startPoint y: 198, endPoint x: 1158, endPoint y: 198, distance: 52.2
click at [1160, 197] on div "27280" at bounding box center [1209, 203] width 100 height 17
type input "26626"
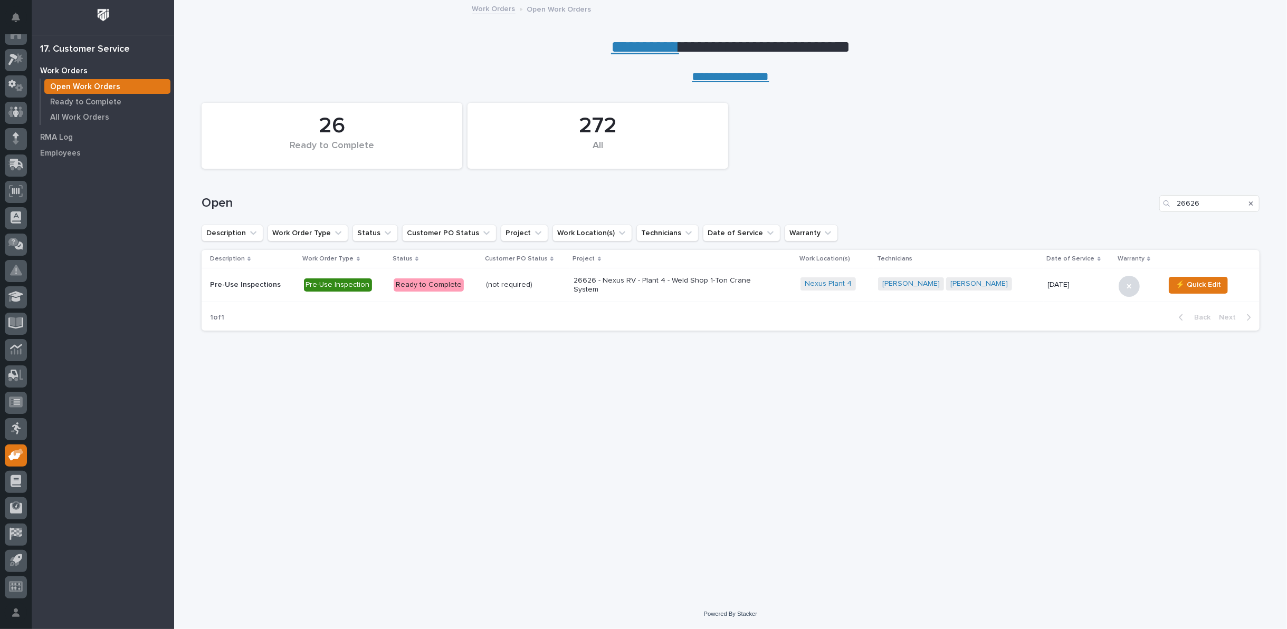
click at [605, 282] on p "26626 - Nexus RV - Plant 4 - Weld Shop 1-Ton Crane System" at bounding box center [666, 285] width 185 height 18
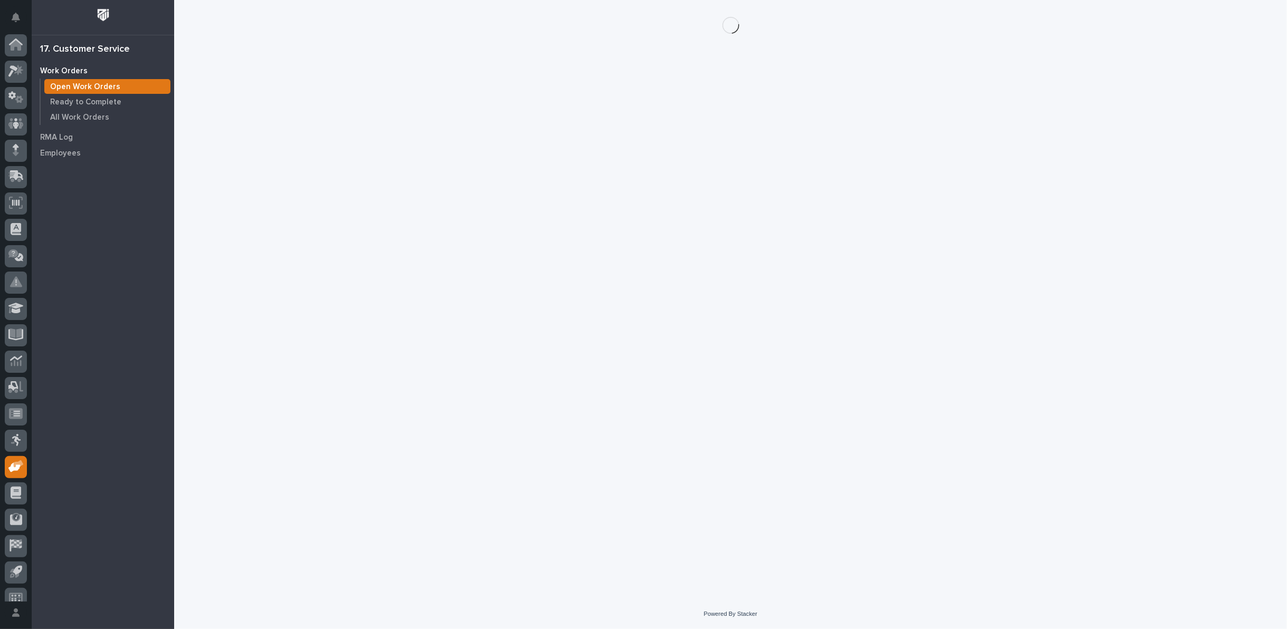
scroll to position [12, 0]
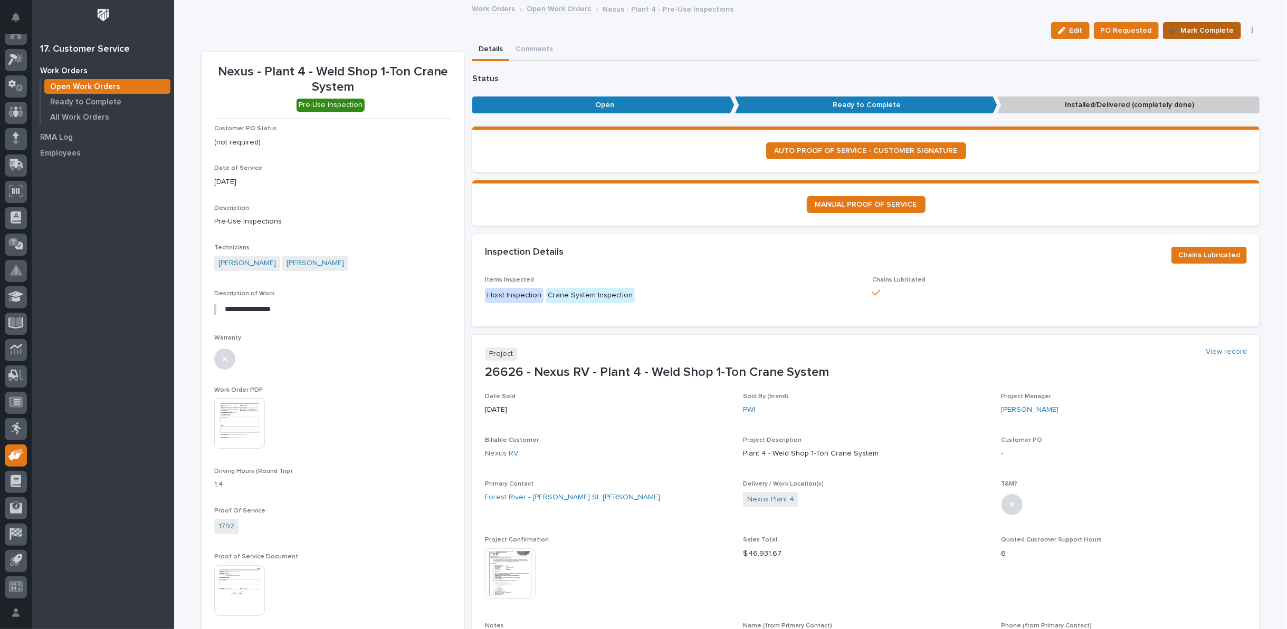
click at [1213, 29] on span "✔️ Mark Complete" at bounding box center [1201, 30] width 64 height 13
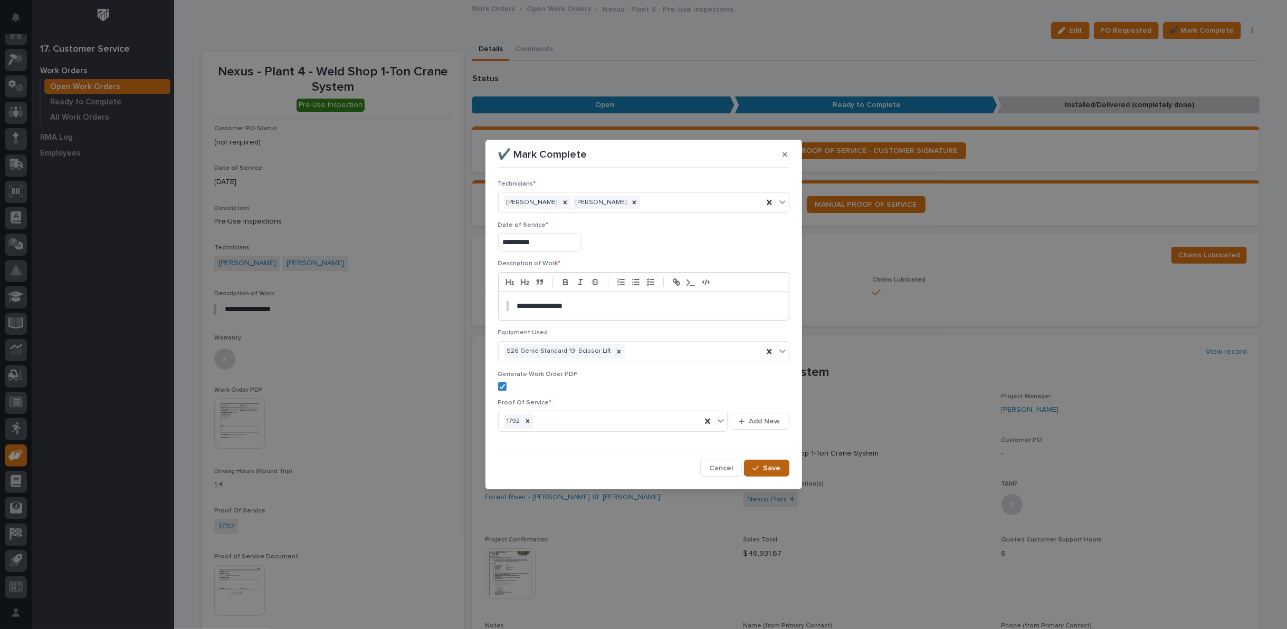
click at [765, 469] on span "Save" at bounding box center [771, 468] width 17 height 9
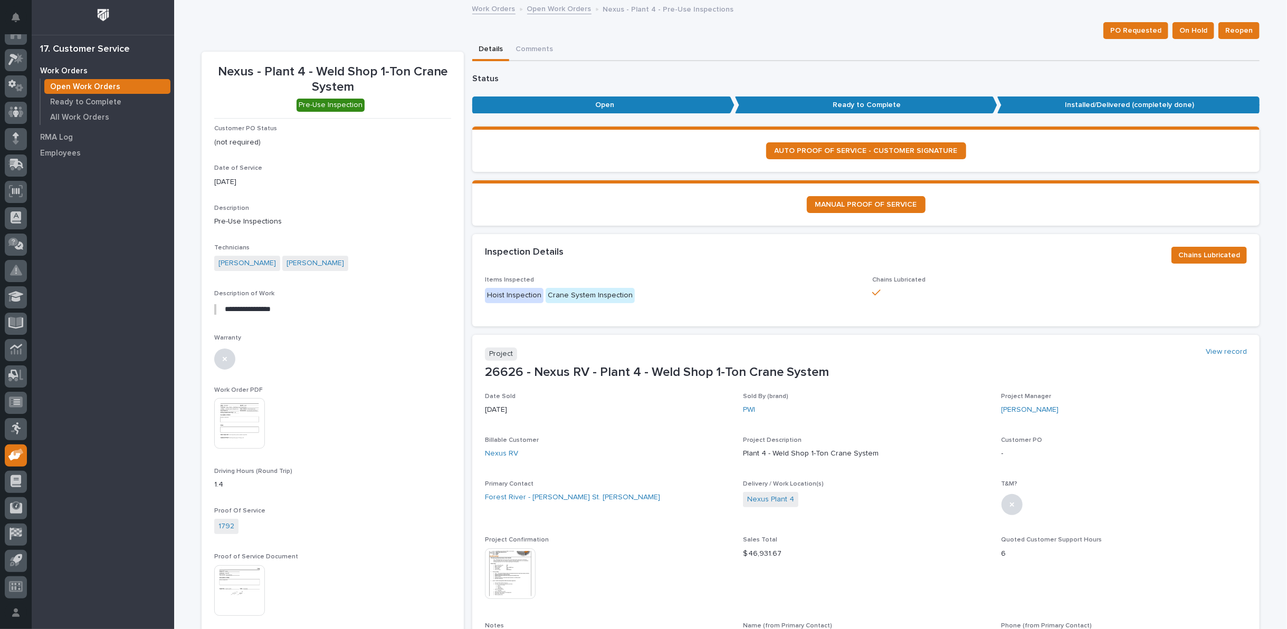
click at [559, 8] on link "Open Work Orders" at bounding box center [559, 8] width 64 height 12
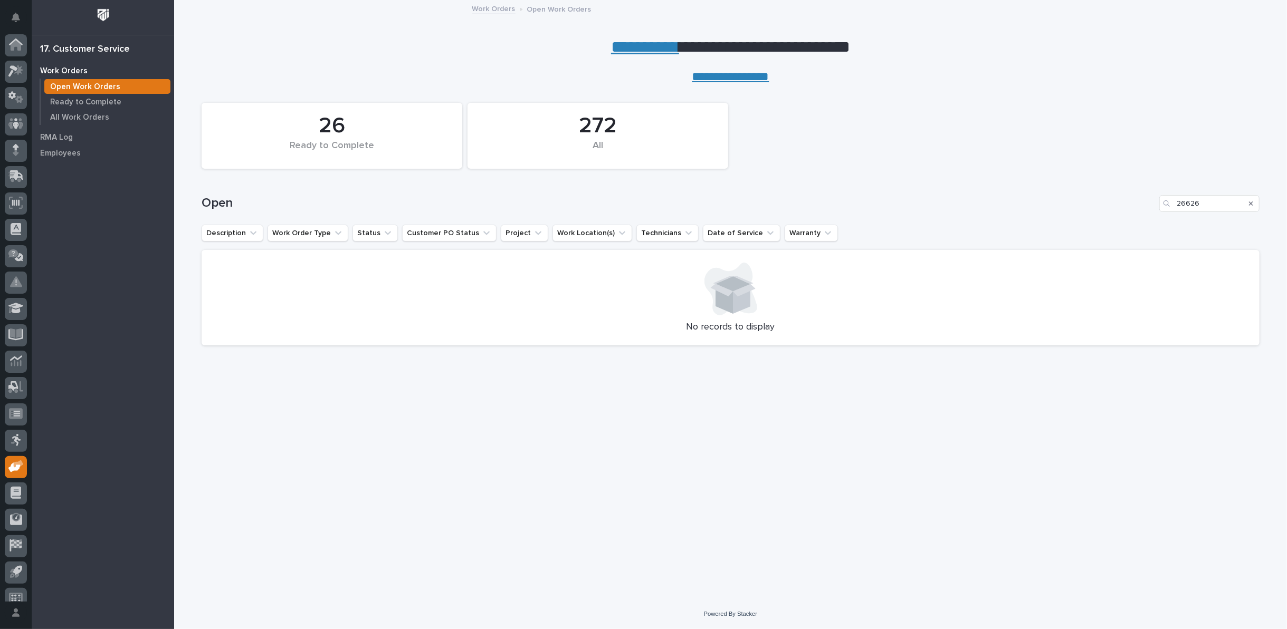
scroll to position [12, 0]
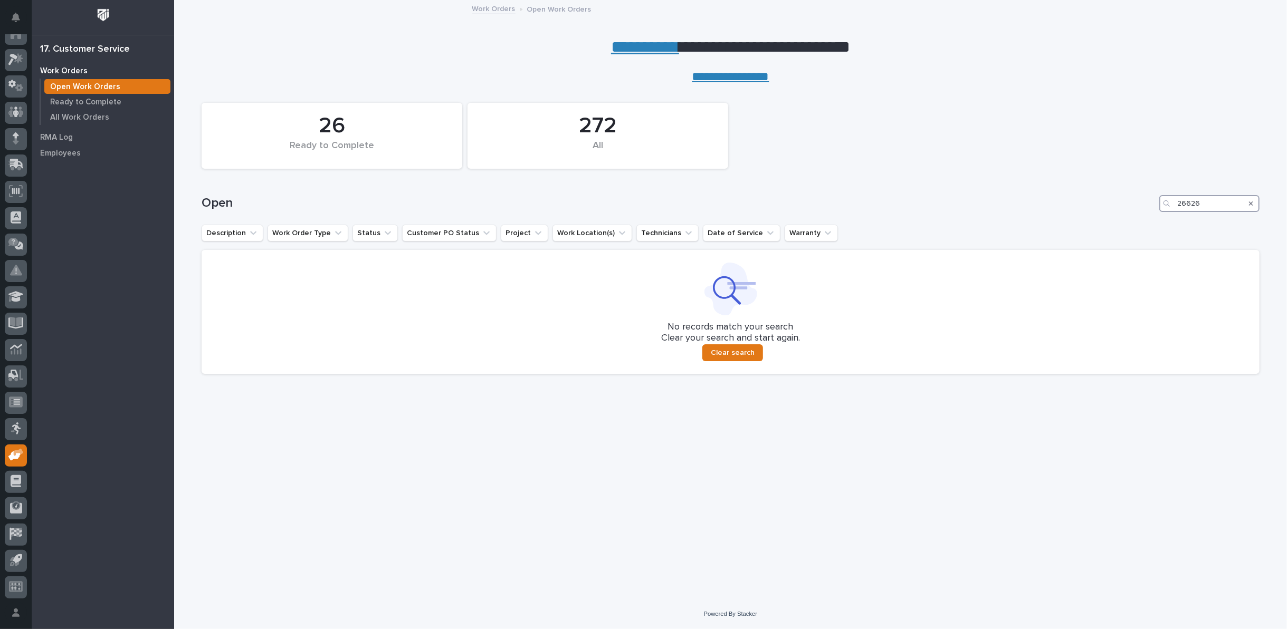
drag, startPoint x: 1208, startPoint y: 206, endPoint x: 1130, endPoint y: 192, distance: 79.3
click at [1187, 200] on input "26626" at bounding box center [1209, 203] width 100 height 17
type input "2"
type input "26154"
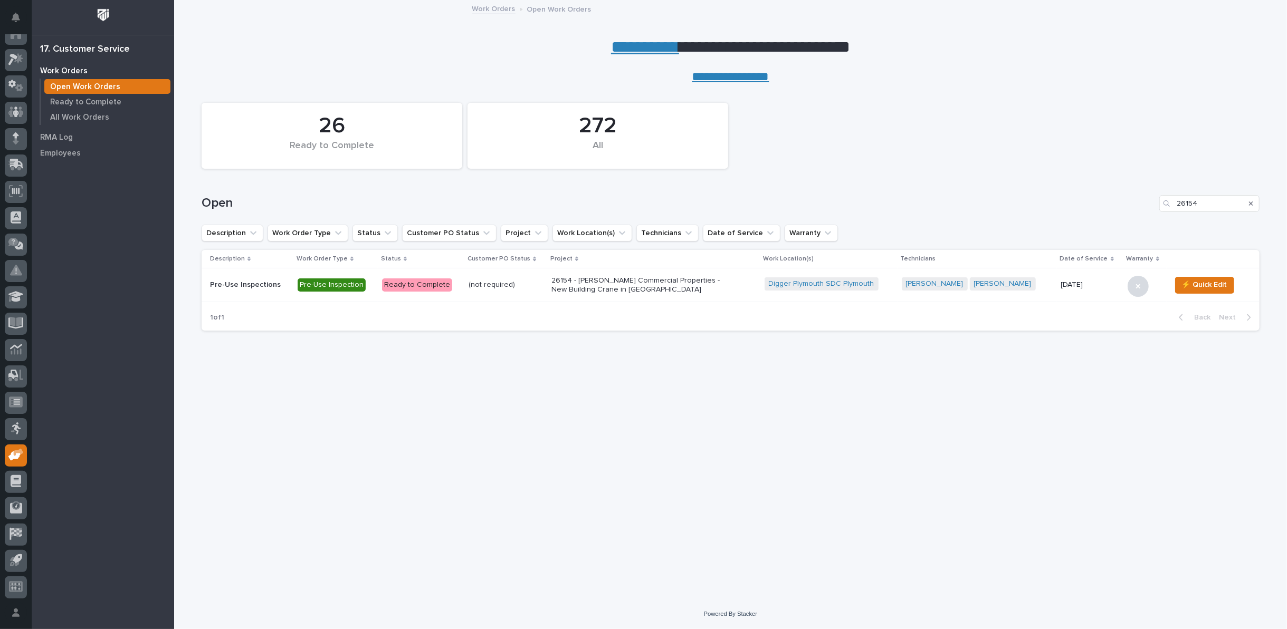
click at [608, 286] on p "26154 - [PERSON_NAME] Commercial Properties - New Building Crane in [GEOGRAPHIC…" at bounding box center [643, 285] width 185 height 18
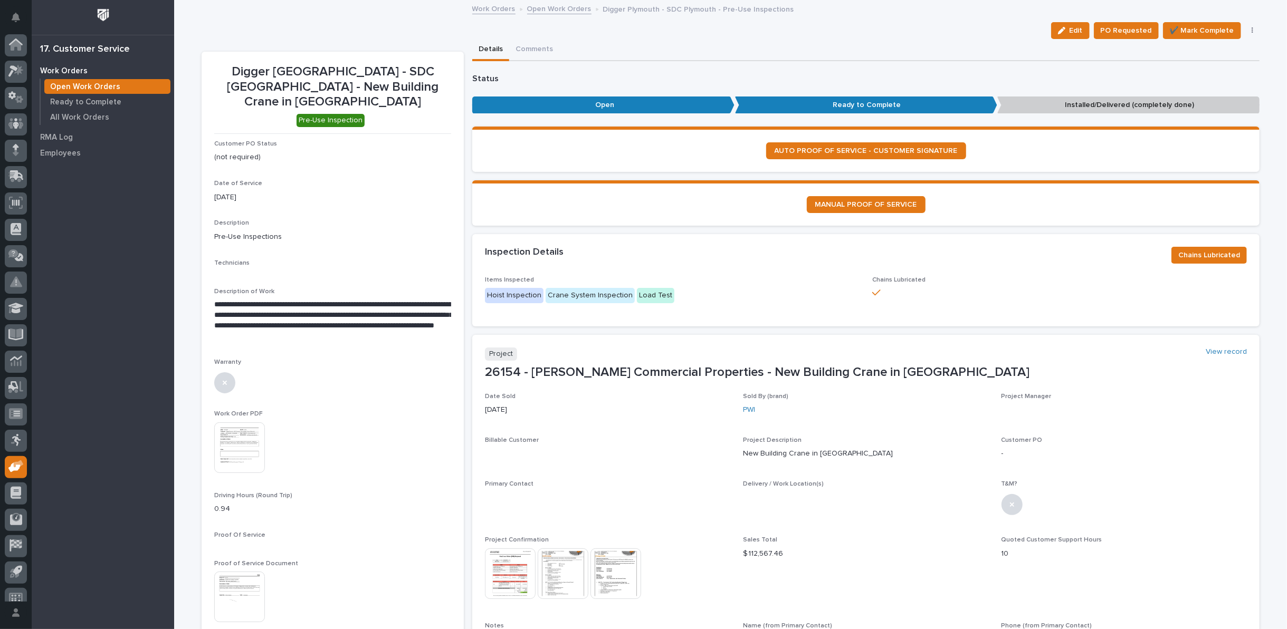
scroll to position [12, 0]
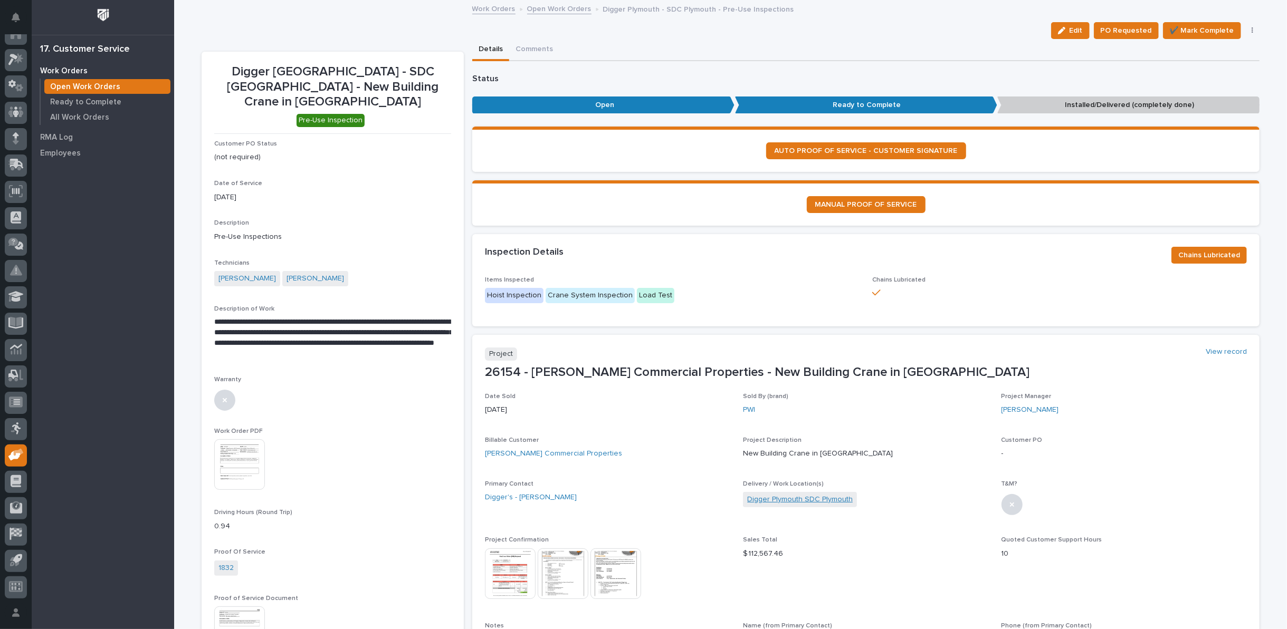
click at [789, 498] on link "Digger Plymouth SDC Plymouth" at bounding box center [799, 499] width 105 height 11
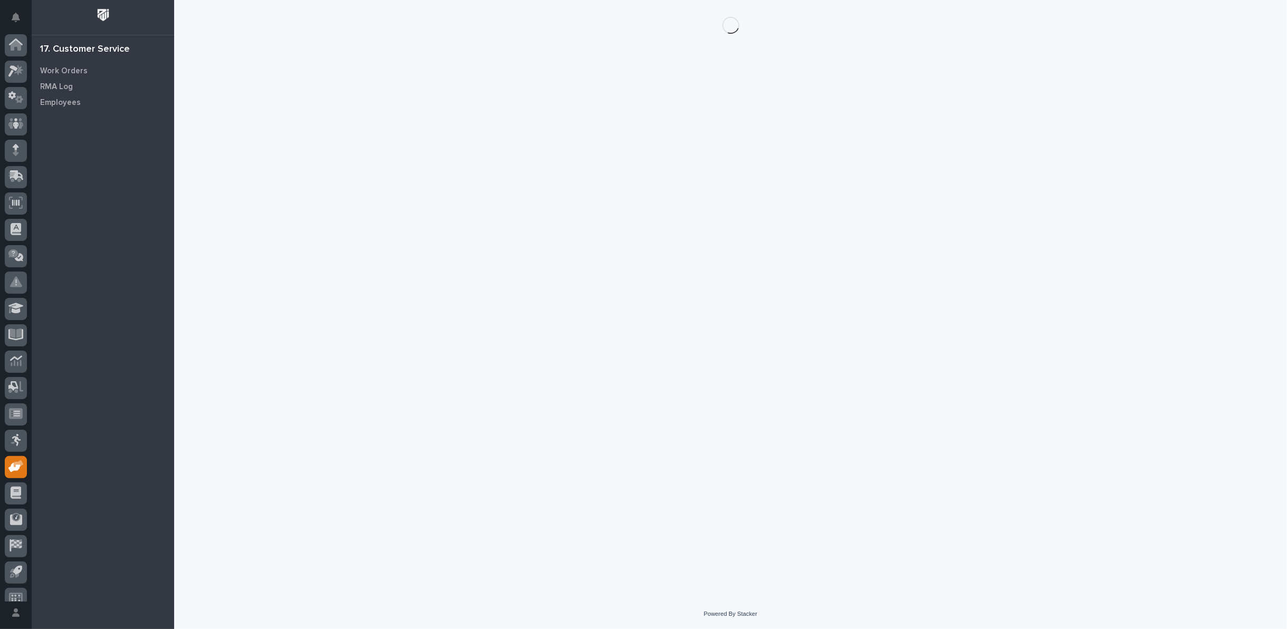
scroll to position [12, 0]
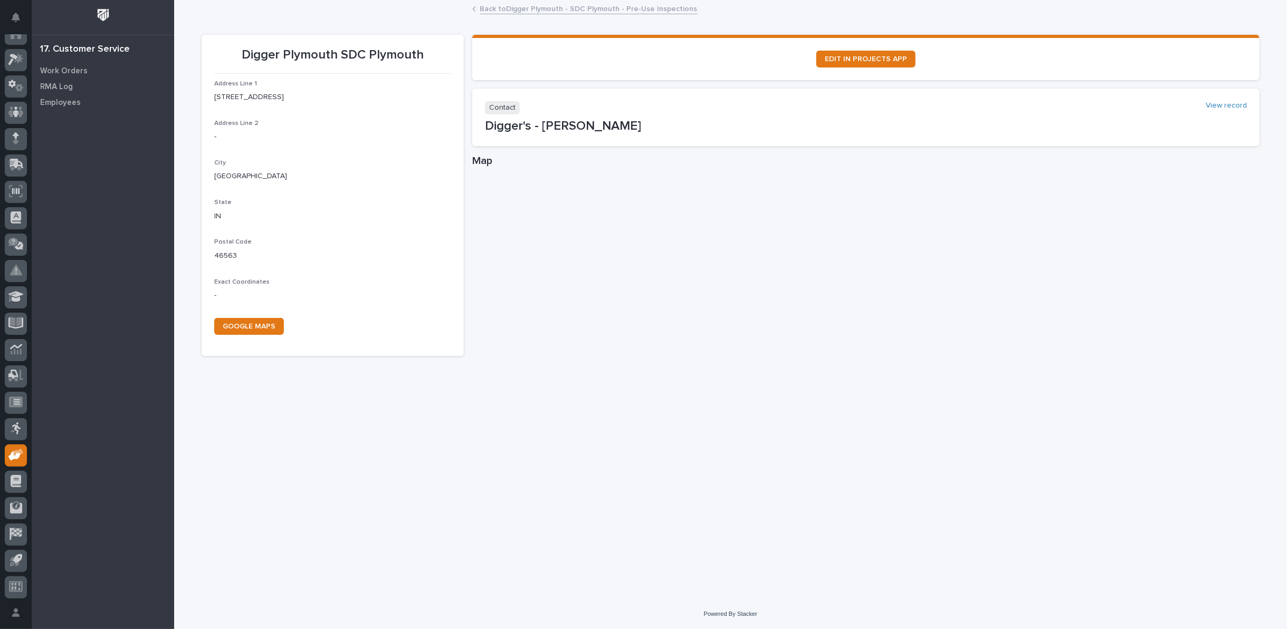
click at [523, 9] on link "Back to Digger [GEOGRAPHIC_DATA] - SDC Plymouth - Pre-Use Inspections" at bounding box center [588, 8] width 217 height 12
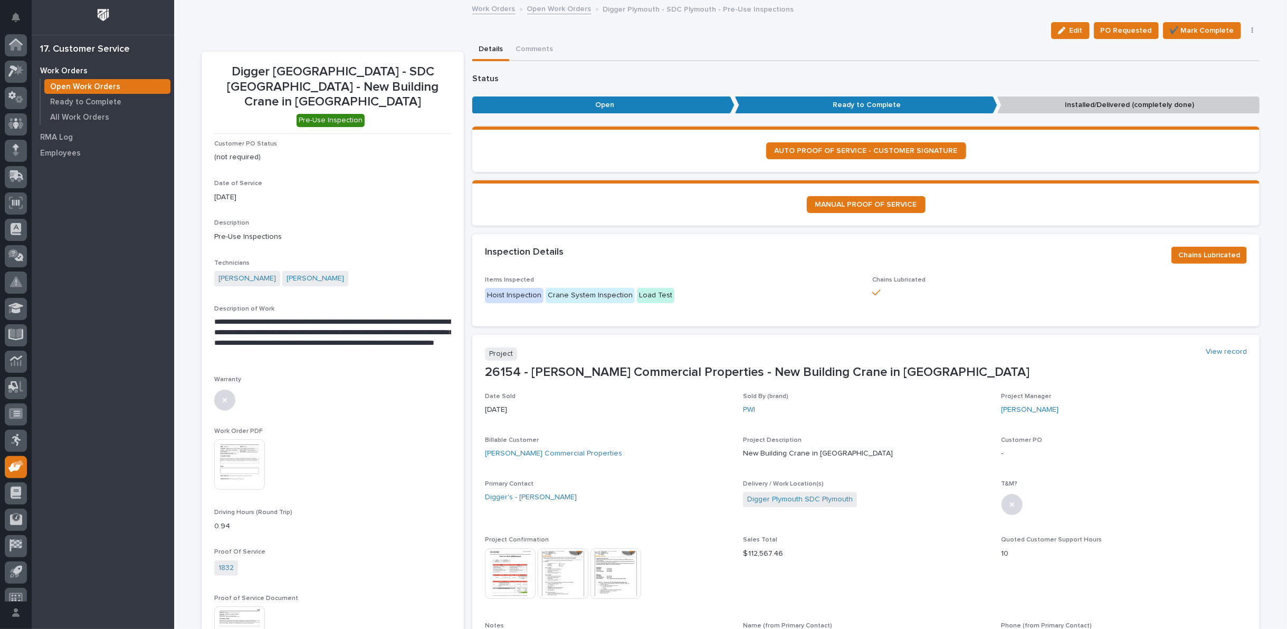
scroll to position [12, 0]
click at [524, 495] on link "Digger's - [PERSON_NAME]" at bounding box center [531, 497] width 92 height 11
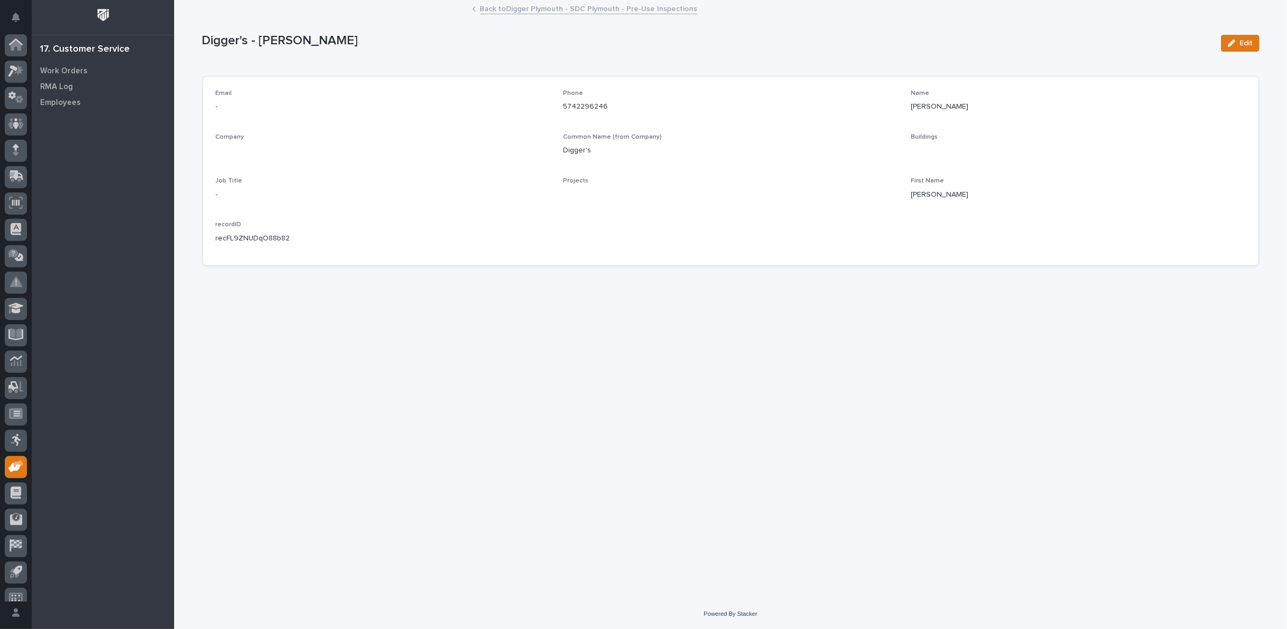
scroll to position [12, 0]
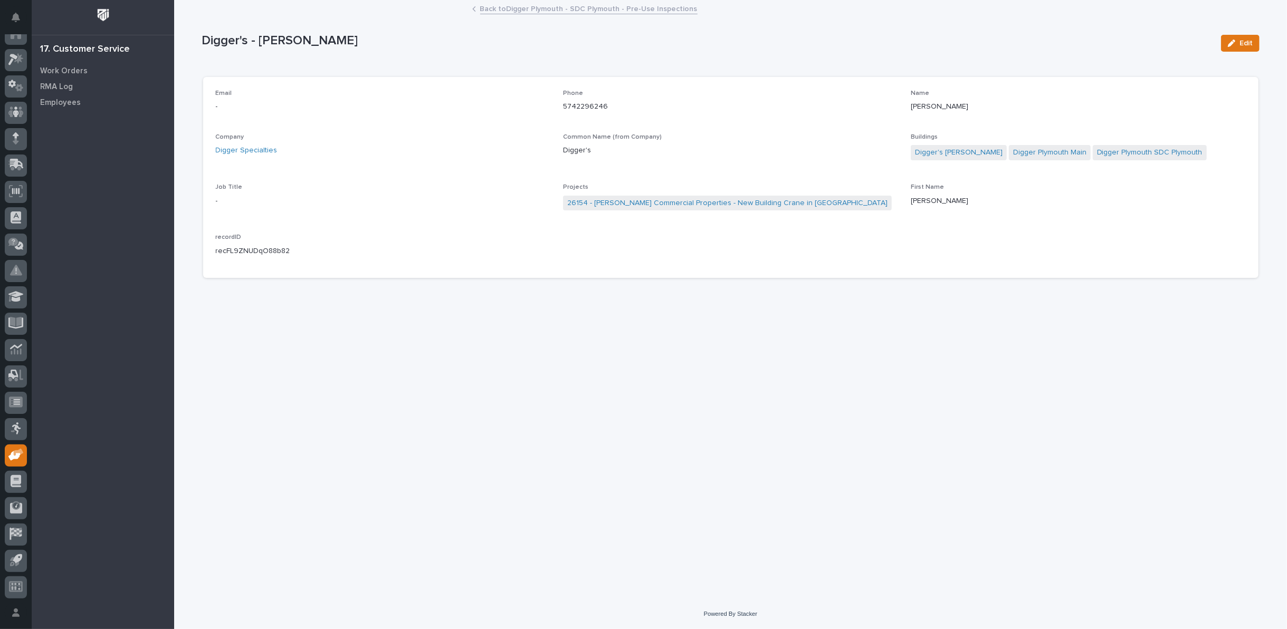
click at [515, 9] on link "Back to Digger [GEOGRAPHIC_DATA] - SDC Plymouth - Pre-Use Inspections" at bounding box center [588, 8] width 217 height 12
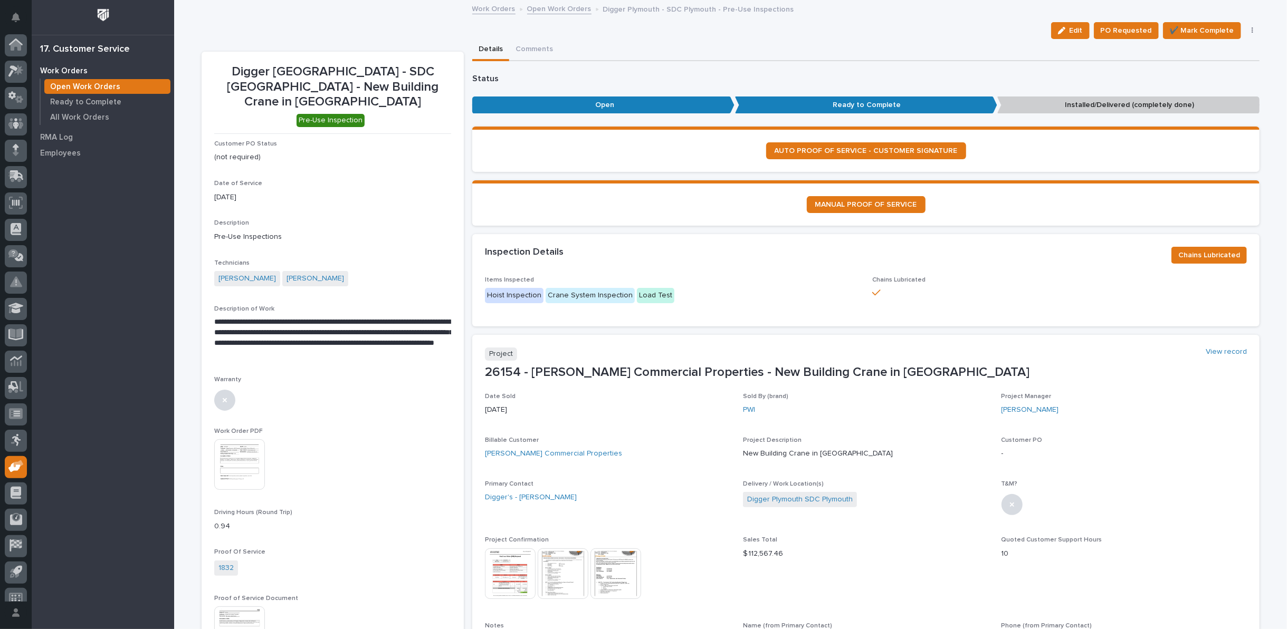
scroll to position [12, 0]
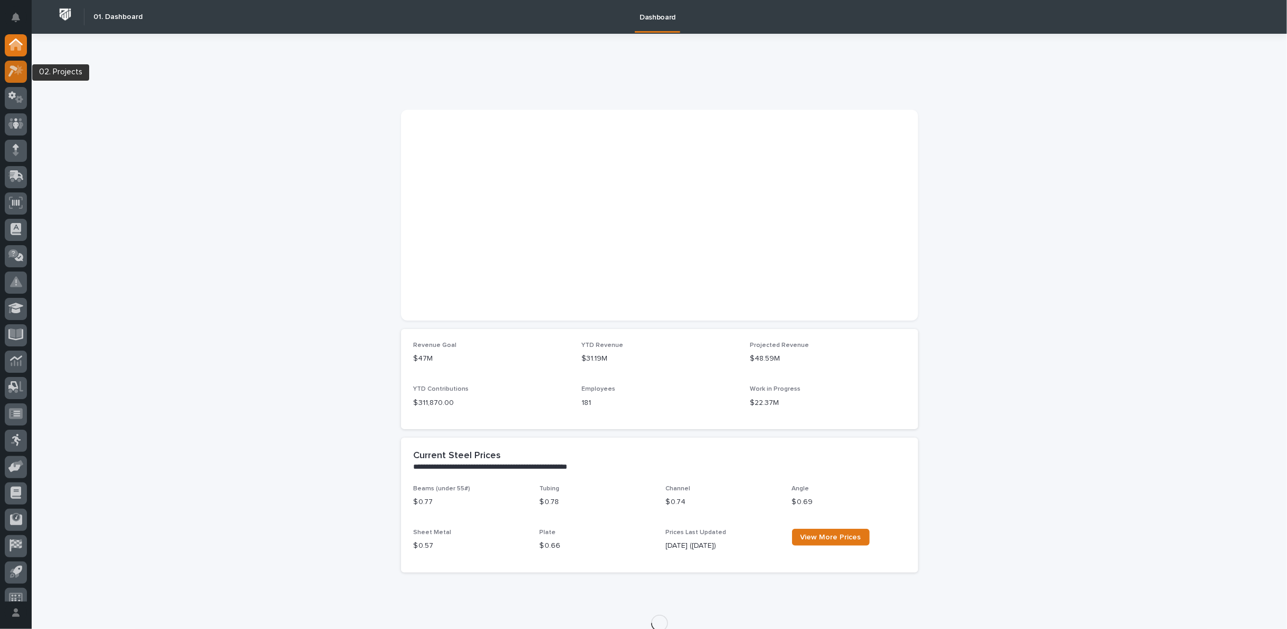
click at [15, 72] on icon at bounding box center [15, 71] width 15 height 12
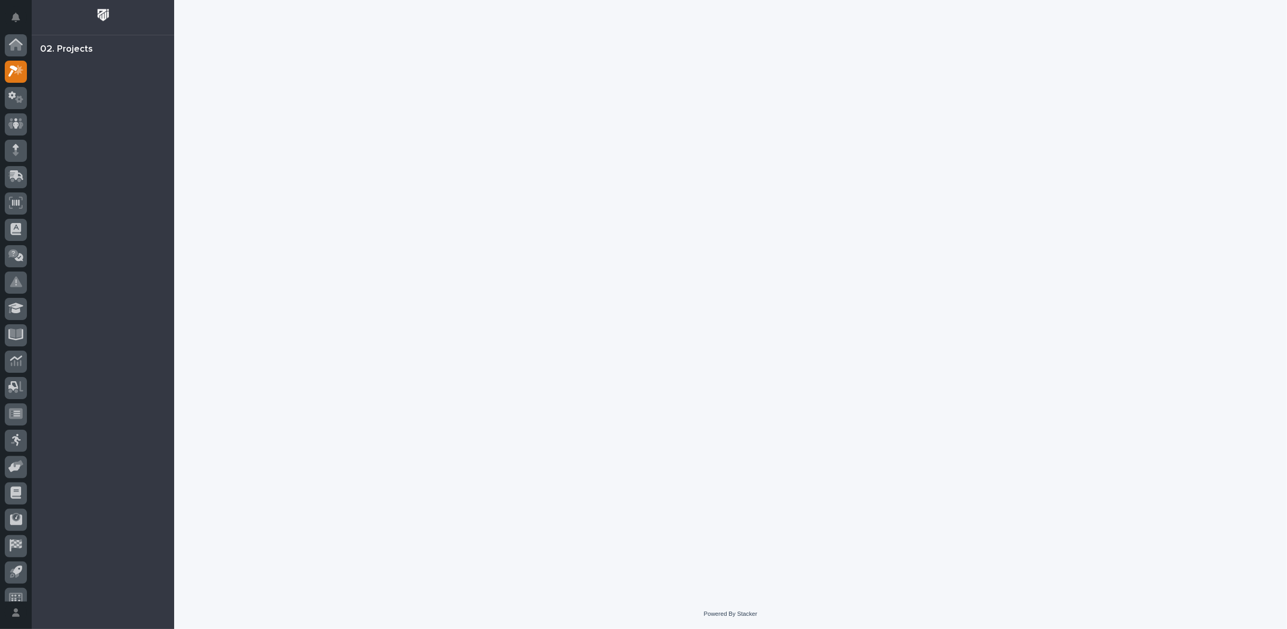
scroll to position [12, 0]
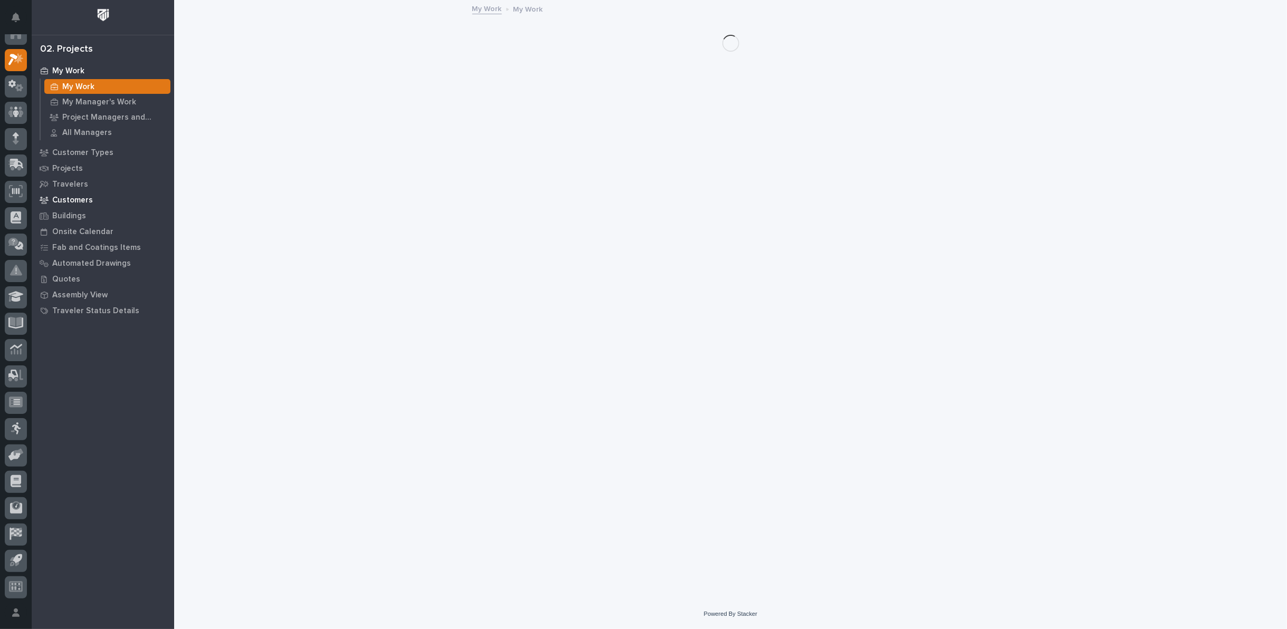
click at [78, 198] on p "Customers" at bounding box center [72, 200] width 41 height 9
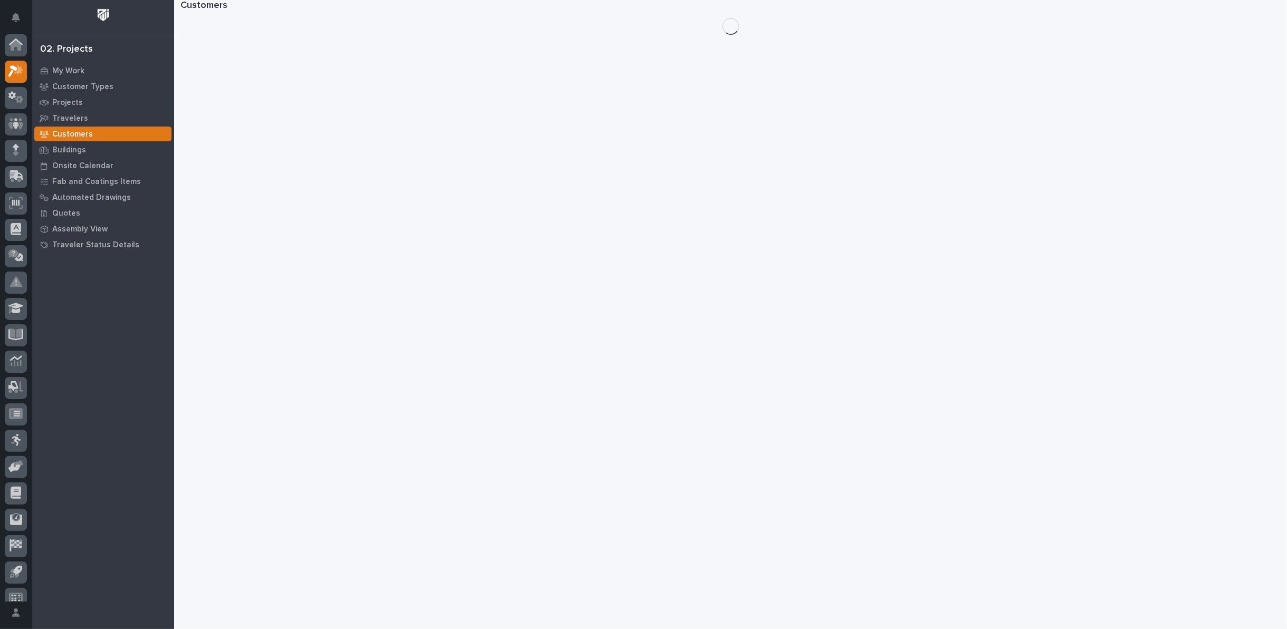
scroll to position [12, 0]
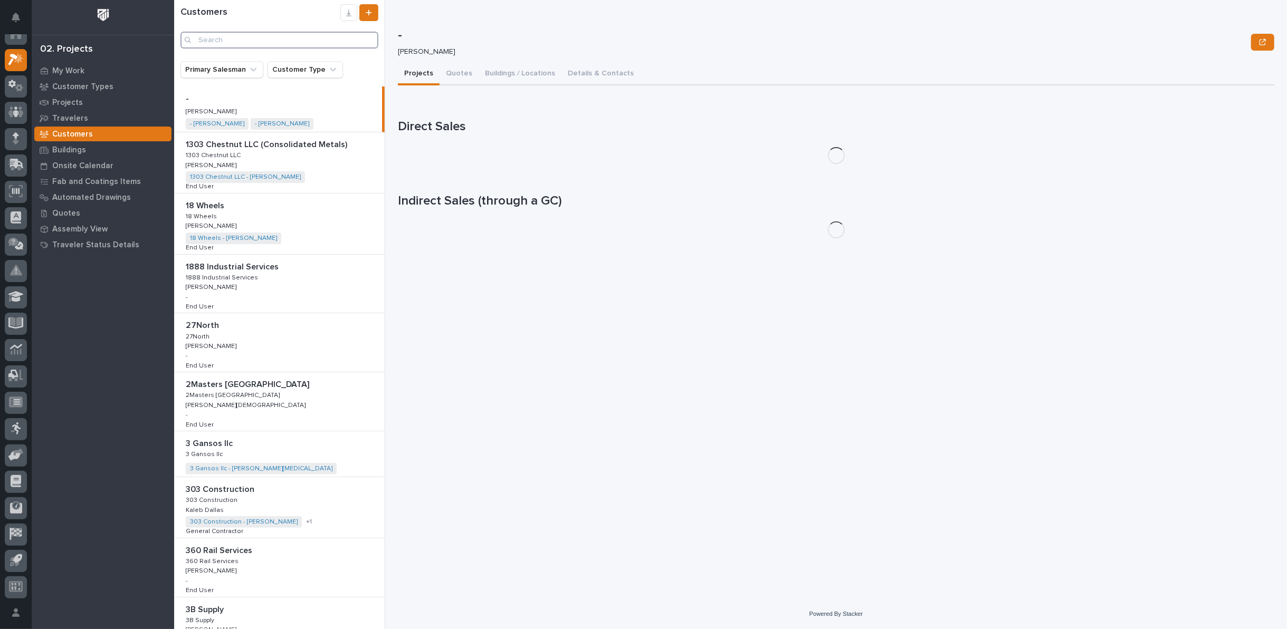
drag, startPoint x: 310, startPoint y: 39, endPoint x: 304, endPoint y: 36, distance: 6.4
click at [309, 38] on input "Search" at bounding box center [279, 40] width 198 height 17
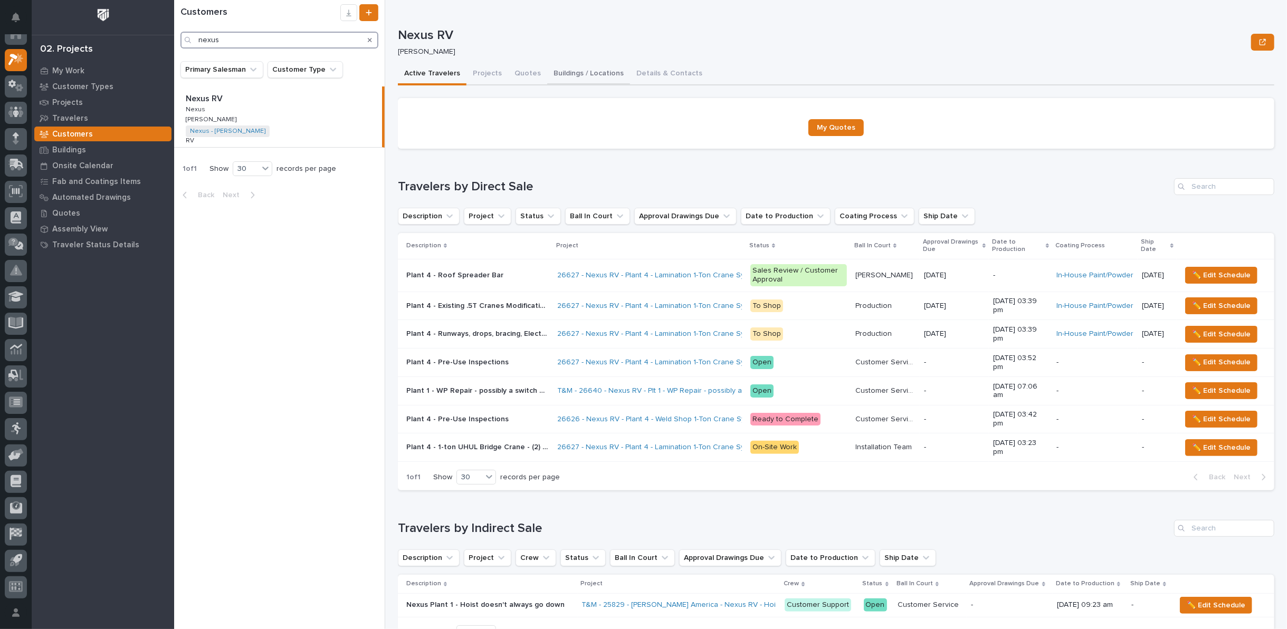
type input "nexus"
click at [651, 73] on button "Details & Contacts" at bounding box center [669, 74] width 79 height 22
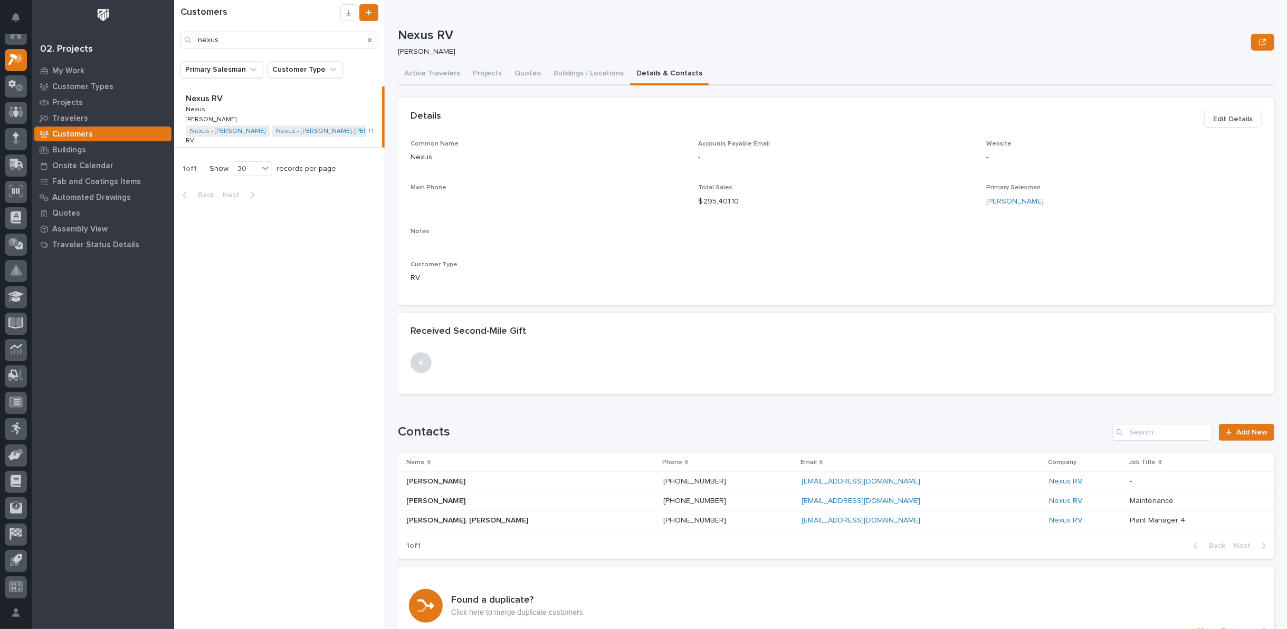
click at [429, 520] on p "[PERSON_NAME]. [PERSON_NAME]" at bounding box center [468, 519] width 124 height 11
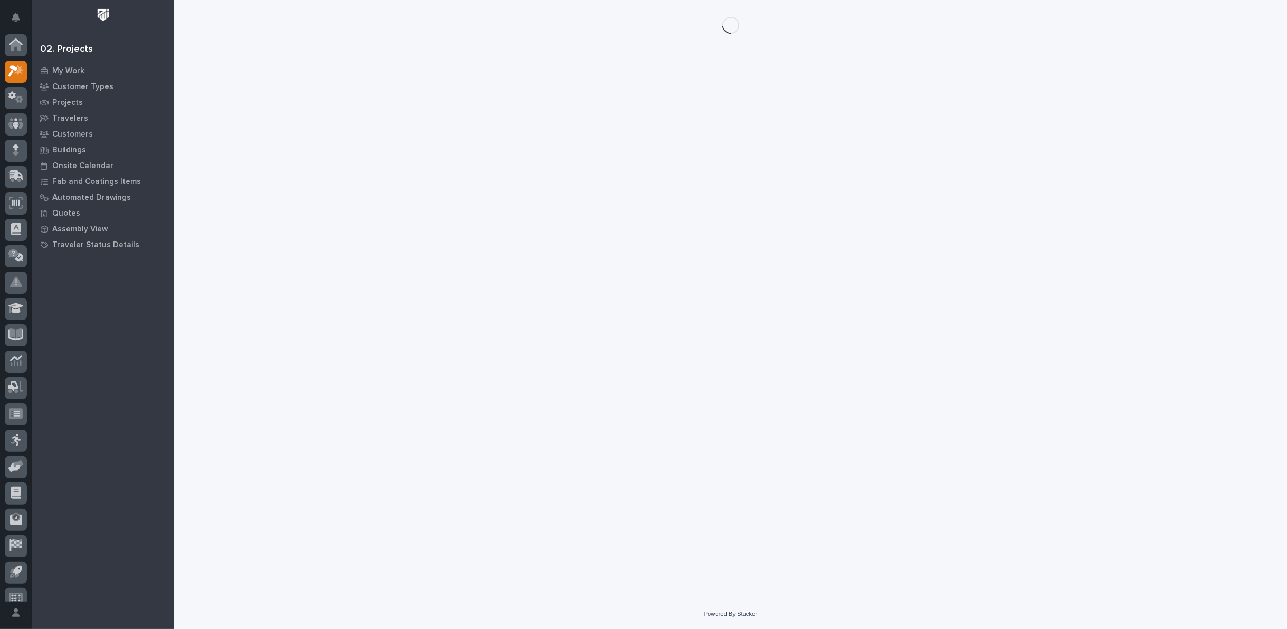
scroll to position [12, 0]
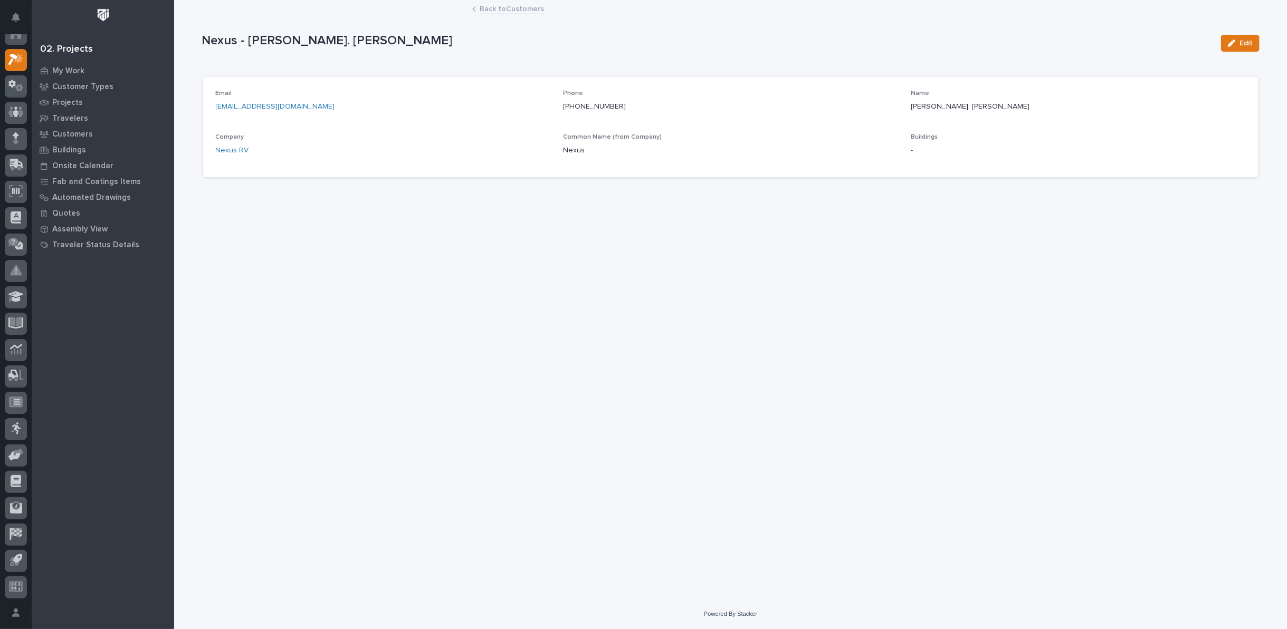
click at [526, 11] on link "Back to Customers" at bounding box center [512, 8] width 64 height 12
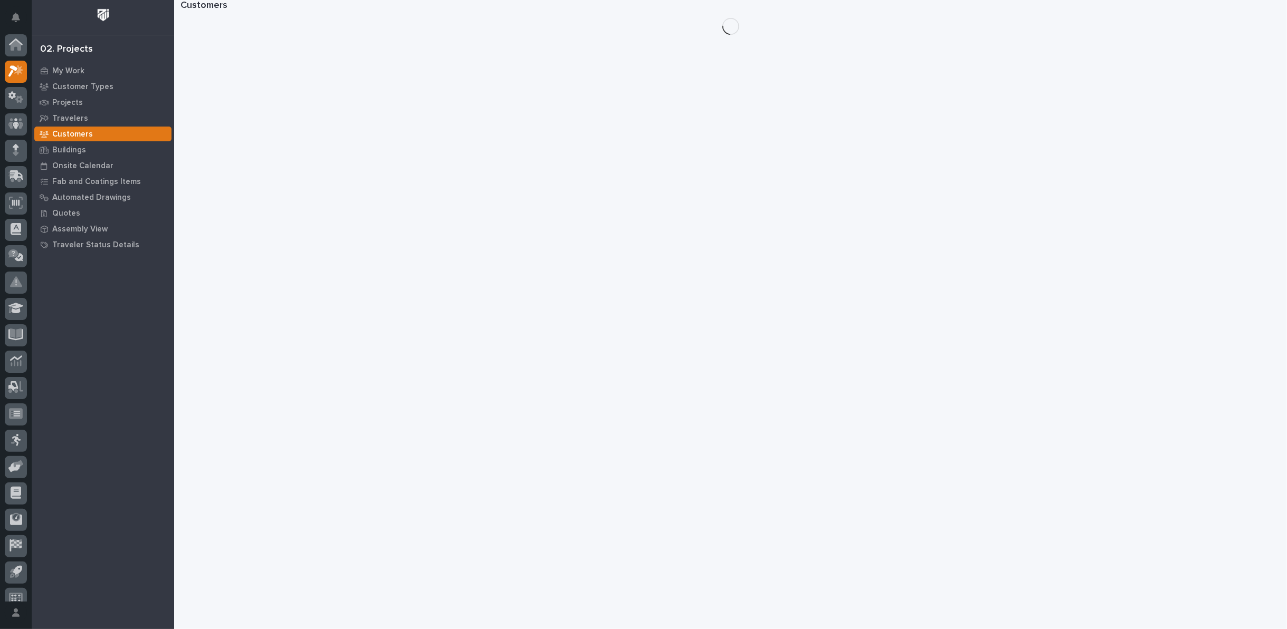
scroll to position [12, 0]
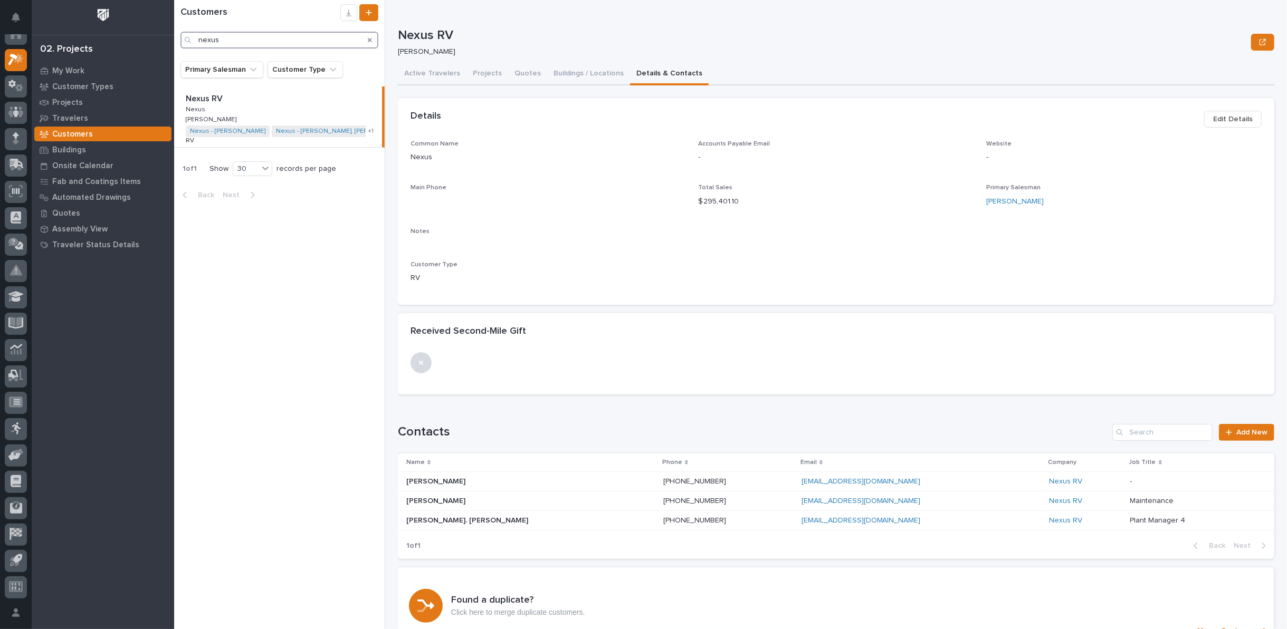
drag, startPoint x: 252, startPoint y: 40, endPoint x: 90, endPoint y: 48, distance: 162.7
click at [174, 48] on div "**********" at bounding box center [730, 314] width 1112 height 629
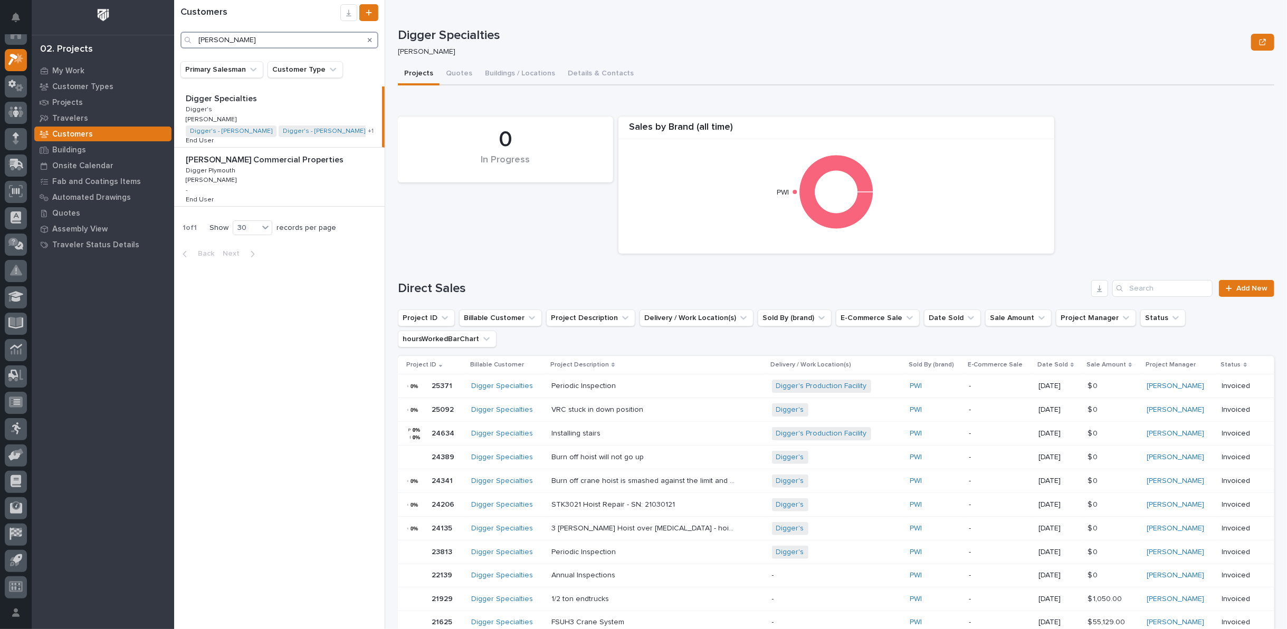
type input "graber"
click at [324, 181] on div "Graber Commercial Properties Graber Commercial Properties Digger Plymouth Digge…" at bounding box center [279, 177] width 210 height 59
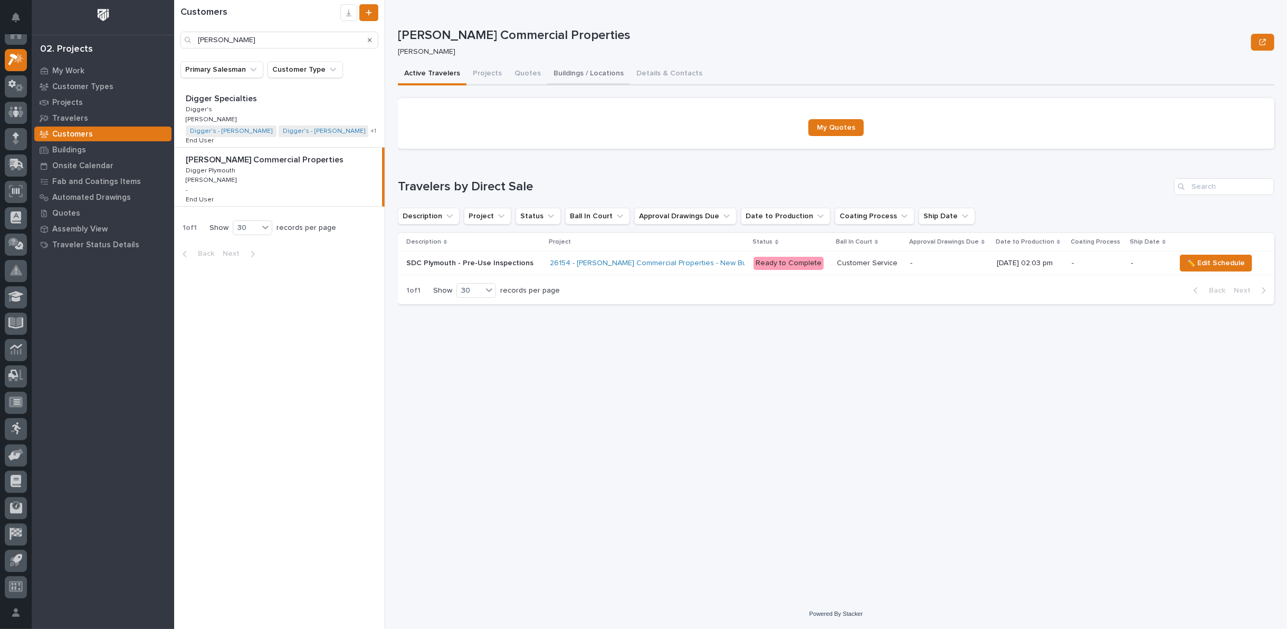
click at [568, 72] on button "Buildings / Locations" at bounding box center [588, 74] width 83 height 22
